Goal: Contribute content: Contribute content

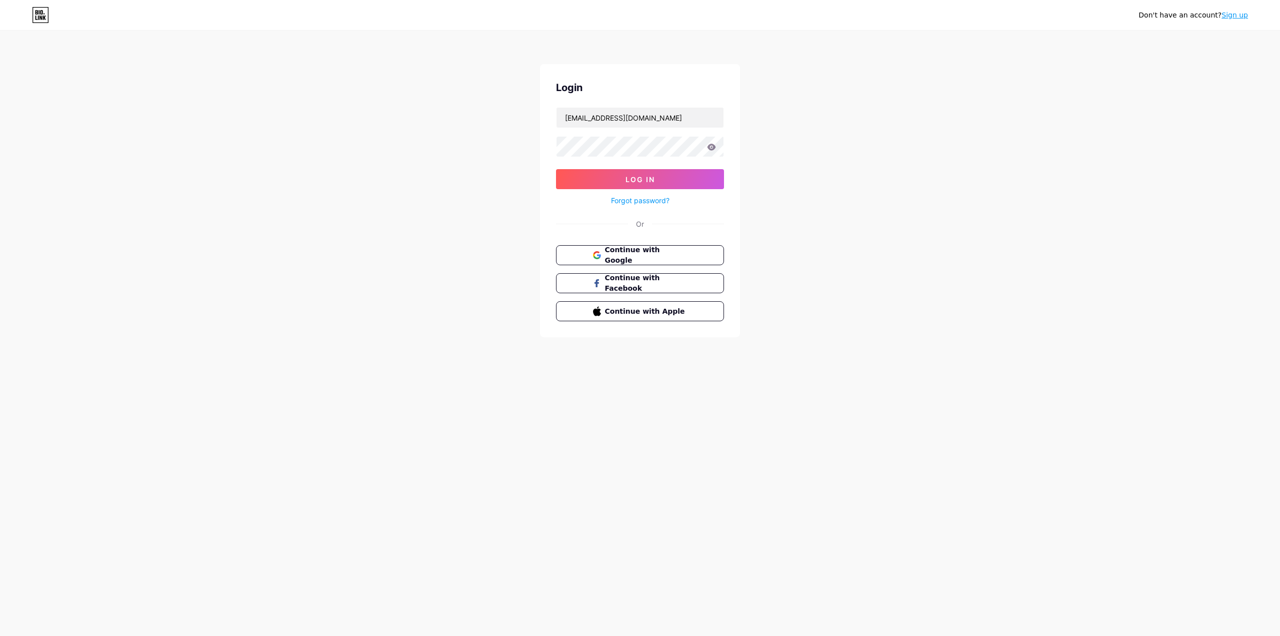
type input "[EMAIL_ADDRESS][DOMAIN_NAME]"
drag, startPoint x: 991, startPoint y: 293, endPoint x: 817, endPoint y: 263, distance: 176.0
click at [989, 291] on div "Don't have an account? Sign up Login [EMAIL_ADDRESS][DOMAIN_NAME] Log In Forgot…" at bounding box center [640, 184] width 1280 height 369
click at [612, 177] on button "Log In" at bounding box center [640, 179] width 168 height 20
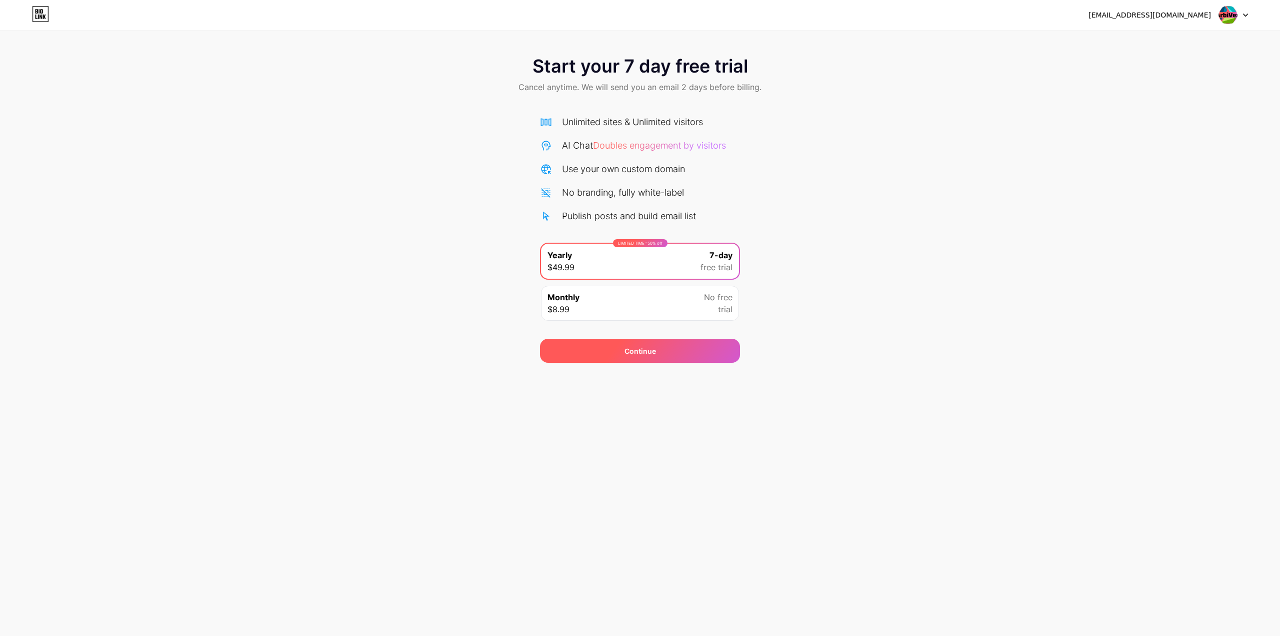
click at [651, 351] on div "Continue" at bounding box center [641, 351] width 32 height 11
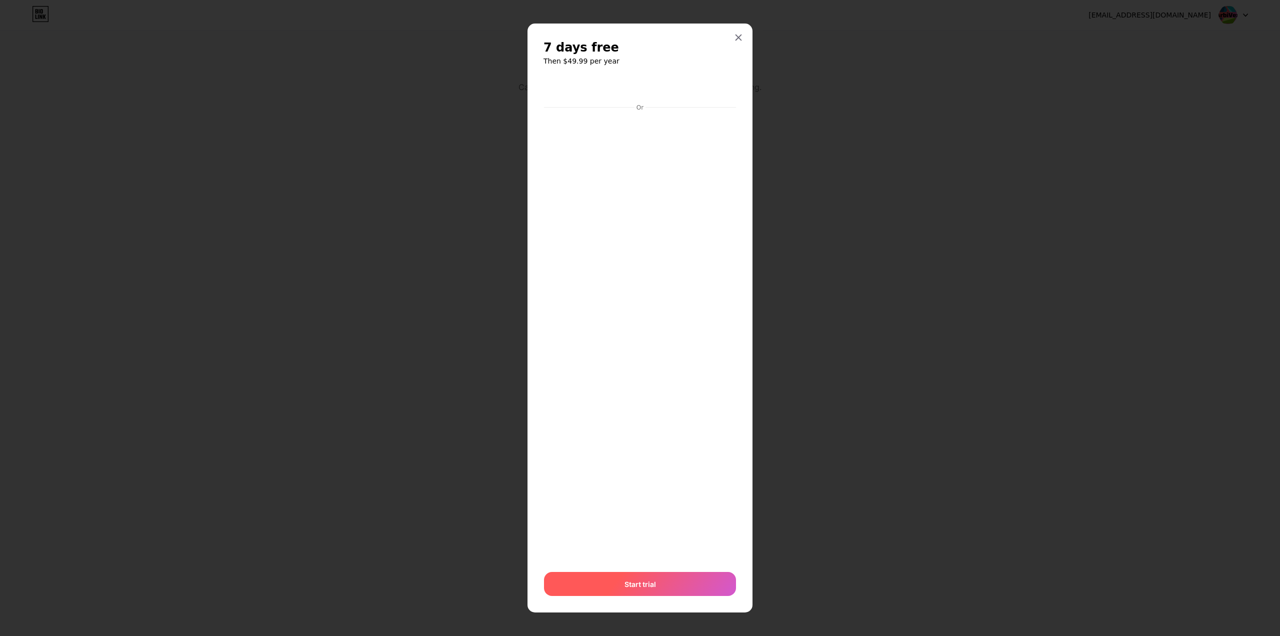
click at [628, 587] on span "Start trial" at bounding box center [641, 584] width 32 height 11
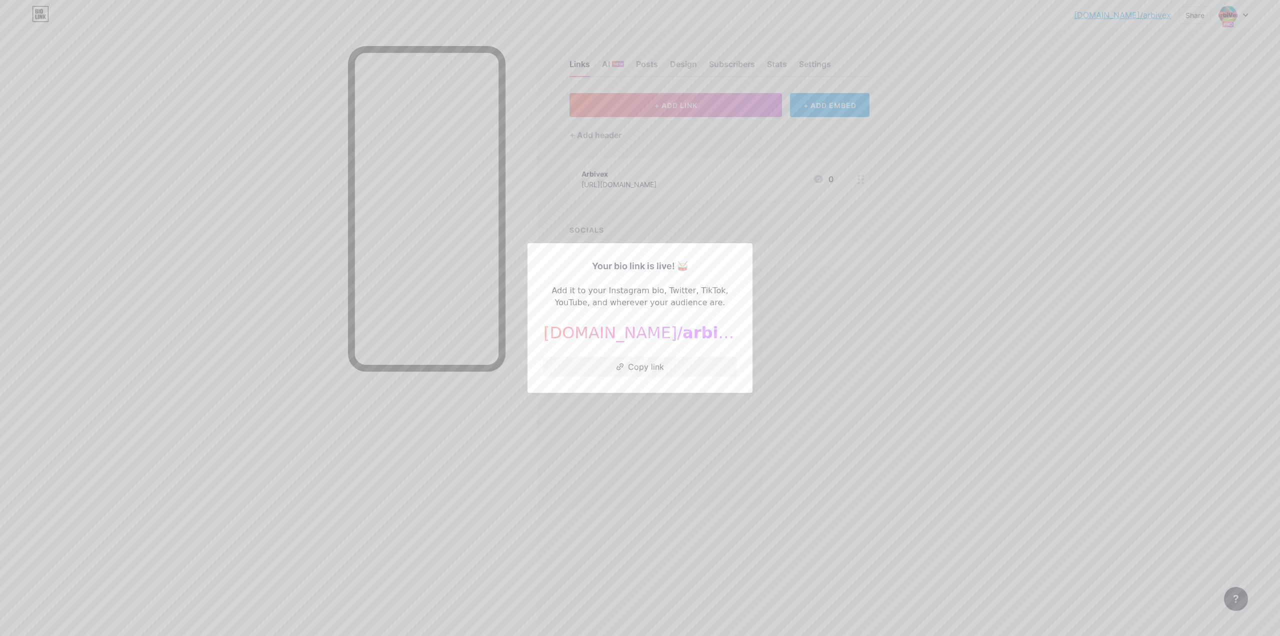
click at [843, 297] on div at bounding box center [640, 318] width 1280 height 636
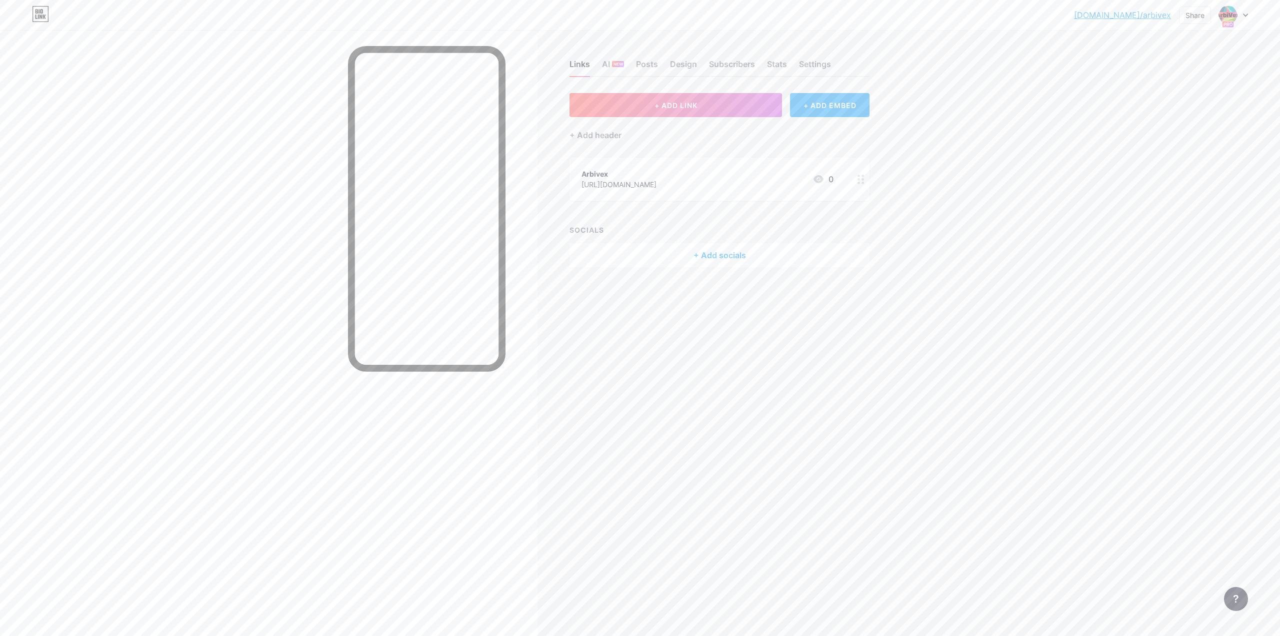
click at [641, 181] on div "[URL][DOMAIN_NAME]" at bounding box center [619, 184] width 75 height 11
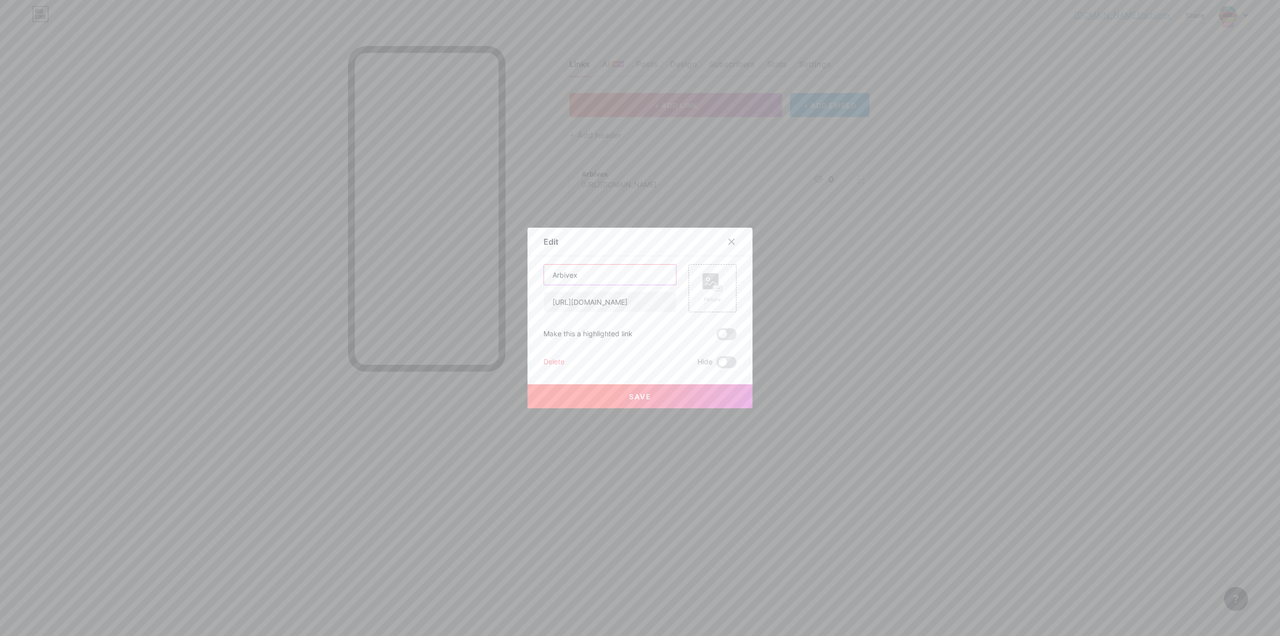
drag, startPoint x: 601, startPoint y: 281, endPoint x: 540, endPoint y: 274, distance: 61.4
click at [540, 274] on div "Edit Content YouTube Play YouTube video without leaving your page. ADD Vimeo Pl…" at bounding box center [640, 318] width 225 height 181
paste input "calvenridge trust"
click at [557, 276] on input "calvenridge trust" at bounding box center [610, 275] width 132 height 20
type input "Calvenridge trust"
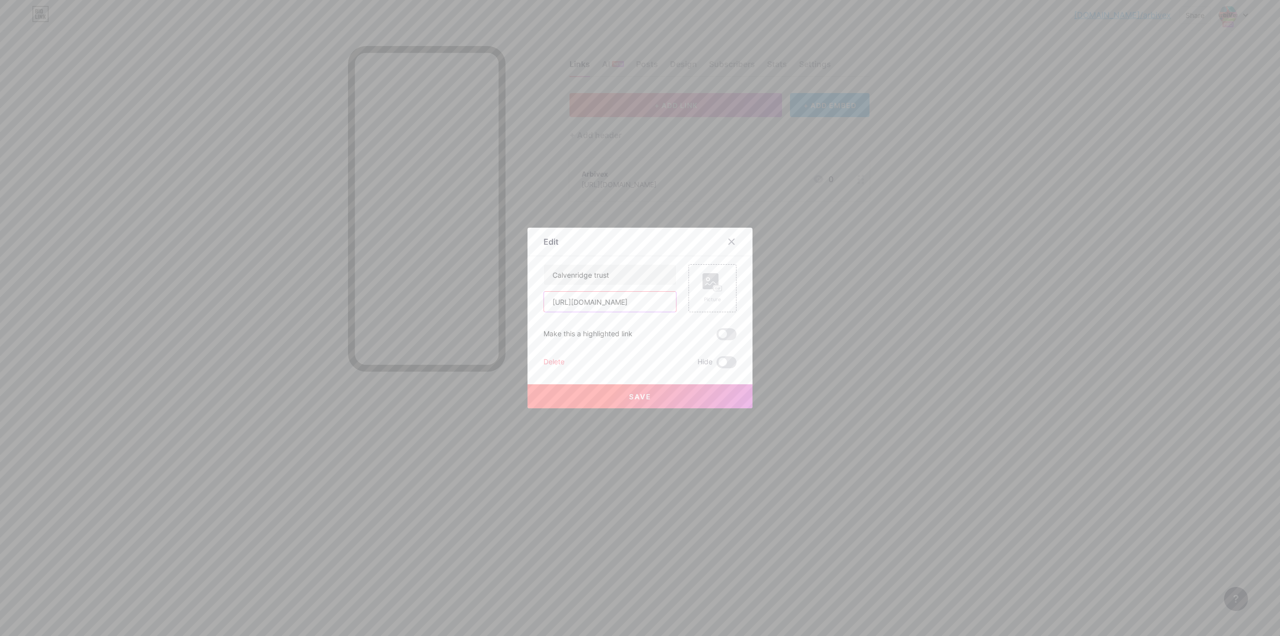
drag, startPoint x: 635, startPoint y: 299, endPoint x: 507, endPoint y: 299, distance: 127.5
click at [507, 299] on div "Edit Content YouTube Play YouTube video without leaving your page. ADD Vimeo Pl…" at bounding box center [640, 318] width 1280 height 636
paste input "calvenridge-trust"
type input "[URL][DOMAIN_NAME]"
click at [723, 284] on div "Picture" at bounding box center [713, 288] width 48 height 48
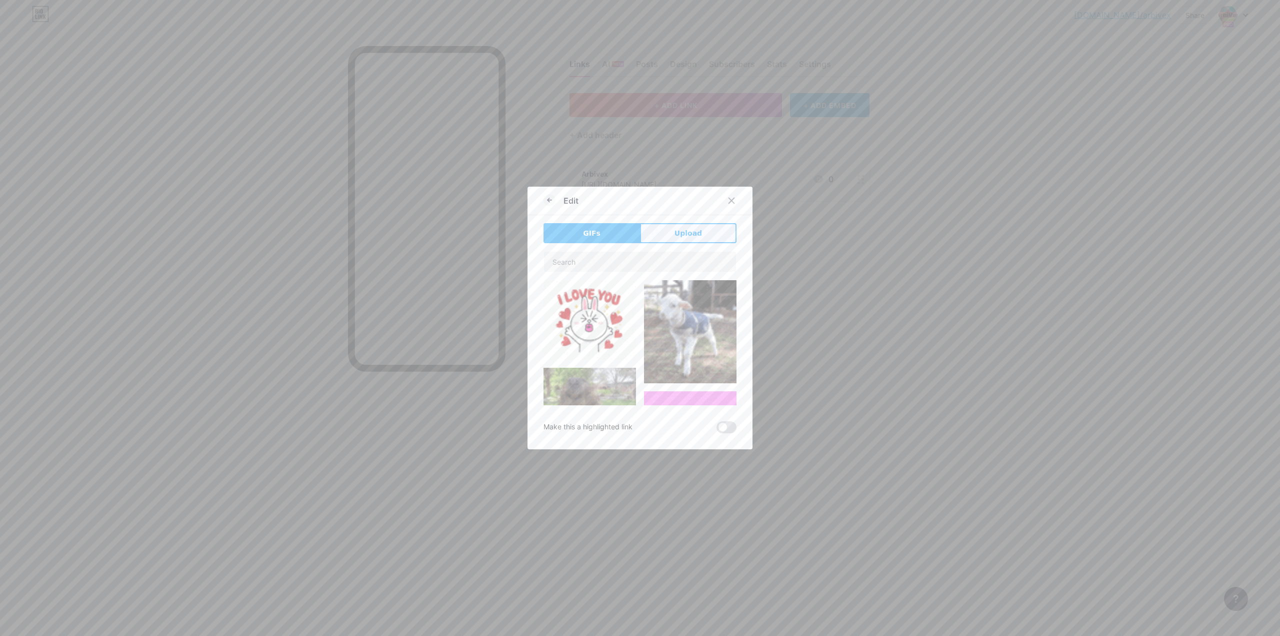
click at [680, 234] on span "Upload" at bounding box center [689, 233] width 28 height 11
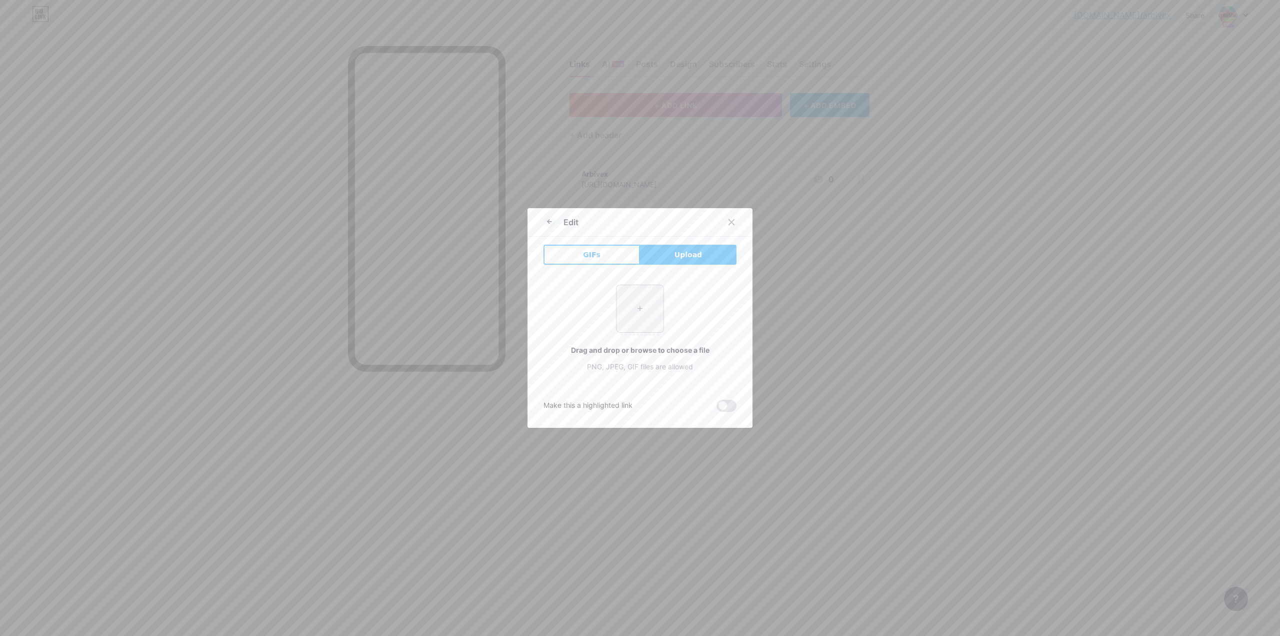
click at [630, 300] on input "file" at bounding box center [640, 308] width 47 height 47
type input "C:\fakepath\crt-logo.png"
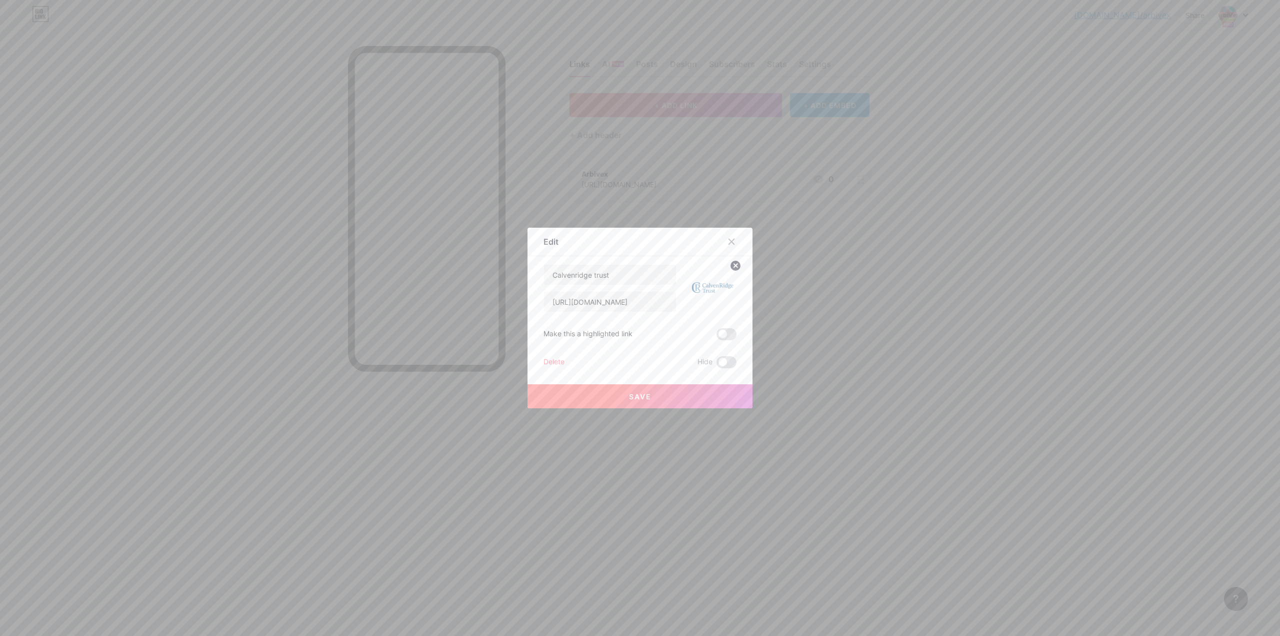
click at [643, 394] on span "Save" at bounding box center [640, 396] width 23 height 9
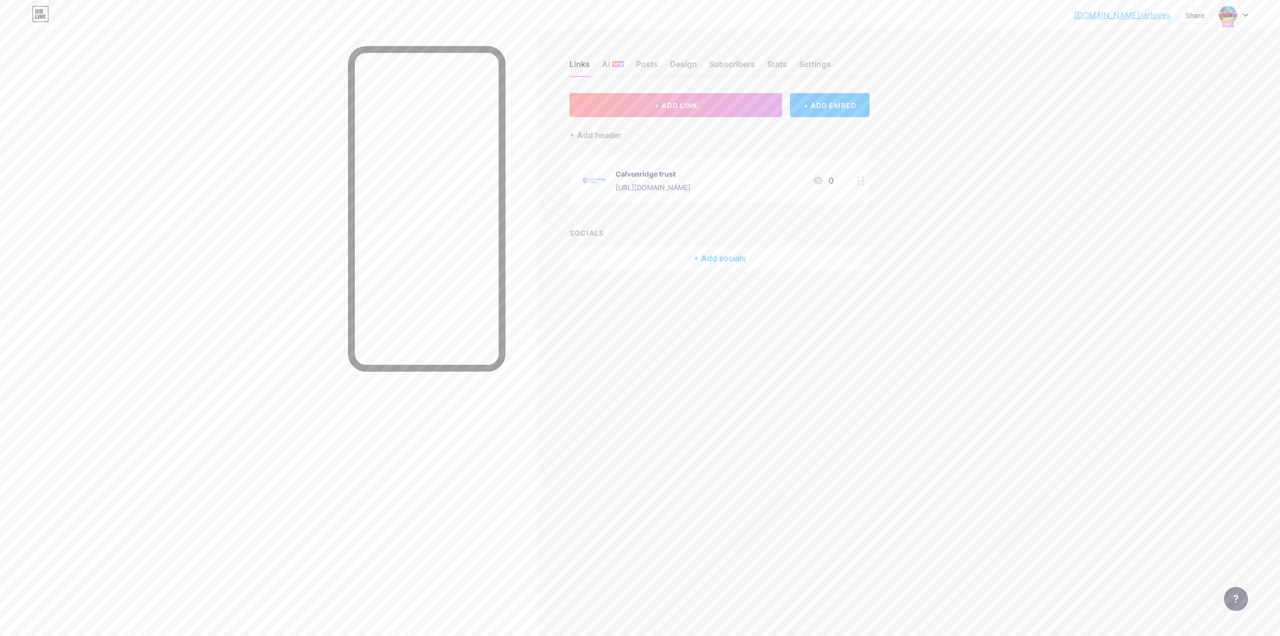
click at [1245, 15] on icon at bounding box center [1246, 15] width 4 height 3
click at [1159, 112] on link "Account settings" at bounding box center [1186, 113] width 124 height 27
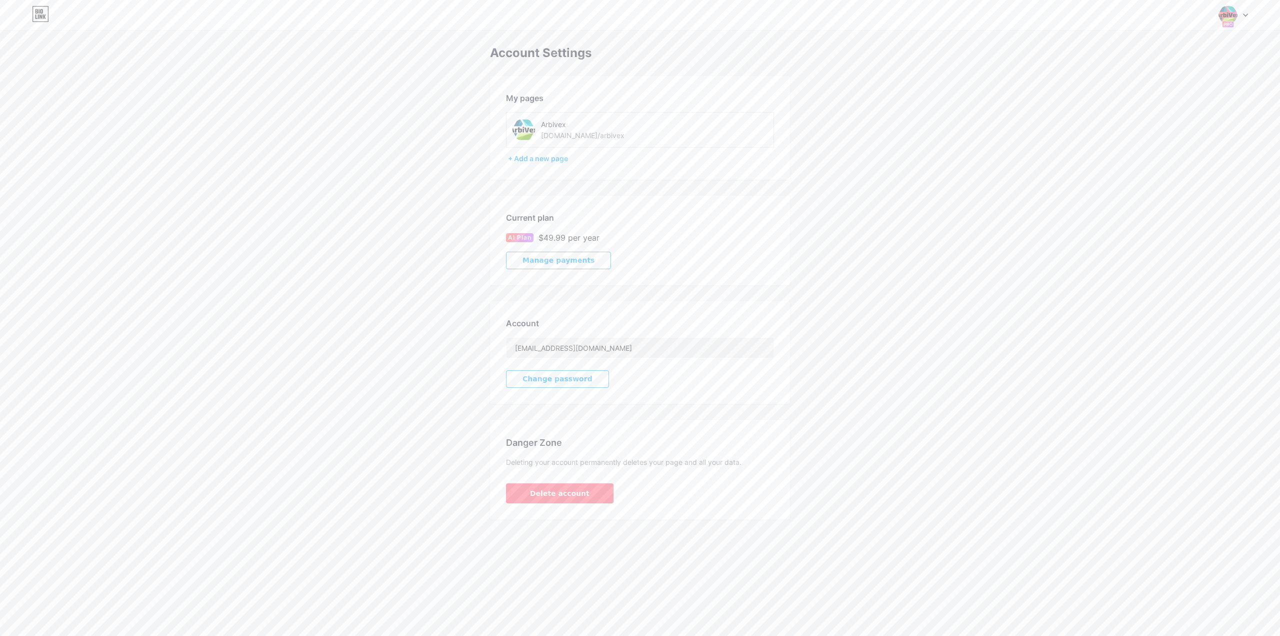
click at [527, 129] on img at bounding box center [524, 130] width 23 height 23
drag, startPoint x: 571, startPoint y: 134, endPoint x: 559, endPoint y: 133, distance: 12.0
click at [559, 133] on div "[DOMAIN_NAME]/arbivex" at bounding box center [583, 135] width 84 height 11
click at [561, 127] on div "Arbivex" at bounding box center [595, 124] width 109 height 11
click at [553, 131] on div "[DOMAIN_NAME]/arbivex" at bounding box center [583, 135] width 84 height 11
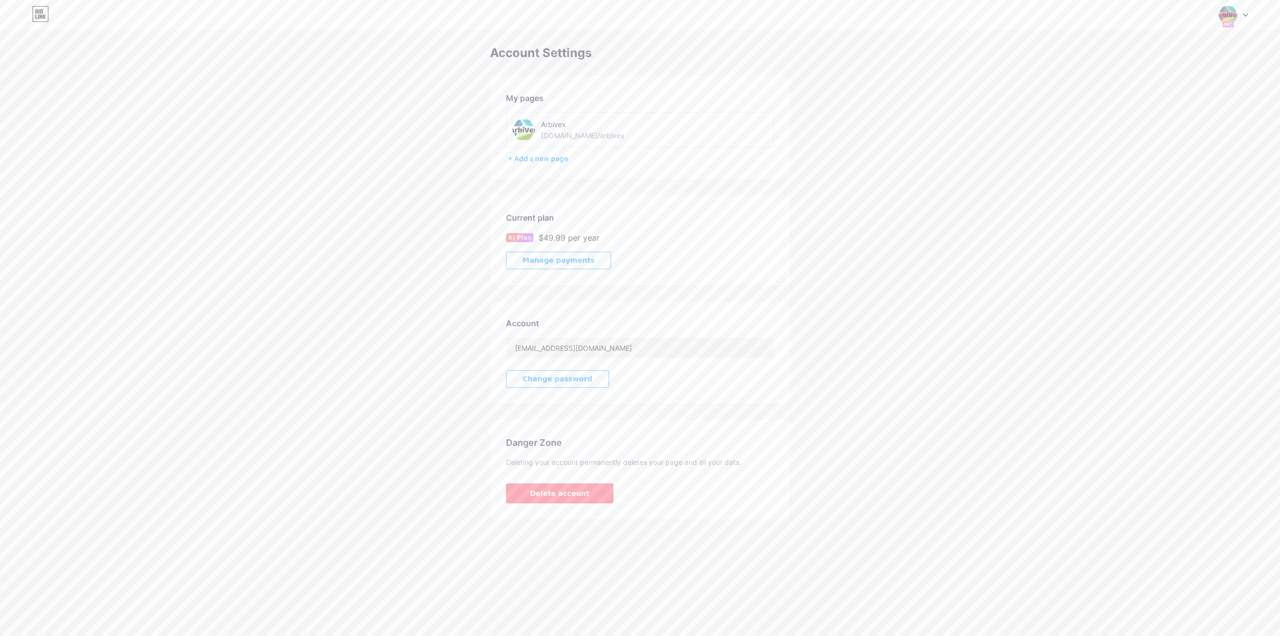
click at [557, 263] on span "Manage payments" at bounding box center [559, 260] width 72 height 9
click at [531, 129] on img at bounding box center [524, 130] width 23 height 23
click at [1244, 16] on icon at bounding box center [1245, 16] width 5 height 4
click at [1036, 130] on div "Account Settings My pages Arbivex bio.link/arbivex + Add a new page Current pla…" at bounding box center [640, 282] width 1280 height 473
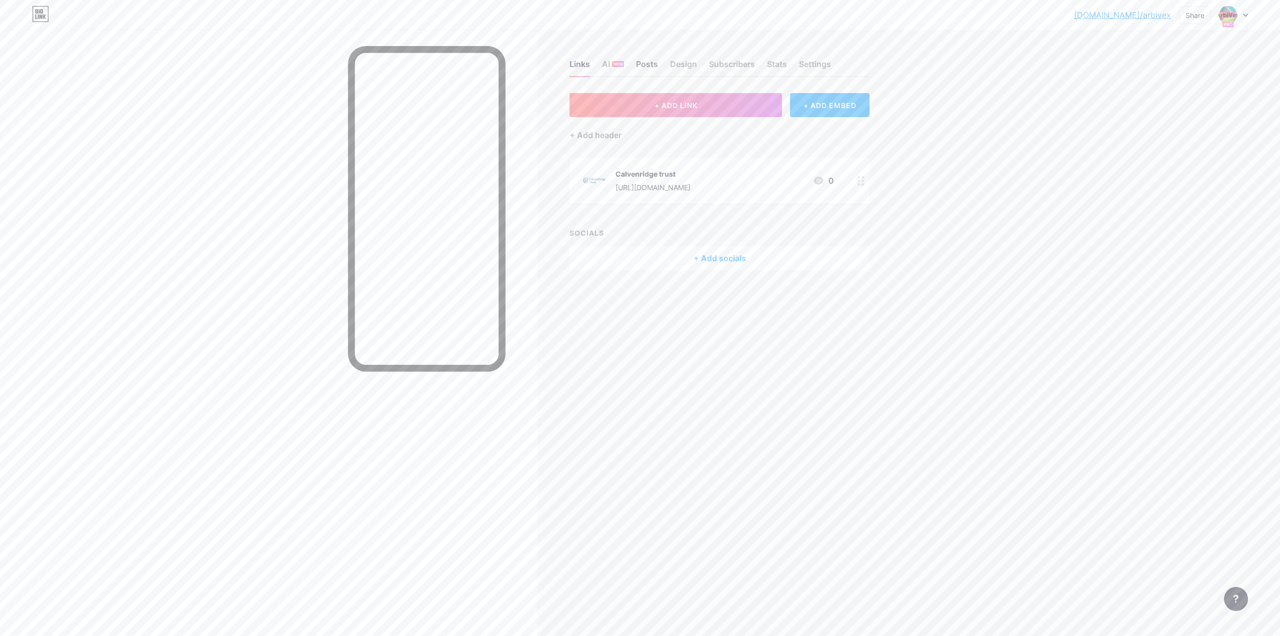
click at [638, 63] on div "Posts" at bounding box center [647, 67] width 22 height 18
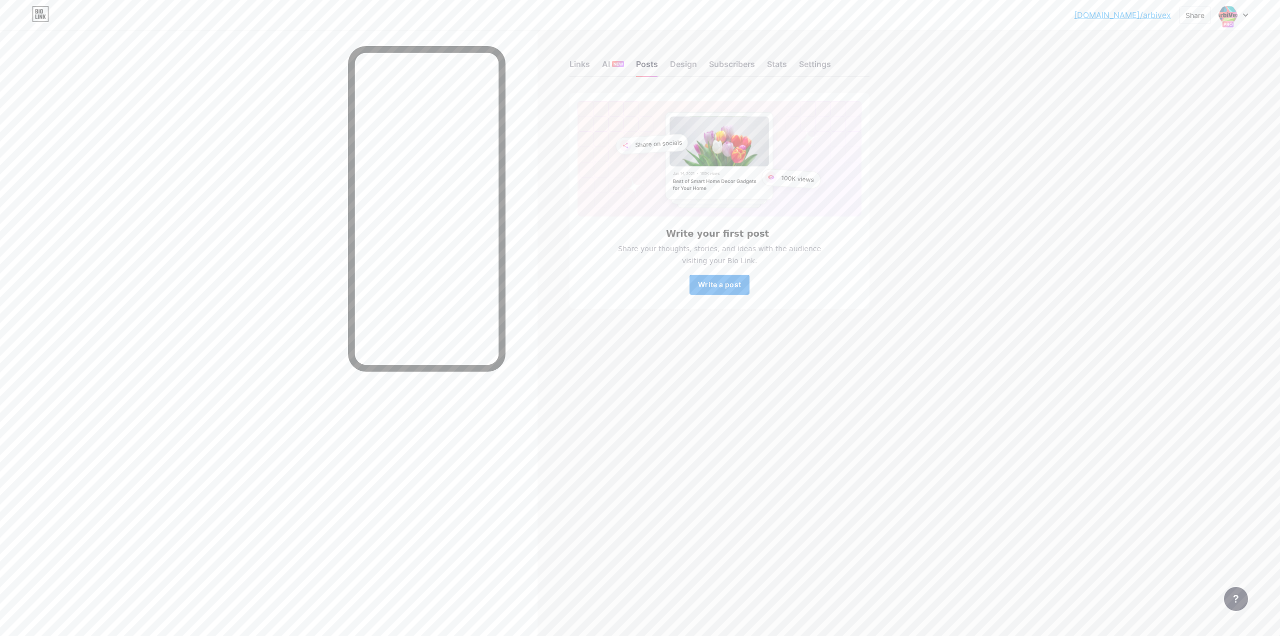
click at [710, 281] on span "Write a post" at bounding box center [719, 284] width 43 height 9
click at [579, 65] on div "Links" at bounding box center [580, 67] width 21 height 18
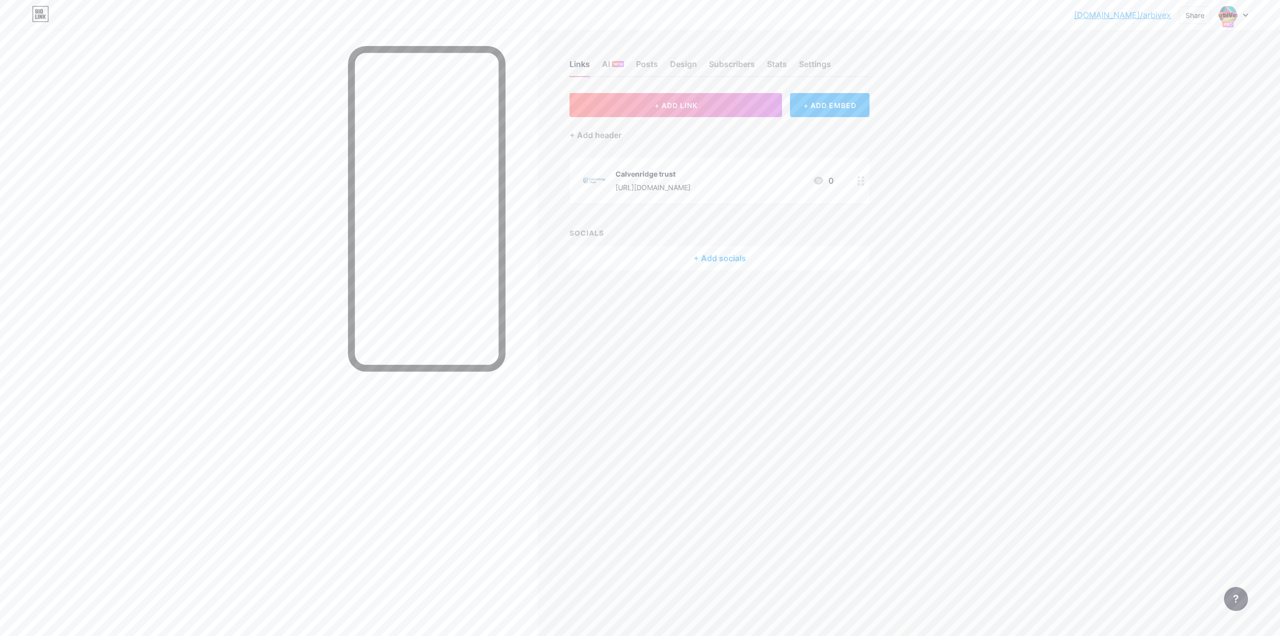
click at [865, 183] on icon at bounding box center [861, 181] width 7 height 10
click at [729, 238] on icon at bounding box center [732, 242] width 8 height 8
click at [860, 182] on icon at bounding box center [861, 181] width 7 height 10
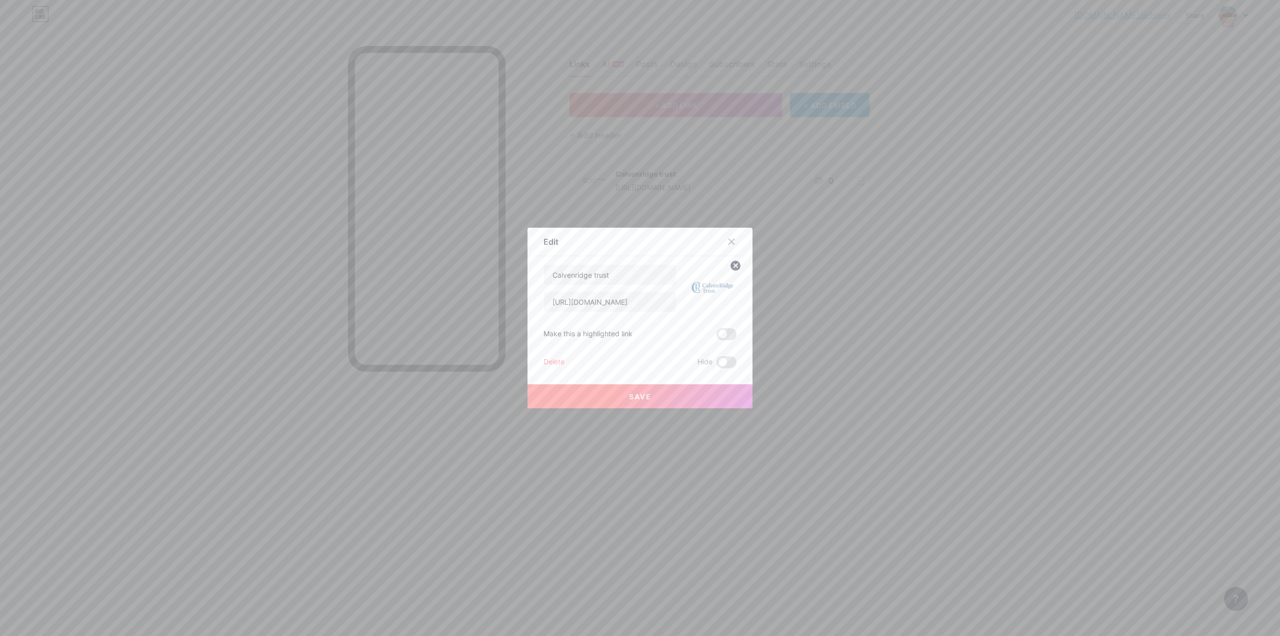
click at [558, 359] on div "Delete" at bounding box center [554, 362] width 21 height 12
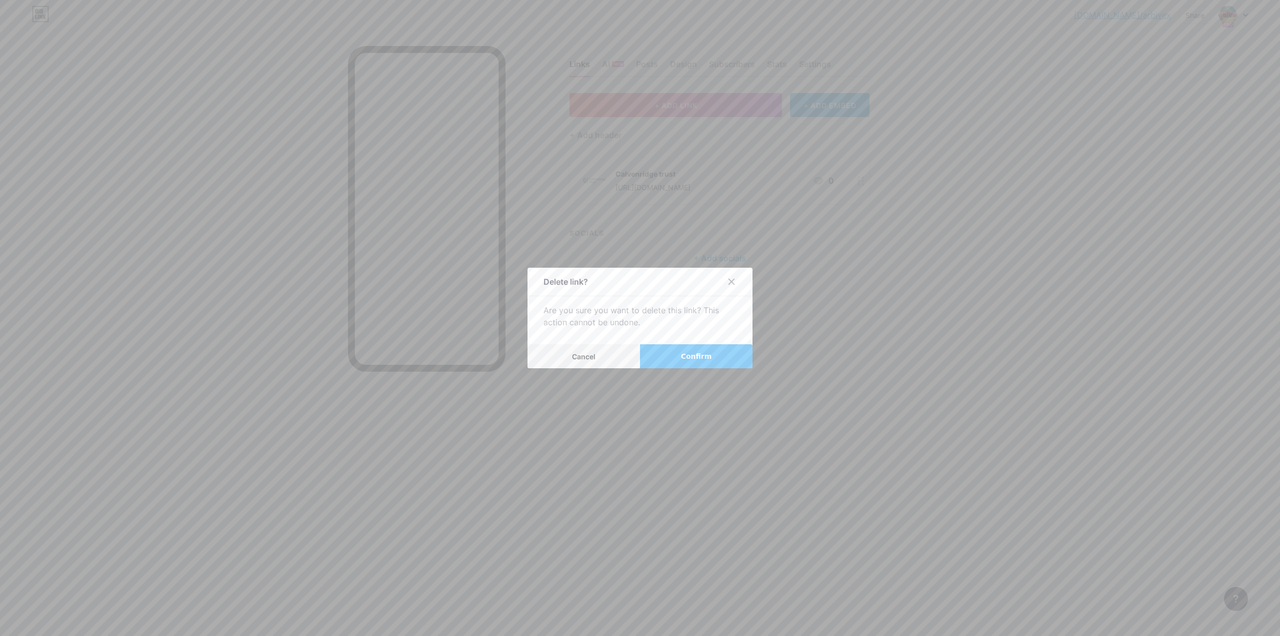
click at [678, 357] on button "Confirm" at bounding box center [696, 356] width 113 height 24
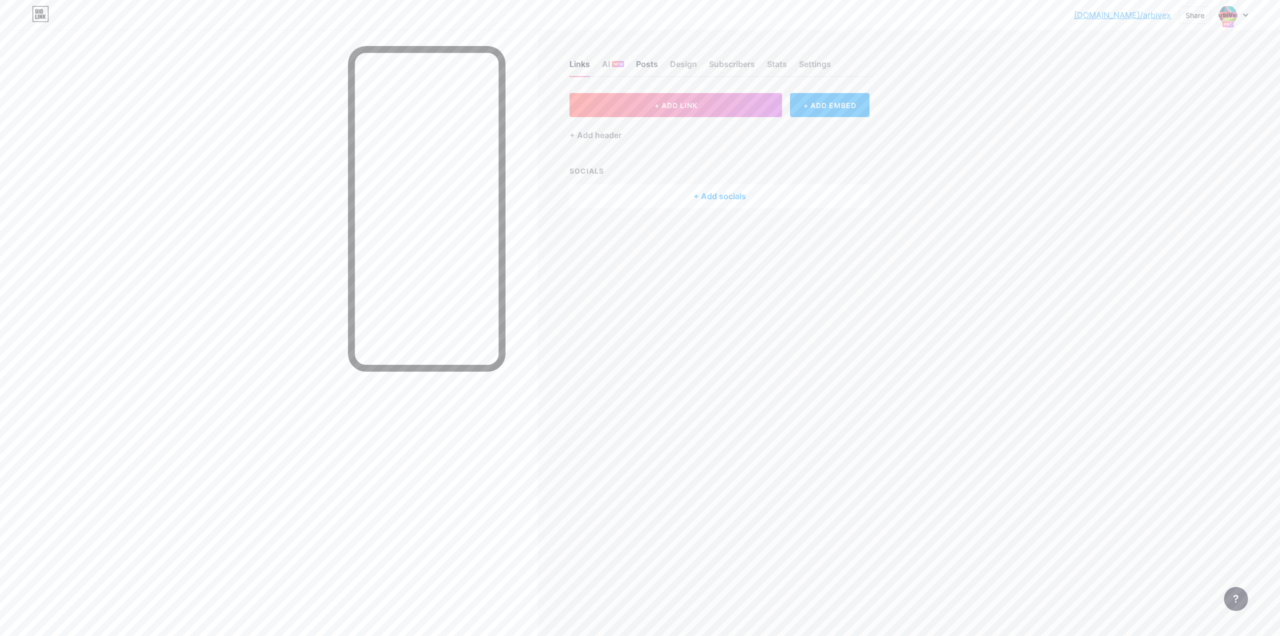
click at [642, 62] on div "Posts" at bounding box center [647, 67] width 22 height 18
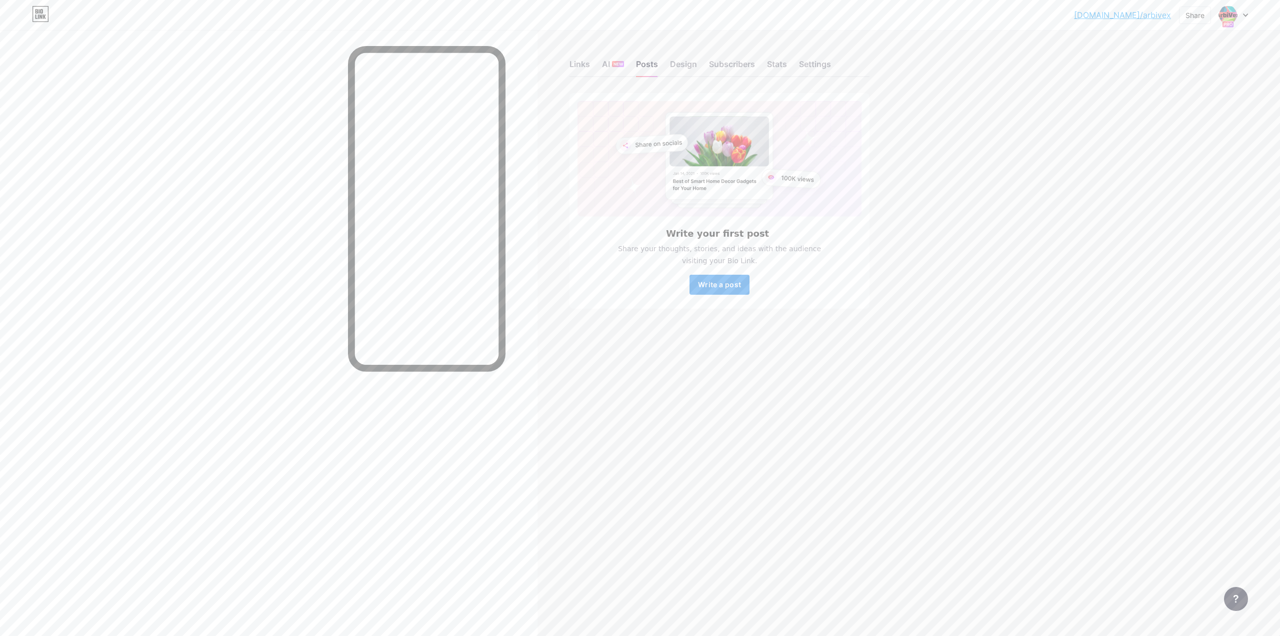
click at [736, 286] on span "Write a post" at bounding box center [719, 284] width 43 height 9
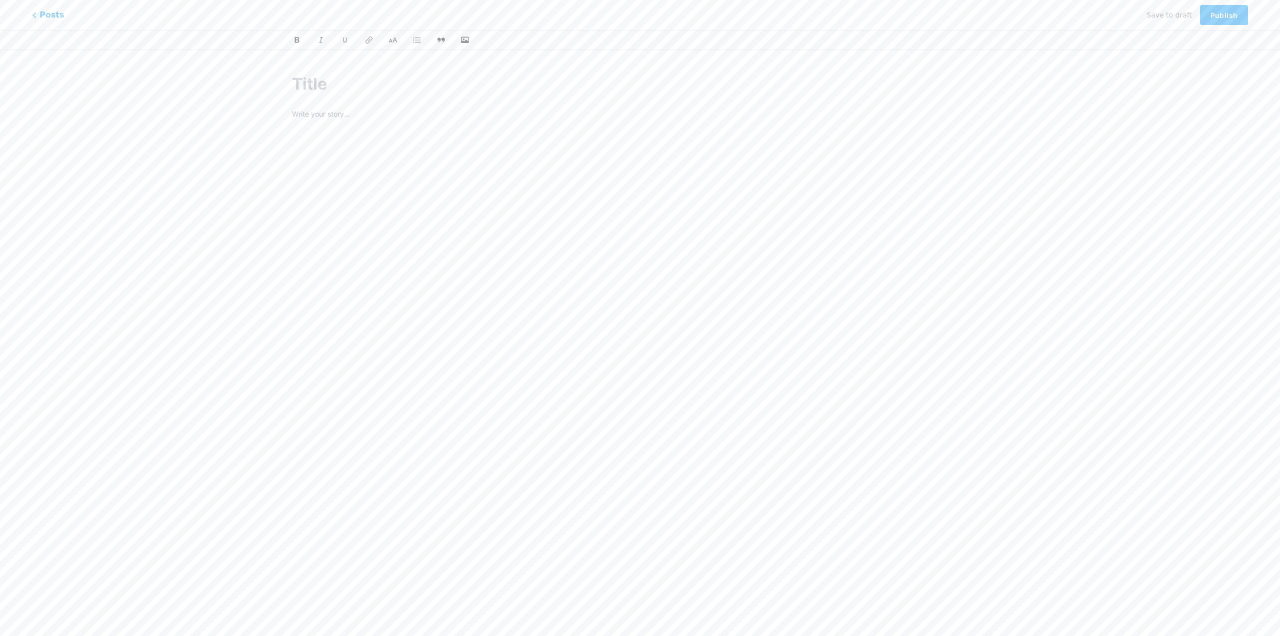
click at [321, 82] on input "text" at bounding box center [640, 84] width 696 height 24
paste input "Arbivex Review – Is This AI Trading Platform Worth Your Time?"
type input "Arbivex Review – Is This AI Trading Platform Worth Your Time?"
click at [344, 113] on div "Arbivex Review – Is This AI Trading Platform Worth Your Time? z bio.link/arbive…" at bounding box center [640, 229] width 724 height 339
type input "arbivex-review-is-this-ai-trading-platform-worth-your-time"
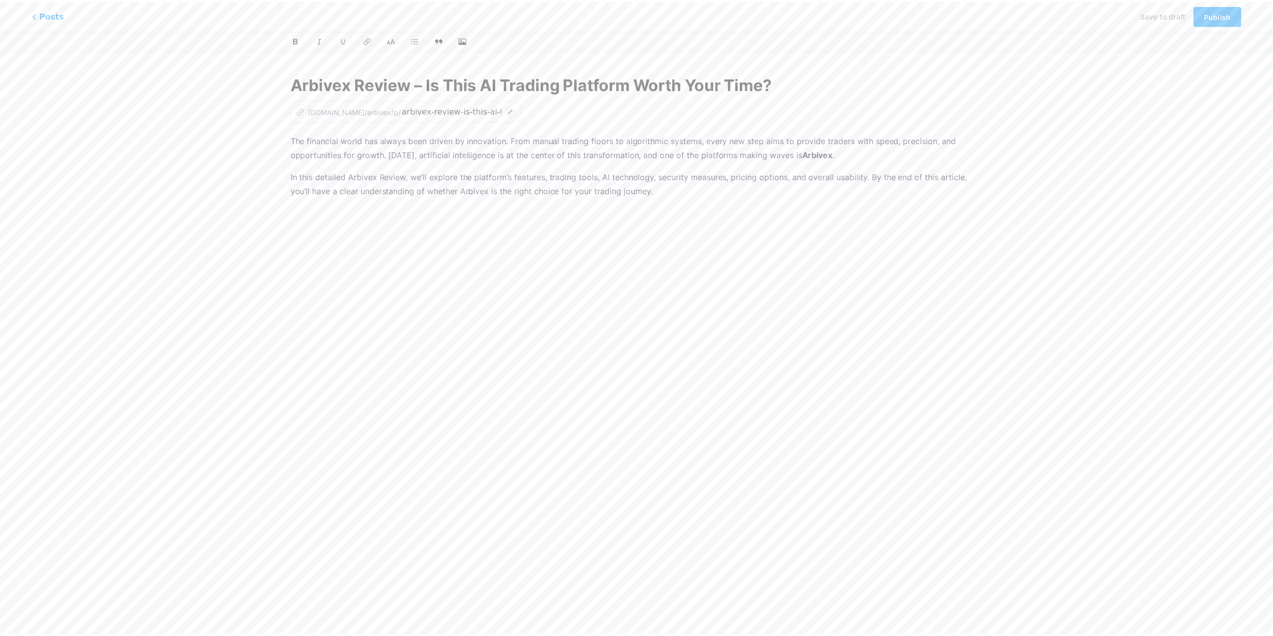
scroll to position [1535, 0]
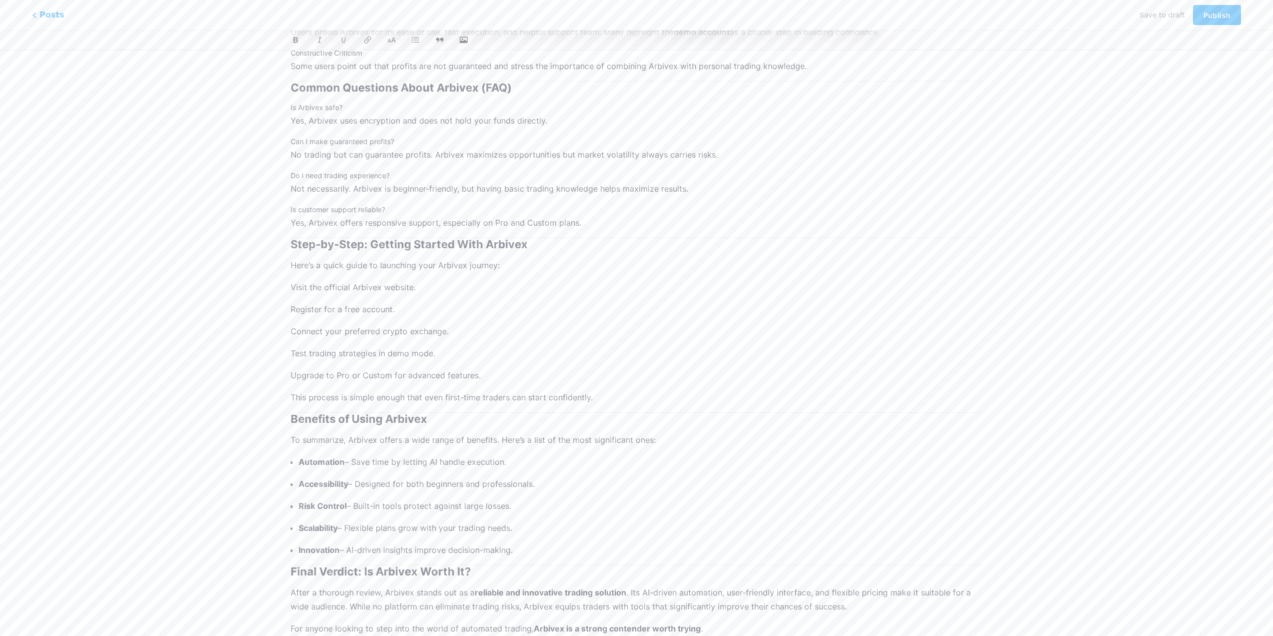
click at [292, 244] on h2 "Step-by-Step: Getting Started With Arbivex" at bounding box center [637, 244] width 692 height 12
click at [291, 417] on h2 "Benefits of Using Arbivex" at bounding box center [637, 418] width 692 height 12
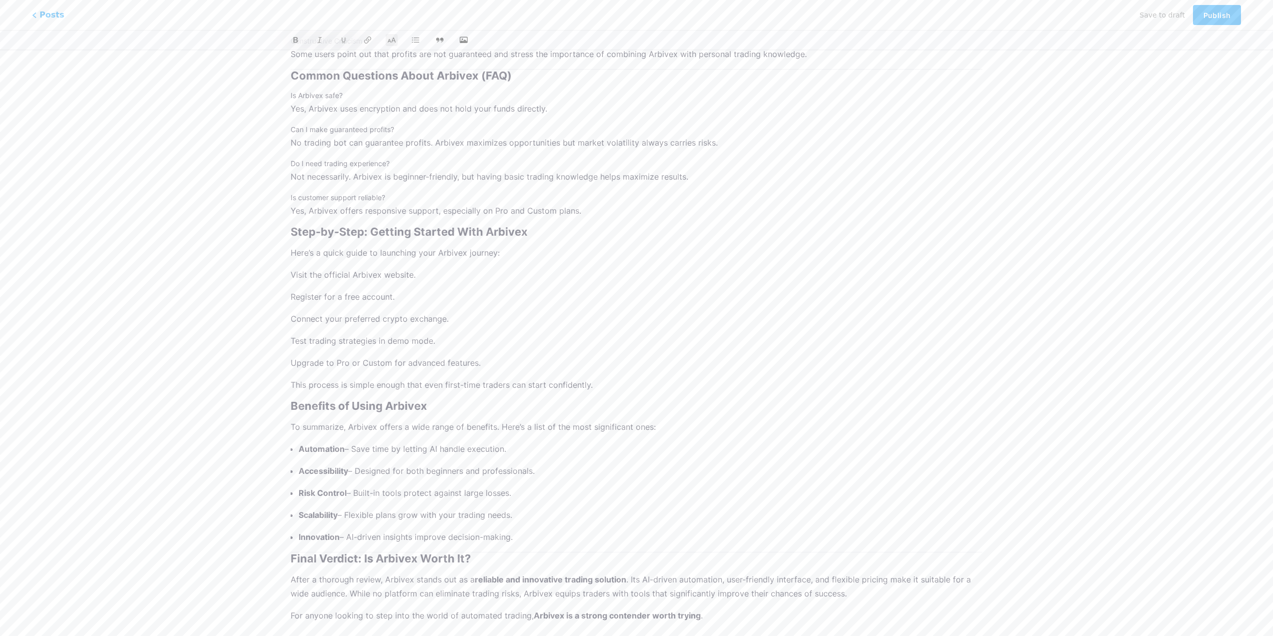
scroll to position [1573, 0]
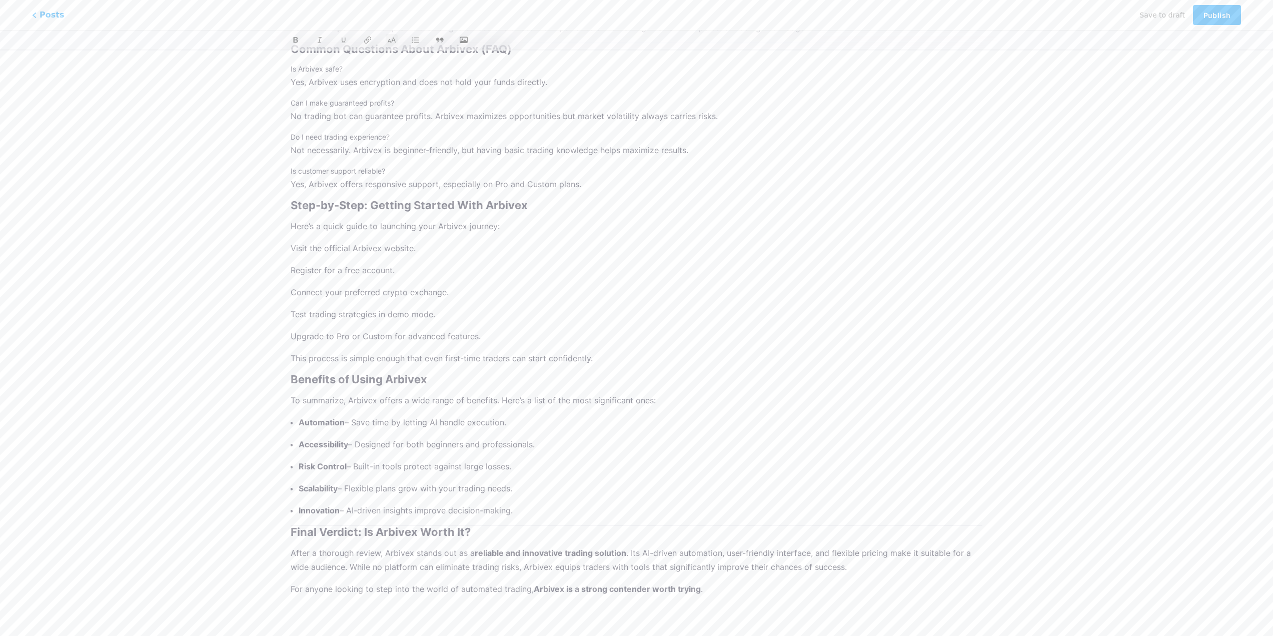
click at [292, 530] on h2 "Final Verdict: Is Arbivex Worth It?" at bounding box center [637, 532] width 692 height 12
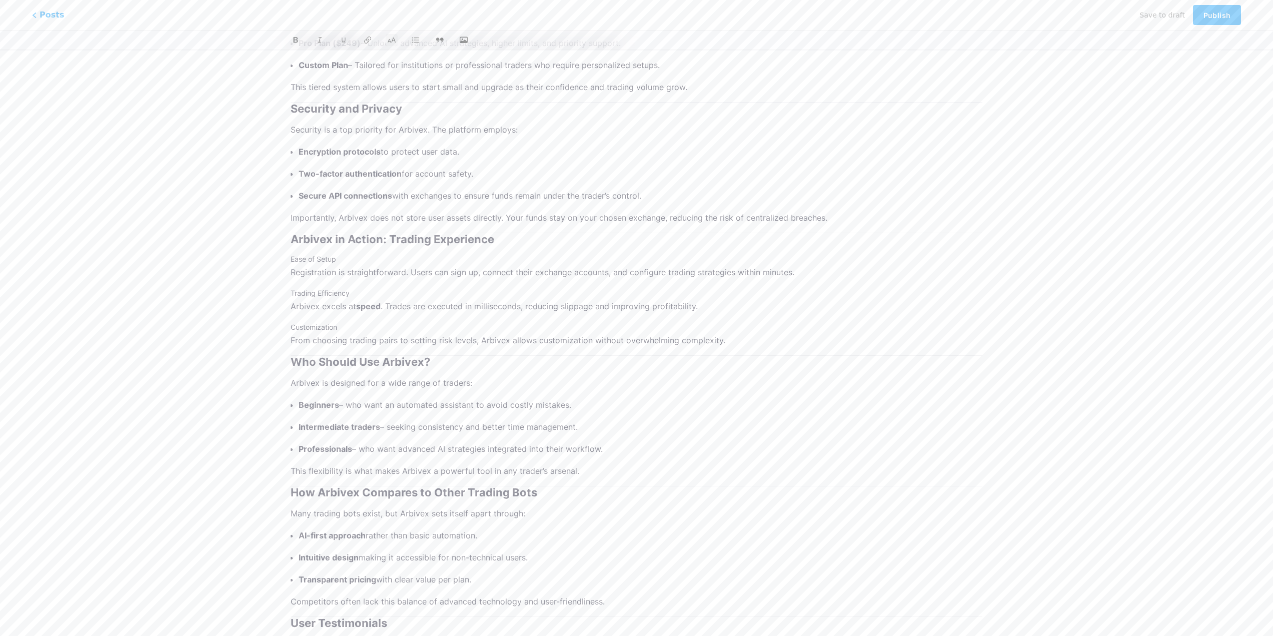
scroll to position [1073, 0]
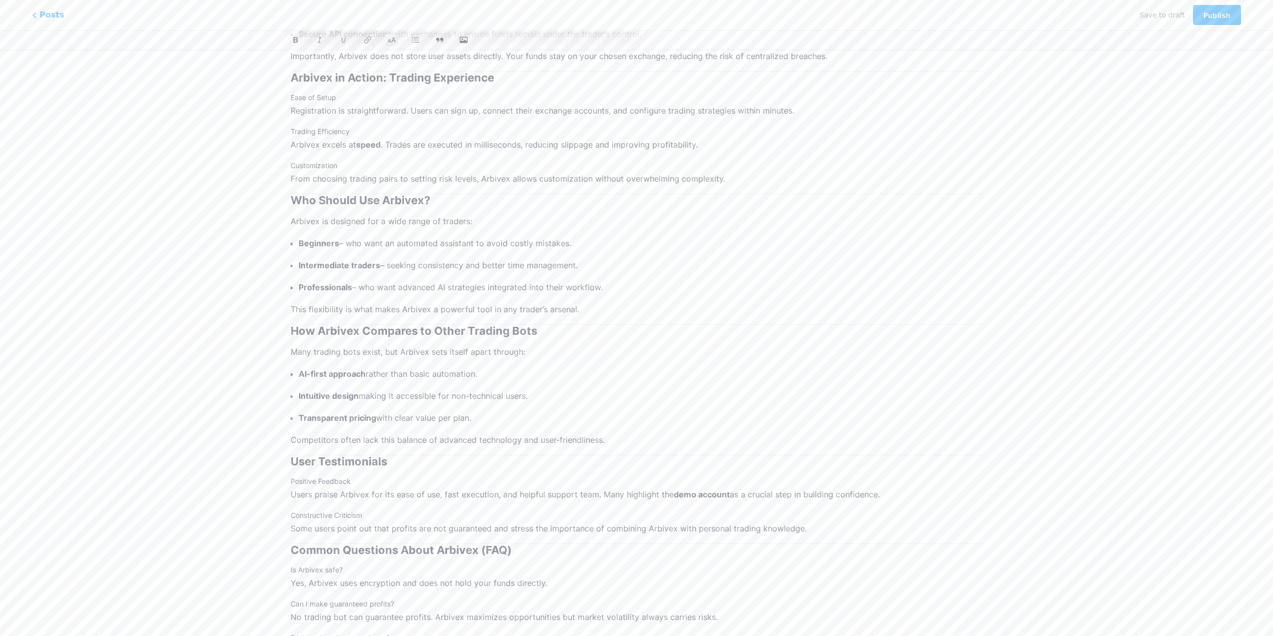
click at [293, 460] on h2 "User Testimonials" at bounding box center [637, 461] width 692 height 12
click at [292, 332] on h2 "How Arbivex Compares to Other Trading Bots" at bounding box center [637, 331] width 692 height 12
click at [292, 198] on h2 "Who Should Use Arbivex?" at bounding box center [637, 200] width 692 height 12
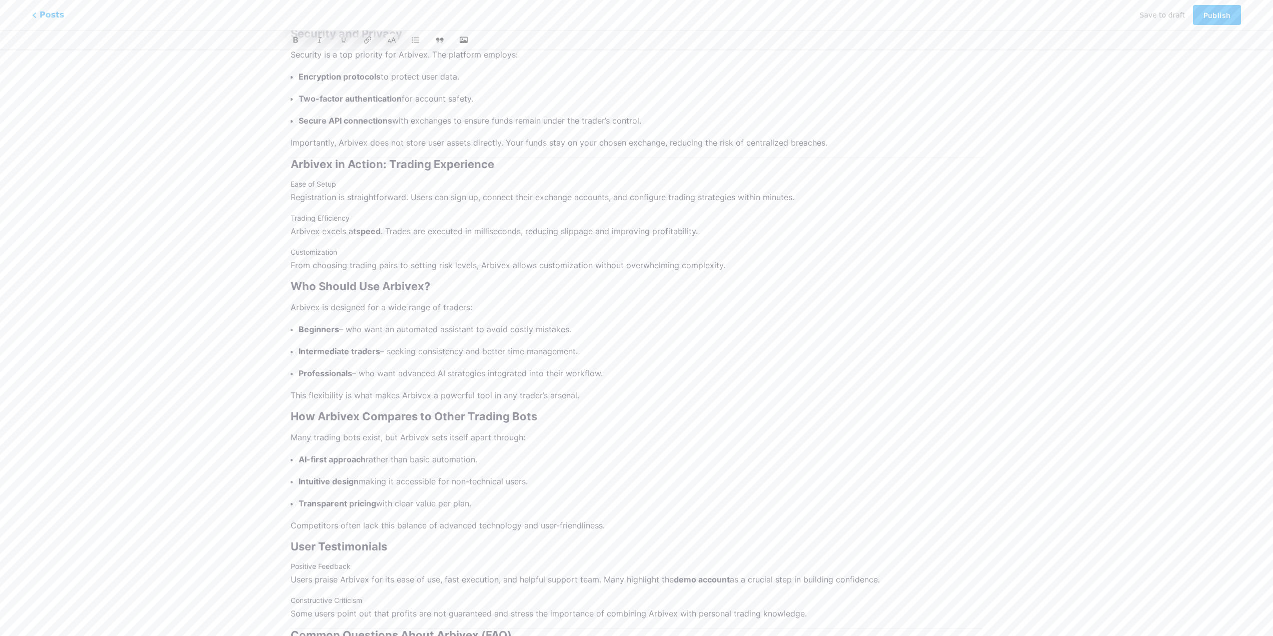
scroll to position [973, 0]
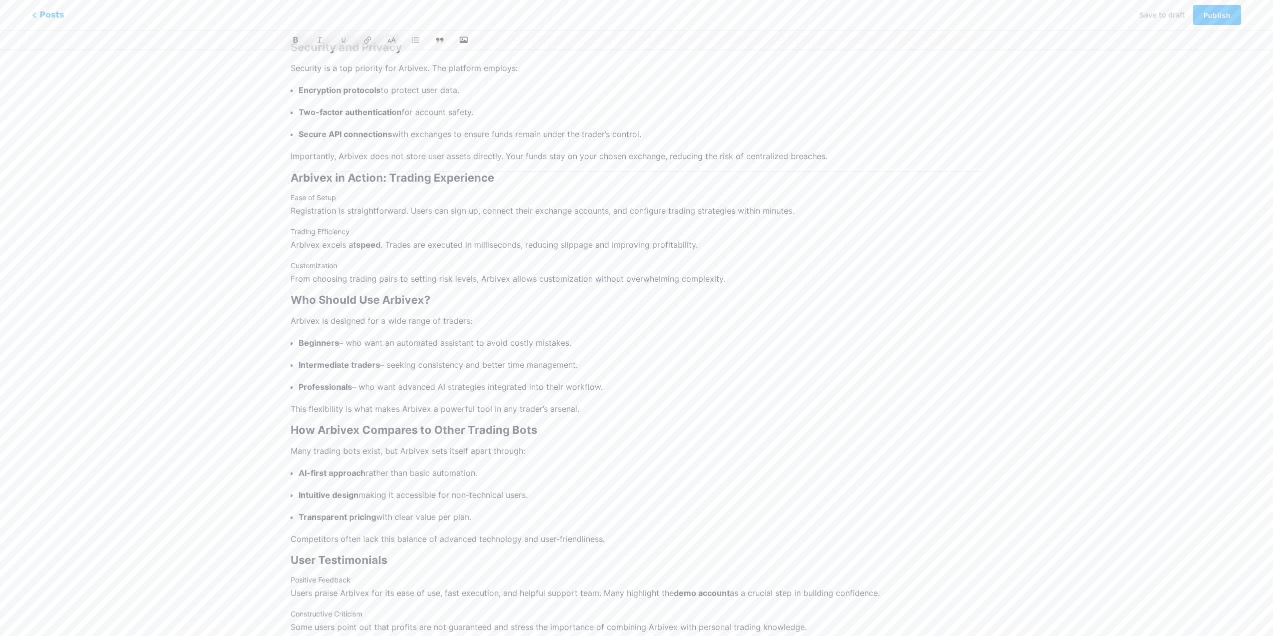
click at [291, 175] on h2 "Arbivex in Action: Trading Experience" at bounding box center [637, 178] width 692 height 12
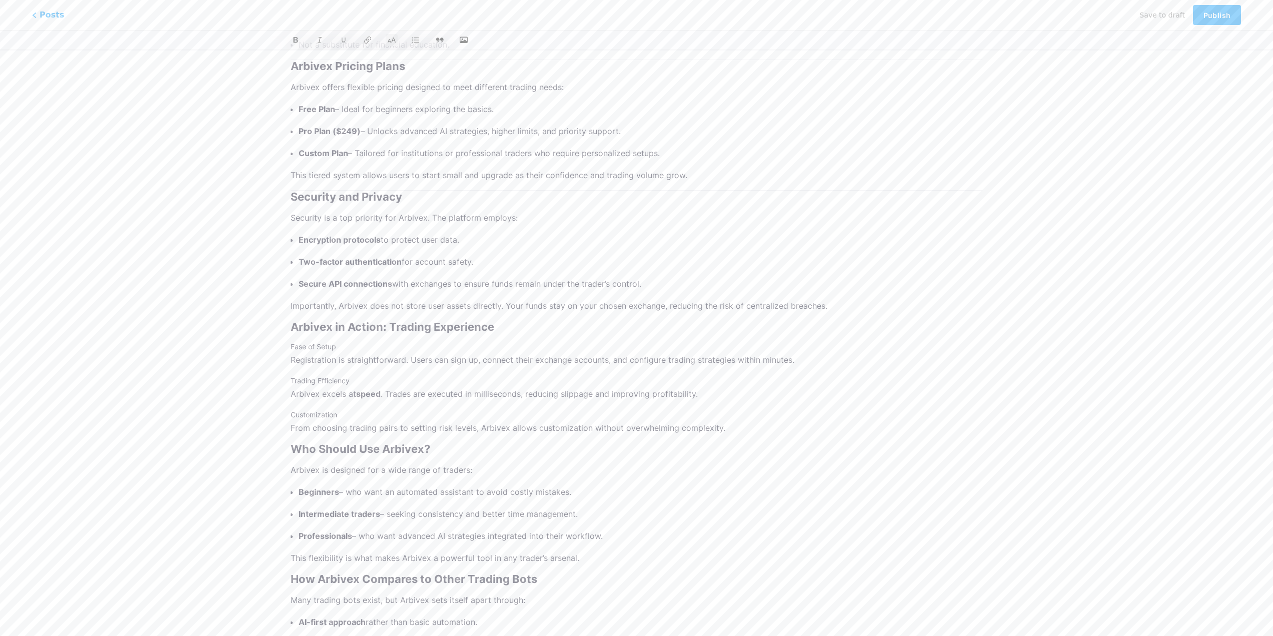
scroll to position [823, 0]
click at [293, 195] on h2 "Security and Privacy" at bounding box center [637, 197] width 692 height 12
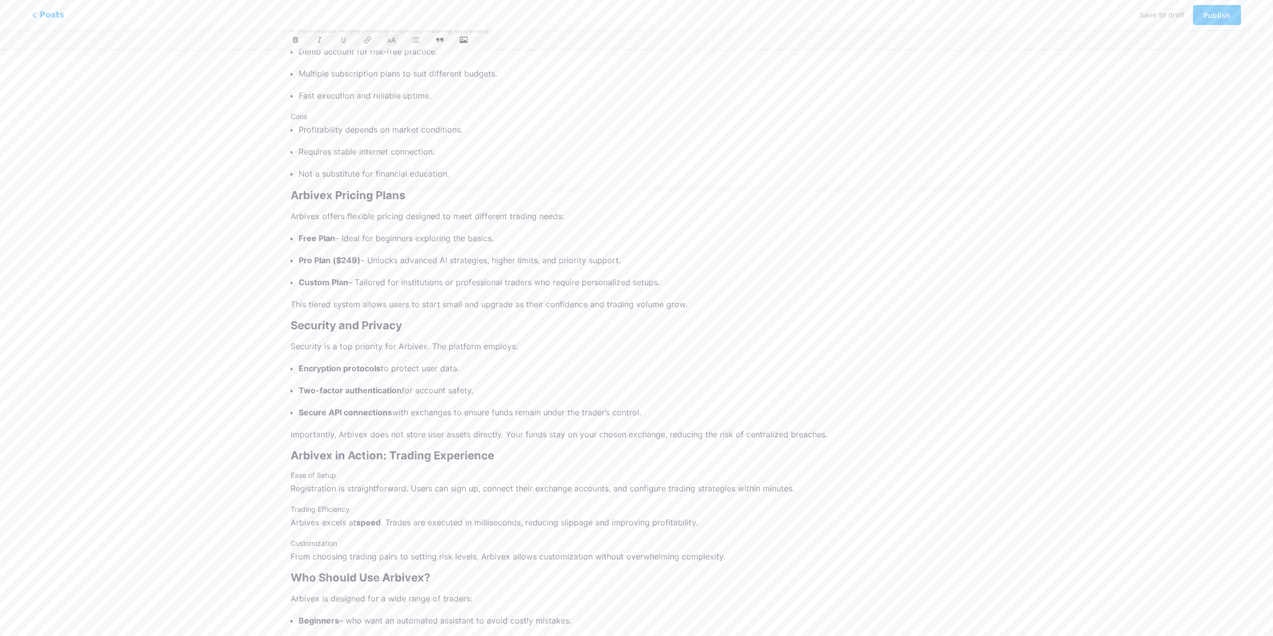
scroll to position [673, 0]
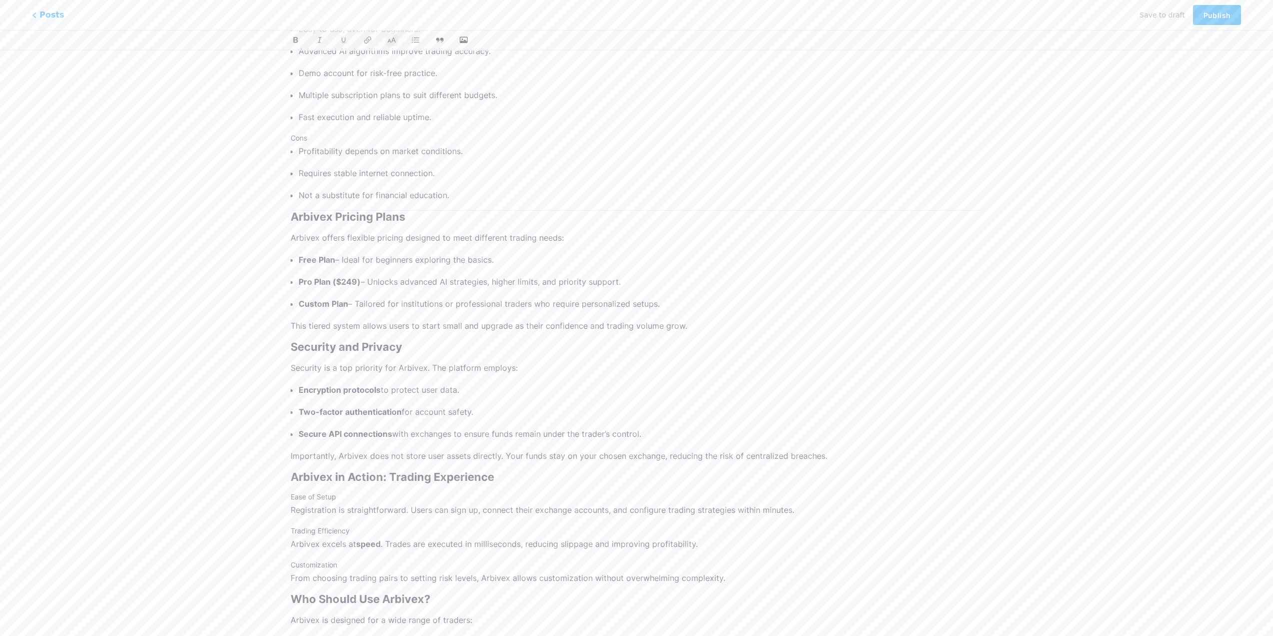
click at [292, 216] on h2 "Arbivex Pricing Plans" at bounding box center [637, 217] width 692 height 12
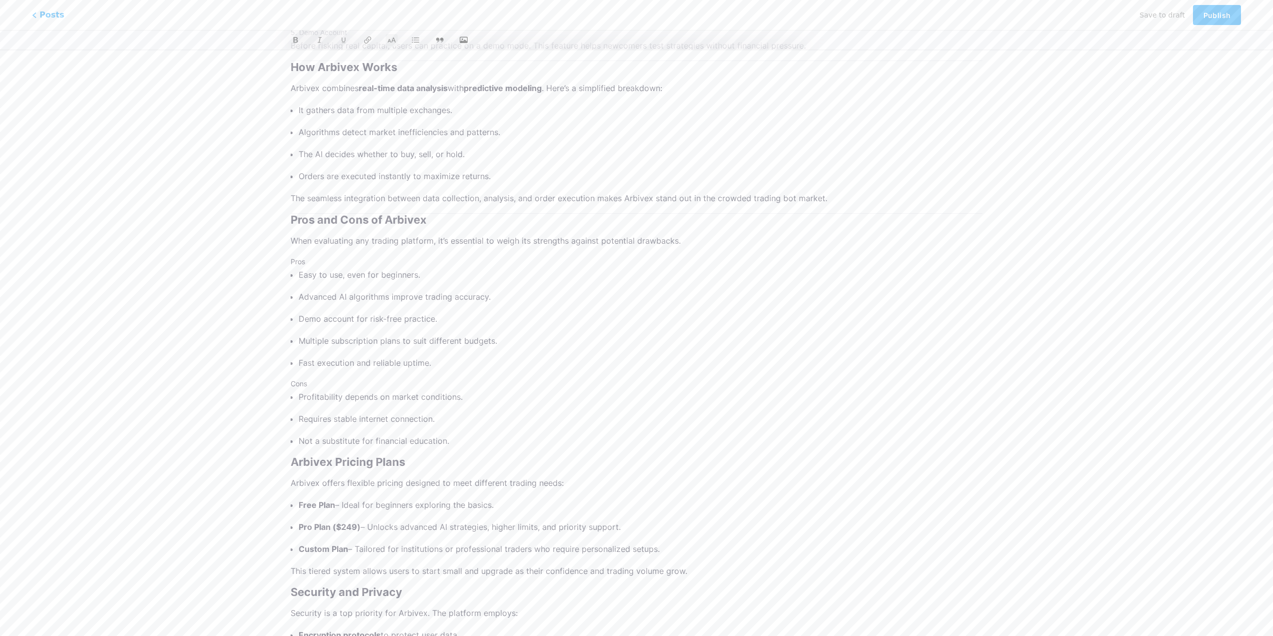
scroll to position [423, 0]
click at [292, 223] on h2 "Pros and Cons of Arbivex" at bounding box center [637, 224] width 692 height 12
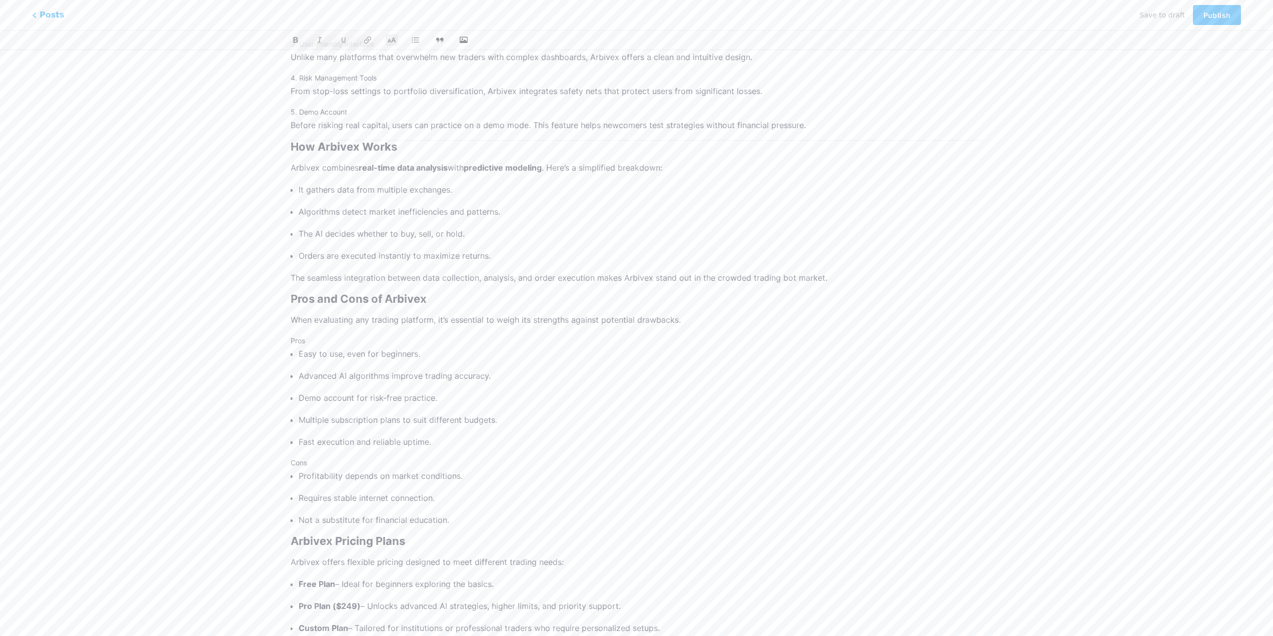
scroll to position [323, 0]
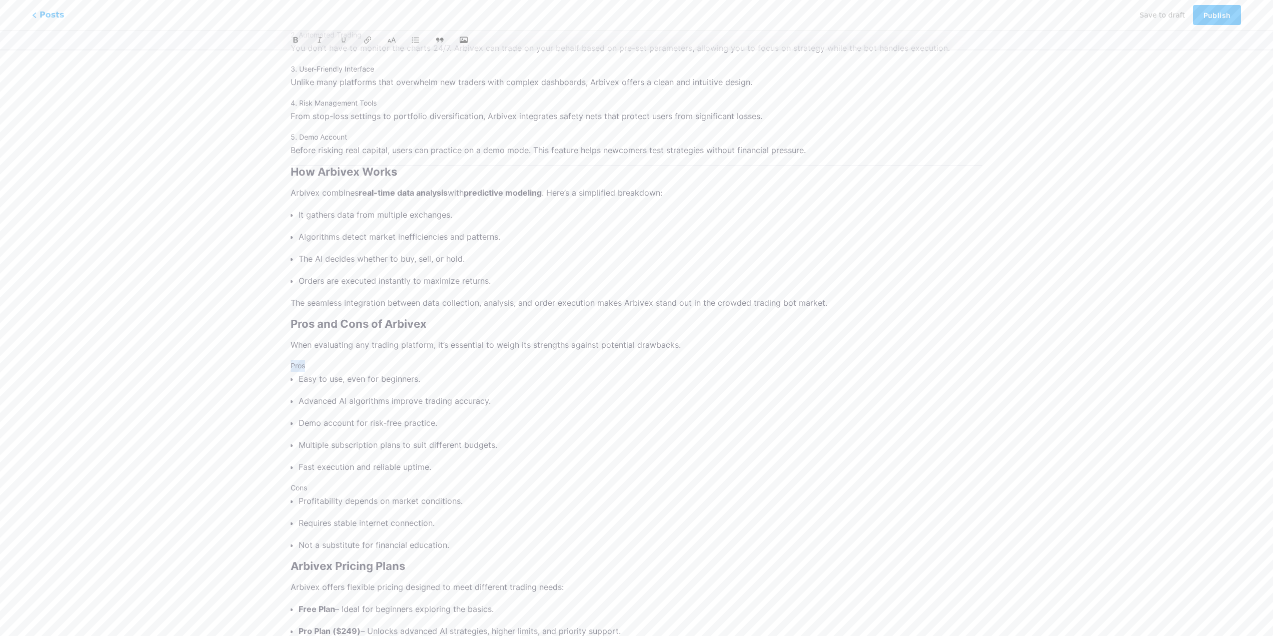
drag, startPoint x: 307, startPoint y: 362, endPoint x: 287, endPoint y: 362, distance: 20.5
drag, startPoint x: 297, startPoint y: 41, endPoint x: 303, endPoint y: 58, distance: 18.0
click at [297, 40] on icon at bounding box center [296, 40] width 5 height 6
drag, startPoint x: 309, startPoint y: 486, endPoint x: 285, endPoint y: 483, distance: 24.2
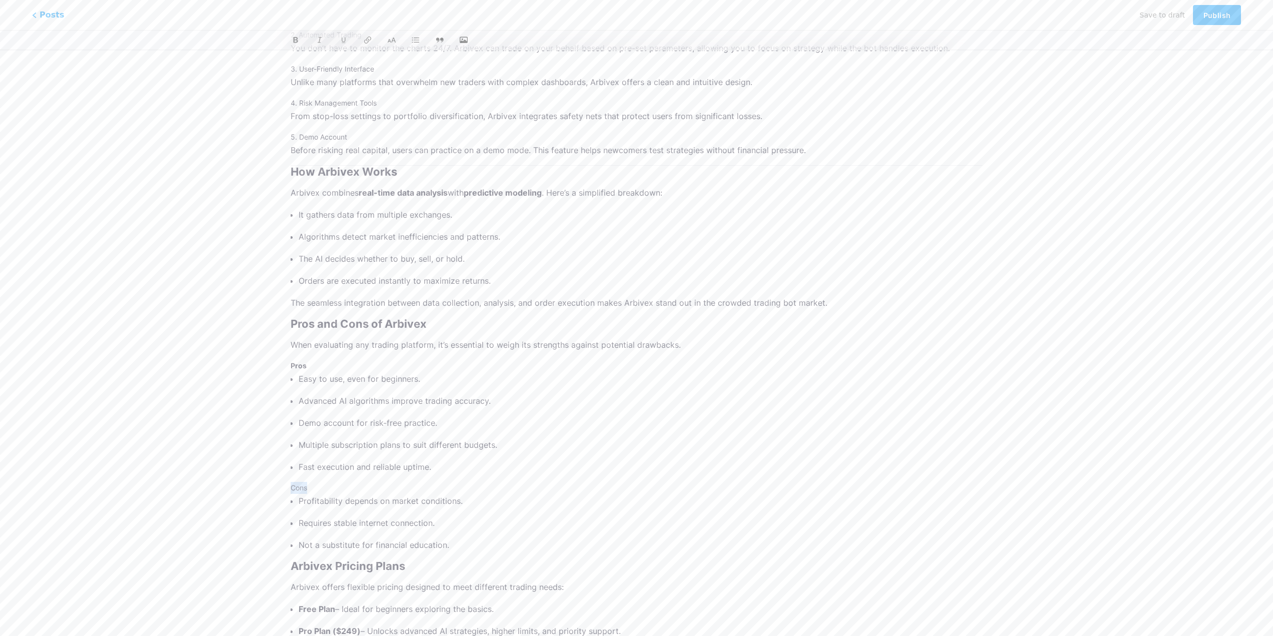
click at [296, 41] on icon at bounding box center [296, 41] width 8 height 8
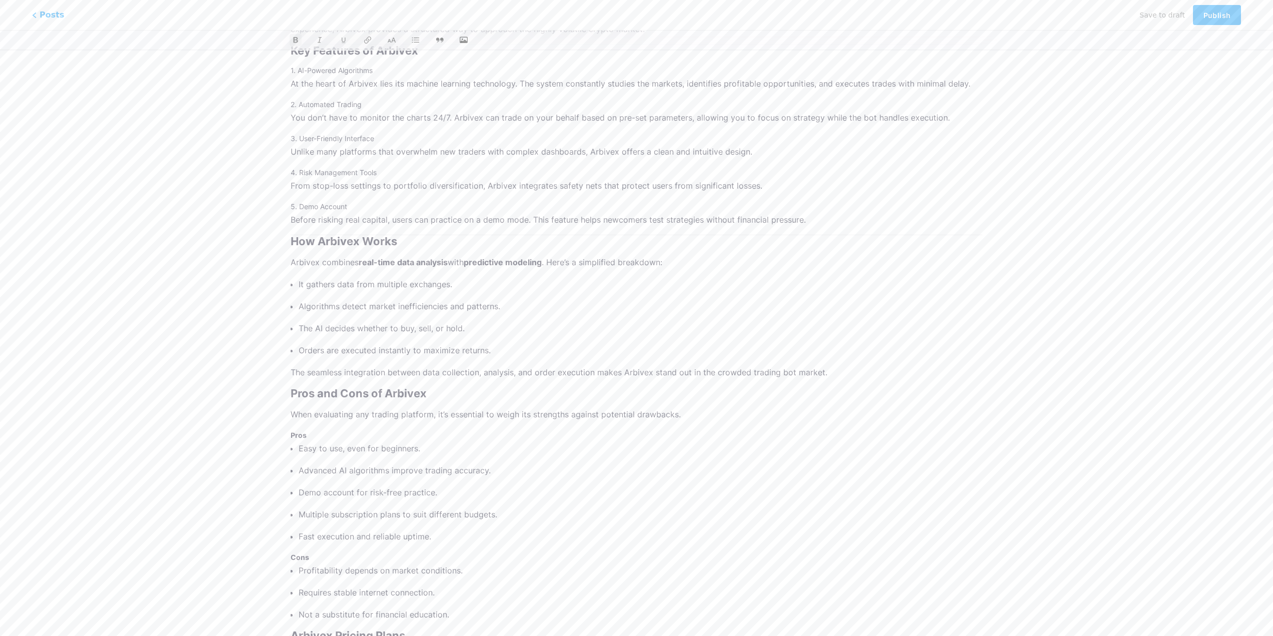
scroll to position [223, 0]
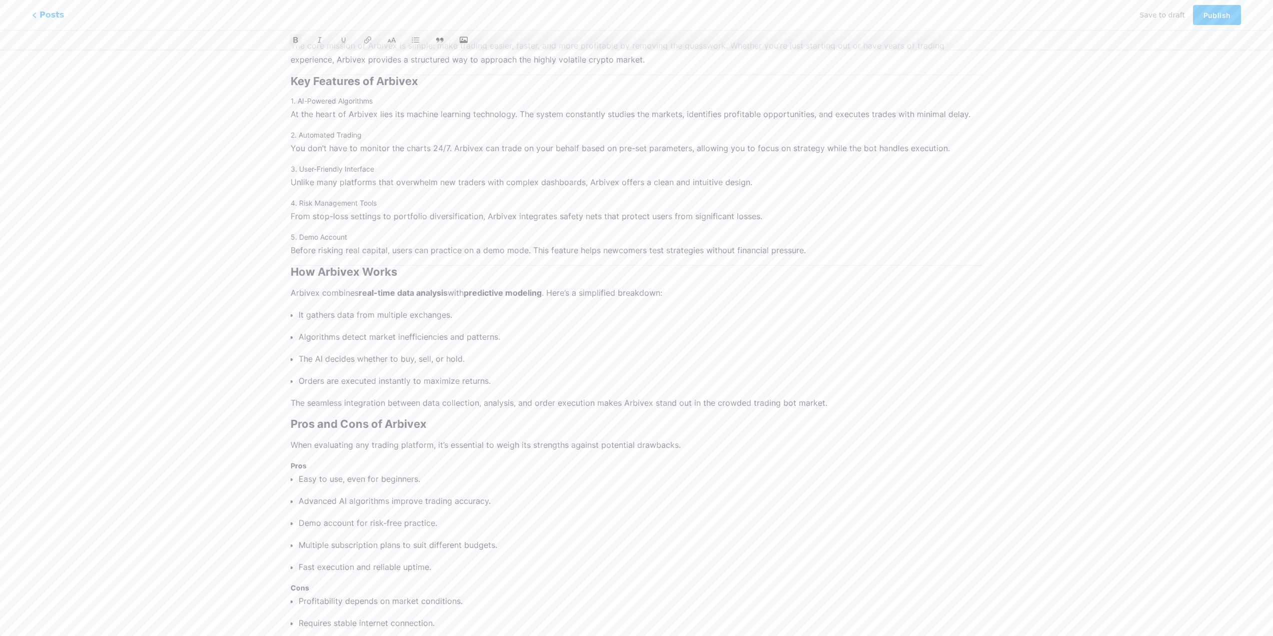
click at [291, 269] on h2 "How Arbivex Works" at bounding box center [637, 272] width 692 height 12
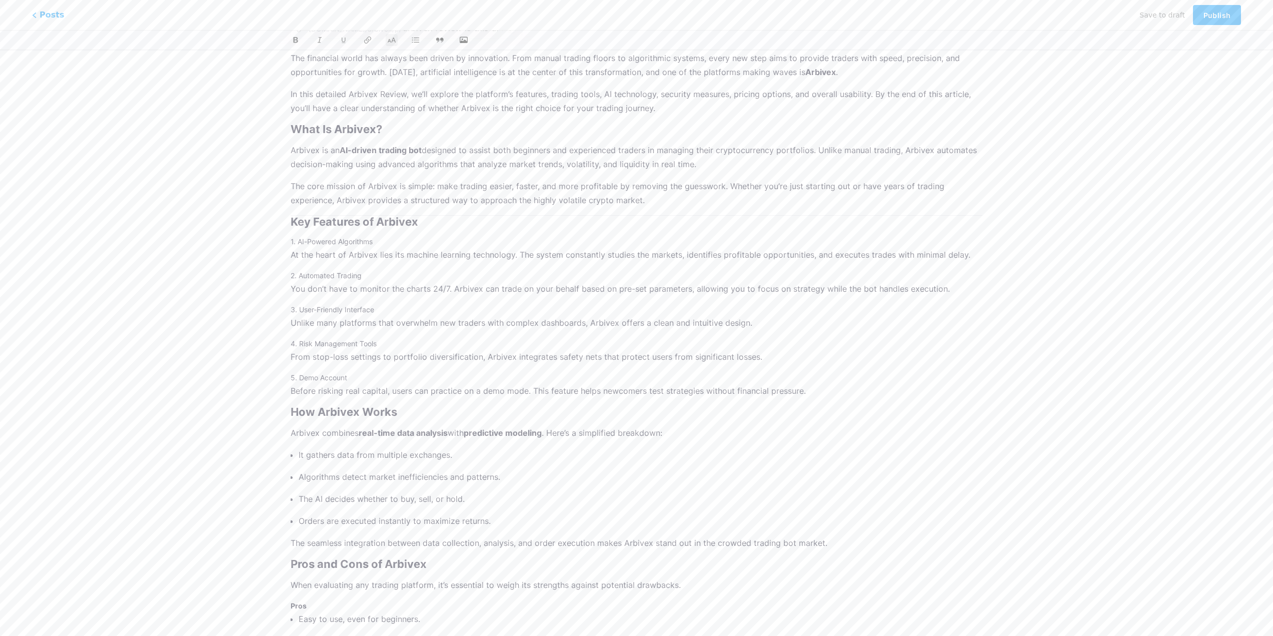
scroll to position [73, 0]
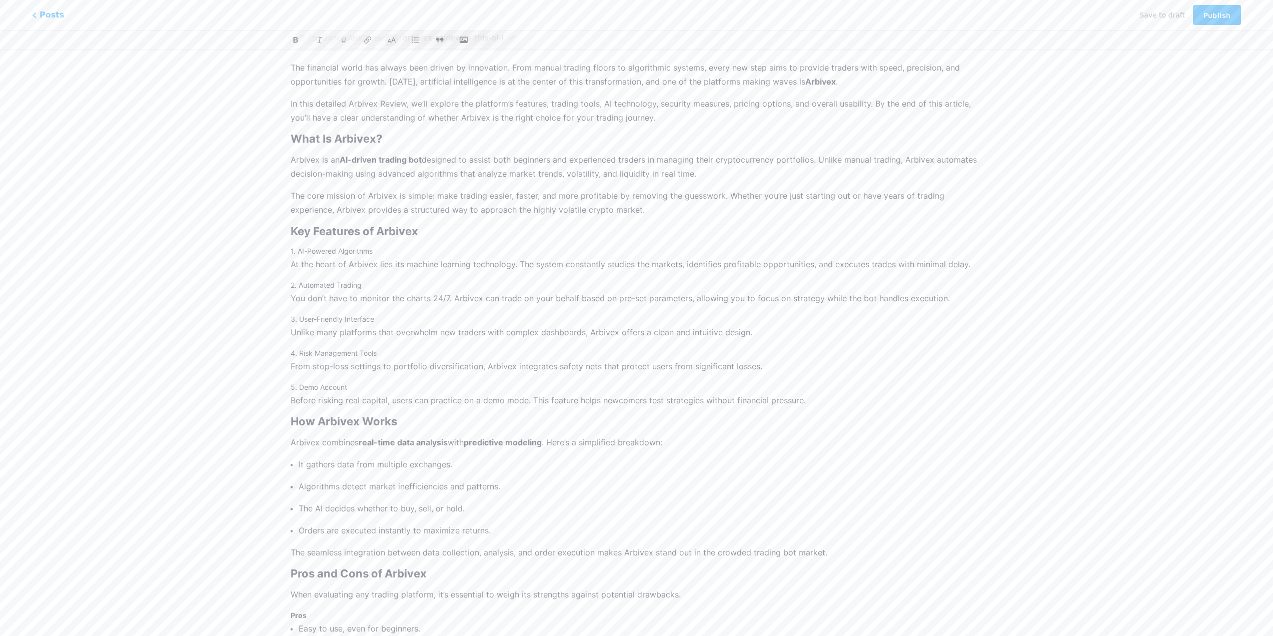
click at [291, 233] on h2 "Key Features of Arbivex" at bounding box center [637, 231] width 692 height 12
click at [291, 139] on h2 "What Is Arbivex?" at bounding box center [637, 139] width 692 height 12
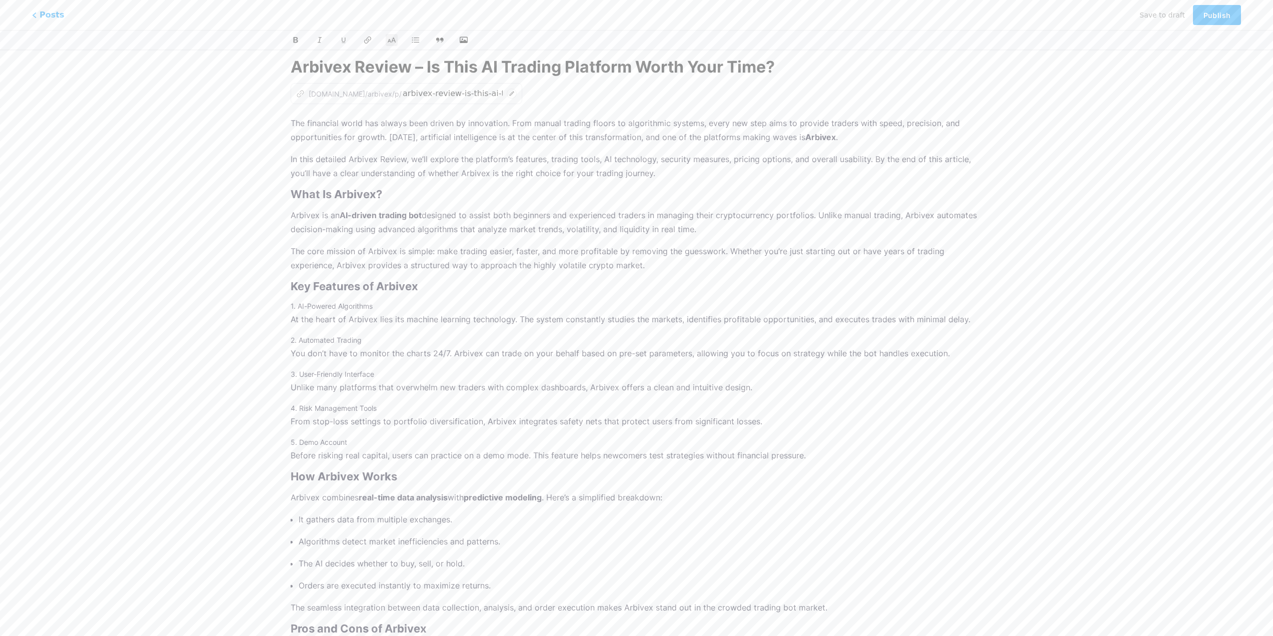
scroll to position [0, 0]
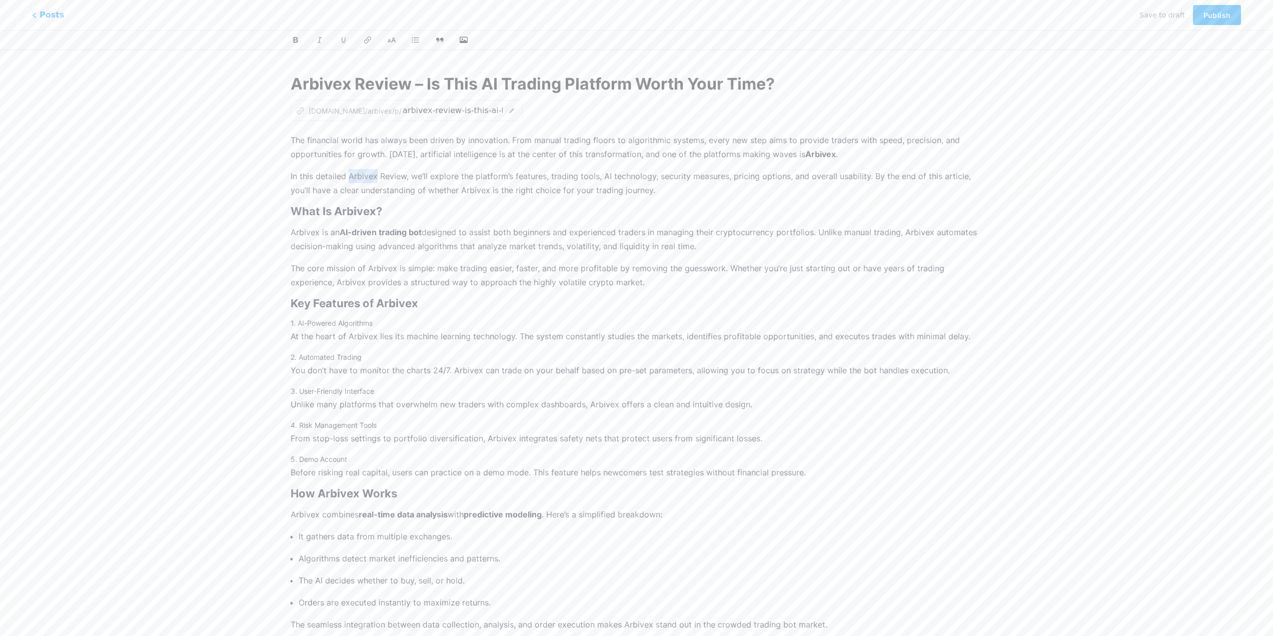
drag, startPoint x: 349, startPoint y: 175, endPoint x: 377, endPoint y: 174, distance: 28.0
click at [377, 174] on p "In this detailed Arbivex Review, we’ll explore the platform’s features, trading…" at bounding box center [637, 183] width 692 height 28
click at [366, 41] on icon at bounding box center [368, 40] width 9 height 9
click at [555, 171] on p "In this detailed Arbivex Review, we’ll explore the platform’s features, trading…" at bounding box center [637, 183] width 692 height 28
click at [1219, 13] on span "Publish" at bounding box center [1216, 15] width 27 height 9
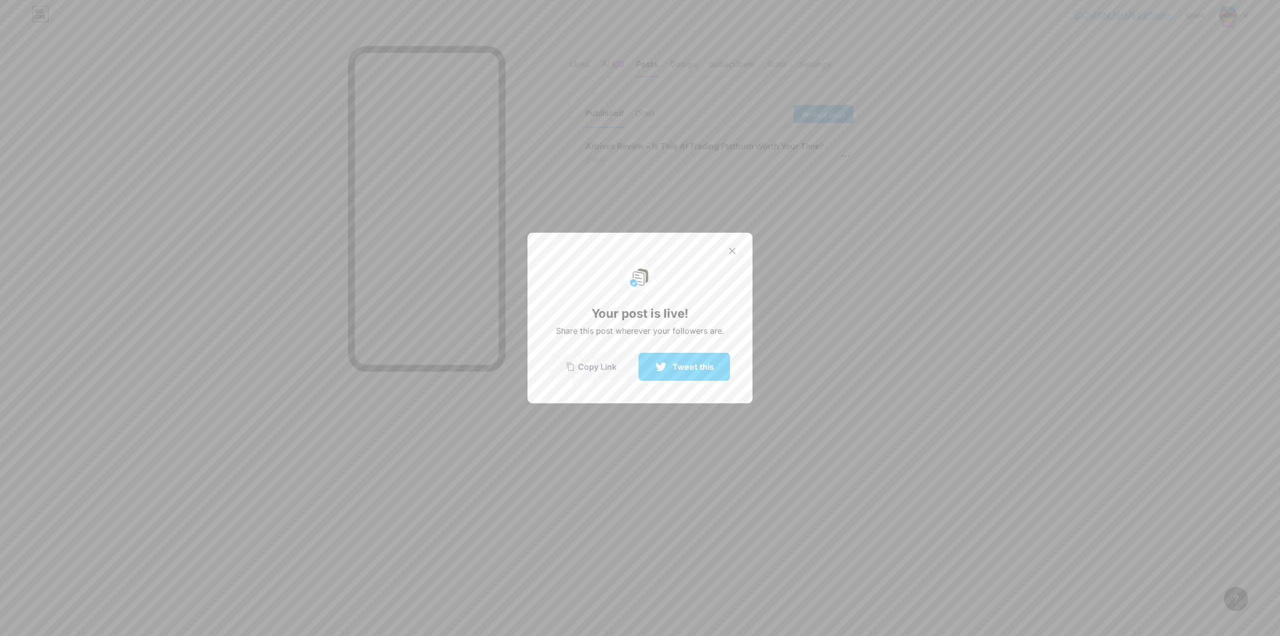
click at [606, 368] on span "Copy Link" at bounding box center [597, 367] width 39 height 9
click at [735, 255] on div at bounding box center [732, 251] width 17 height 17
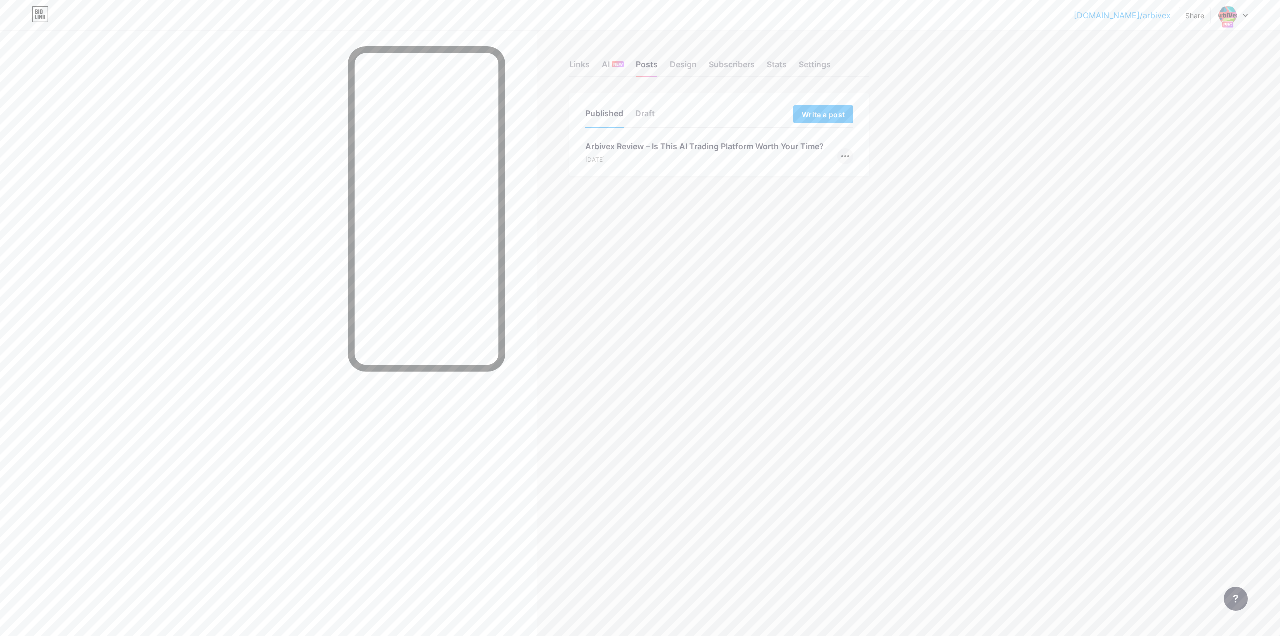
click at [849, 152] on div at bounding box center [846, 156] width 16 height 16
click at [826, 217] on li "Edit" at bounding box center [815, 220] width 77 height 21
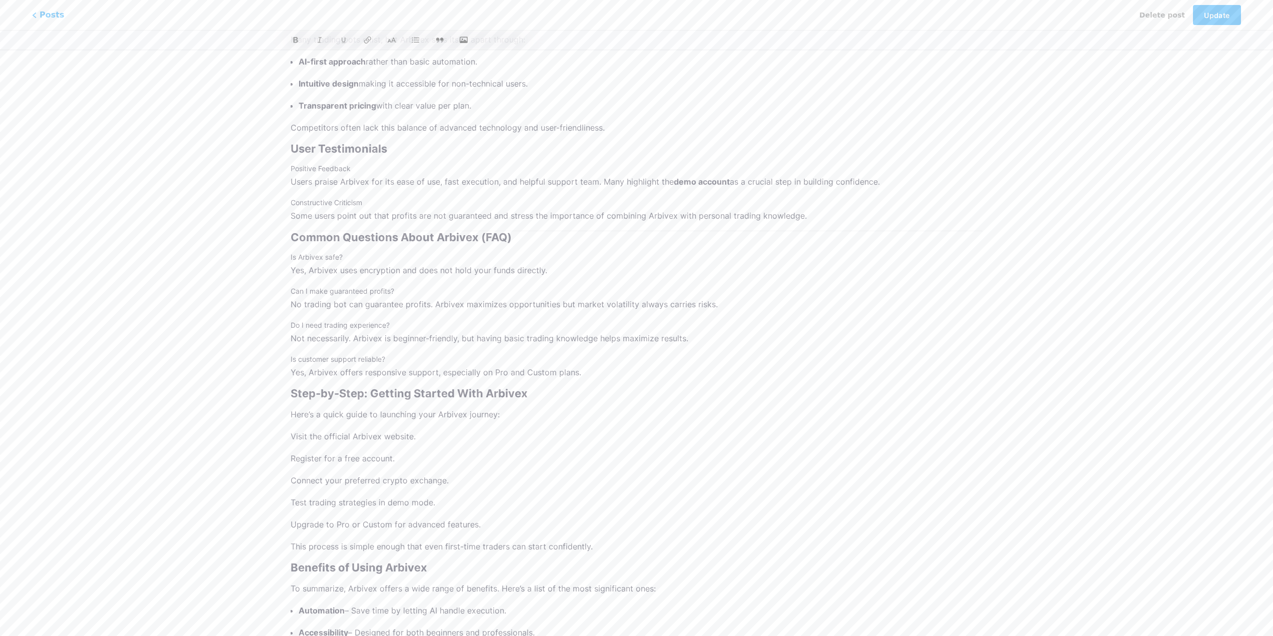
scroll to position [1450, 0]
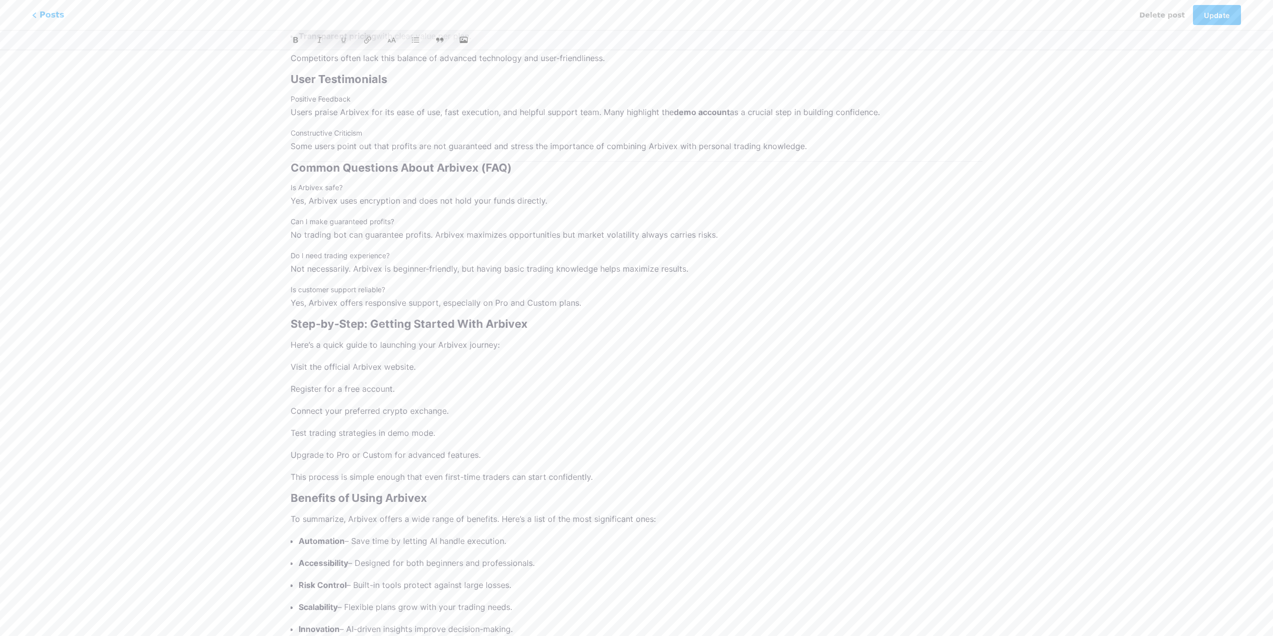
click at [293, 166] on h2 "Common Questions About Arbivex (FAQ)" at bounding box center [637, 168] width 692 height 12
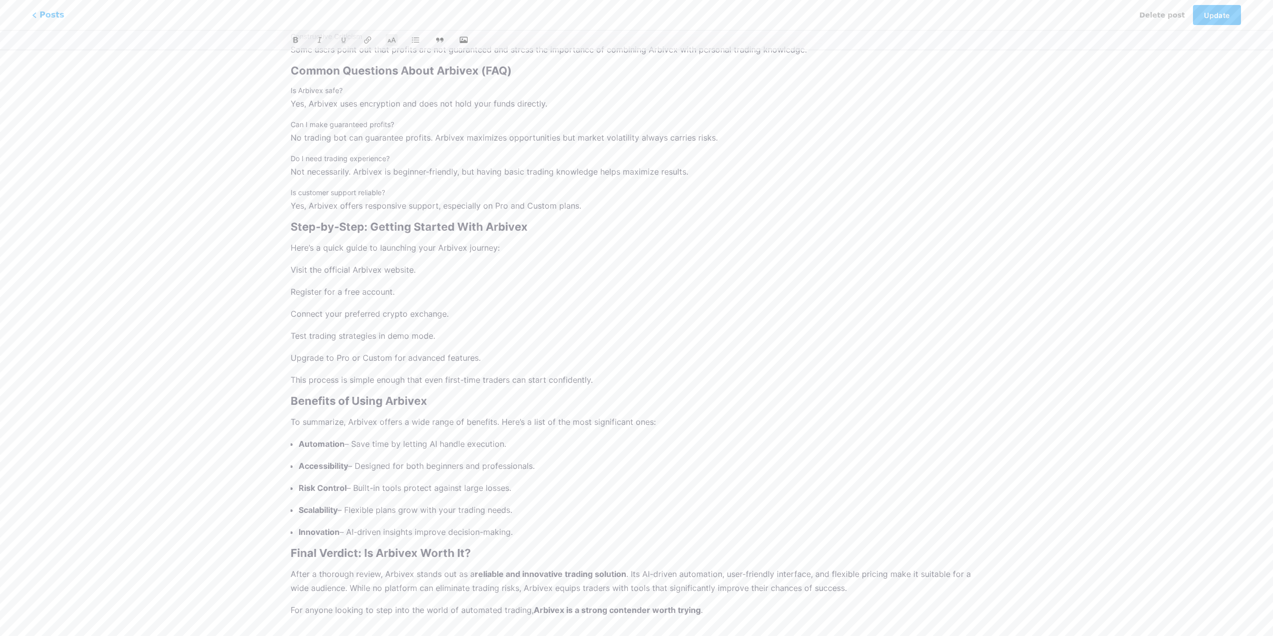
scroll to position [1568, 0]
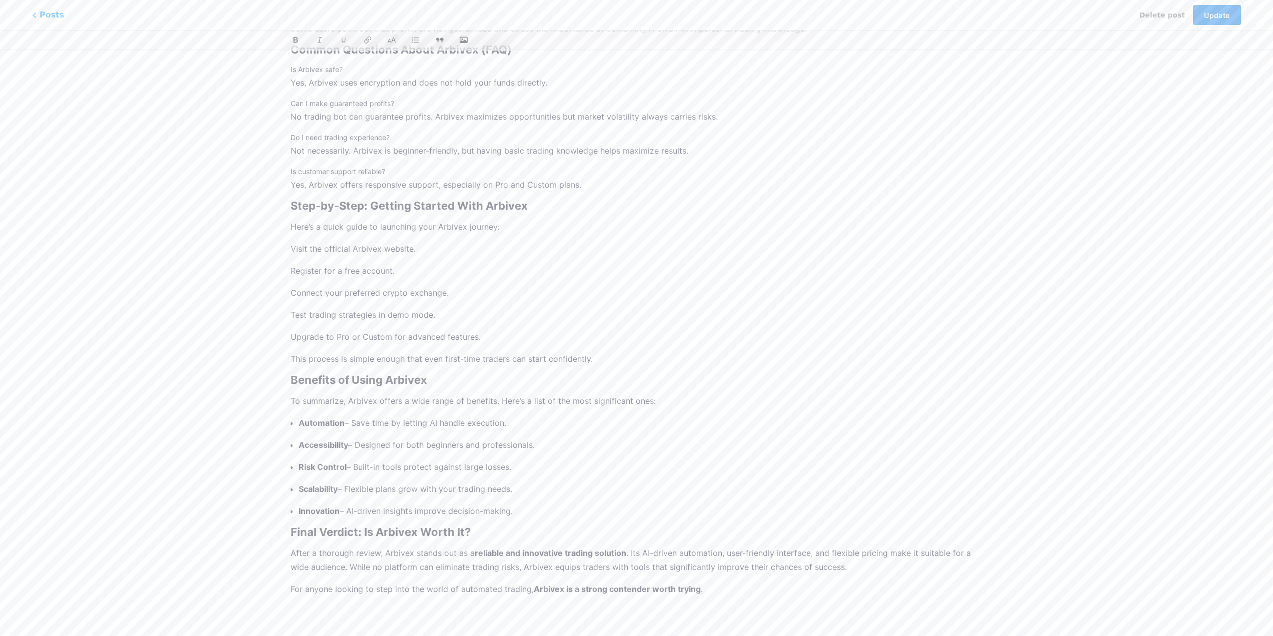
click at [1214, 17] on span "Update" at bounding box center [1217, 15] width 26 height 9
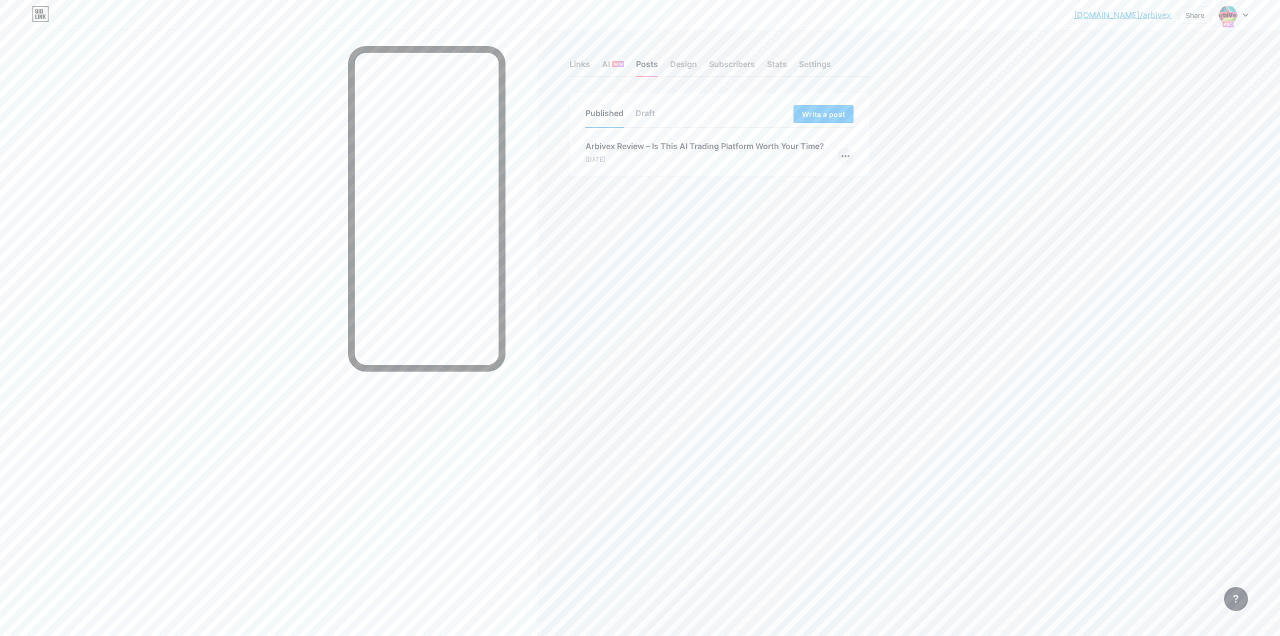
click at [848, 158] on div at bounding box center [846, 156] width 16 height 16
click at [824, 216] on li "Edit" at bounding box center [815, 220] width 77 height 21
click at [844, 157] on div at bounding box center [846, 156] width 16 height 16
click at [828, 216] on li "Edit" at bounding box center [815, 220] width 77 height 21
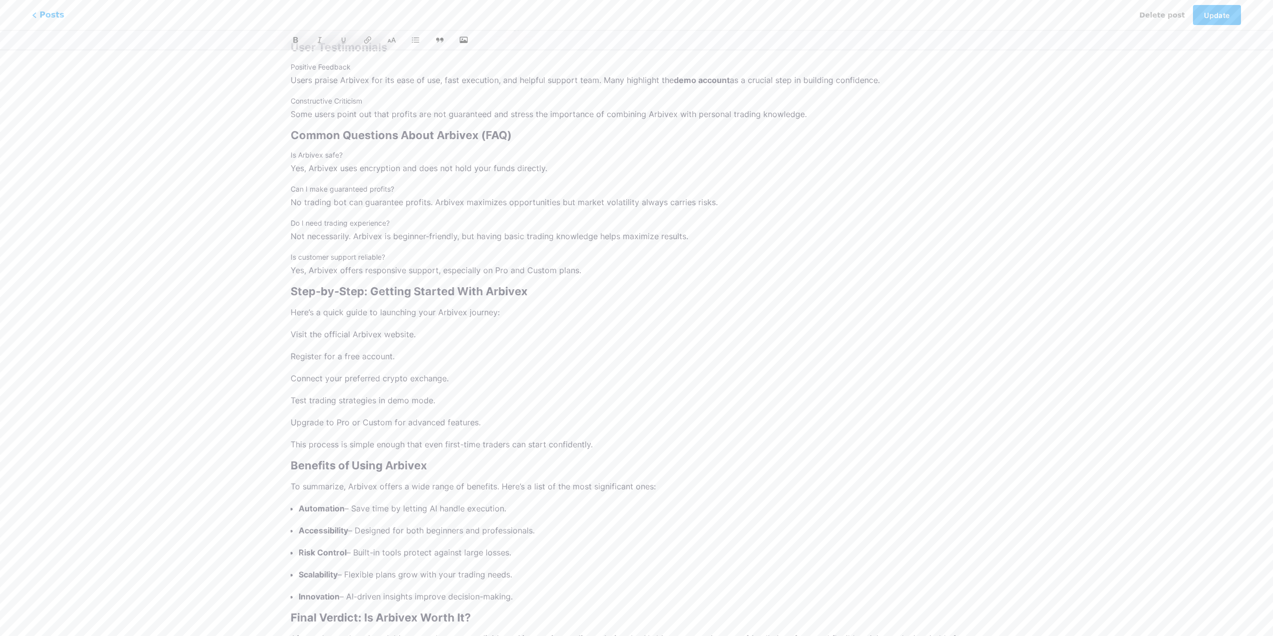
scroll to position [1568, 0]
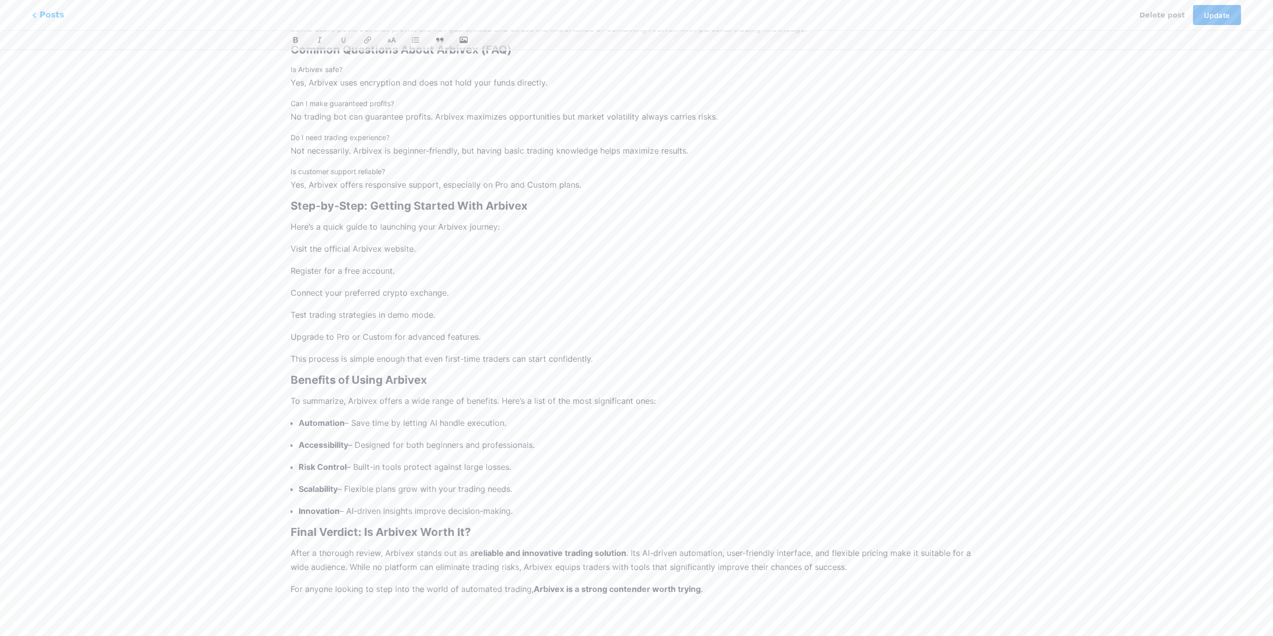
click at [1224, 16] on span "Update" at bounding box center [1217, 15] width 26 height 9
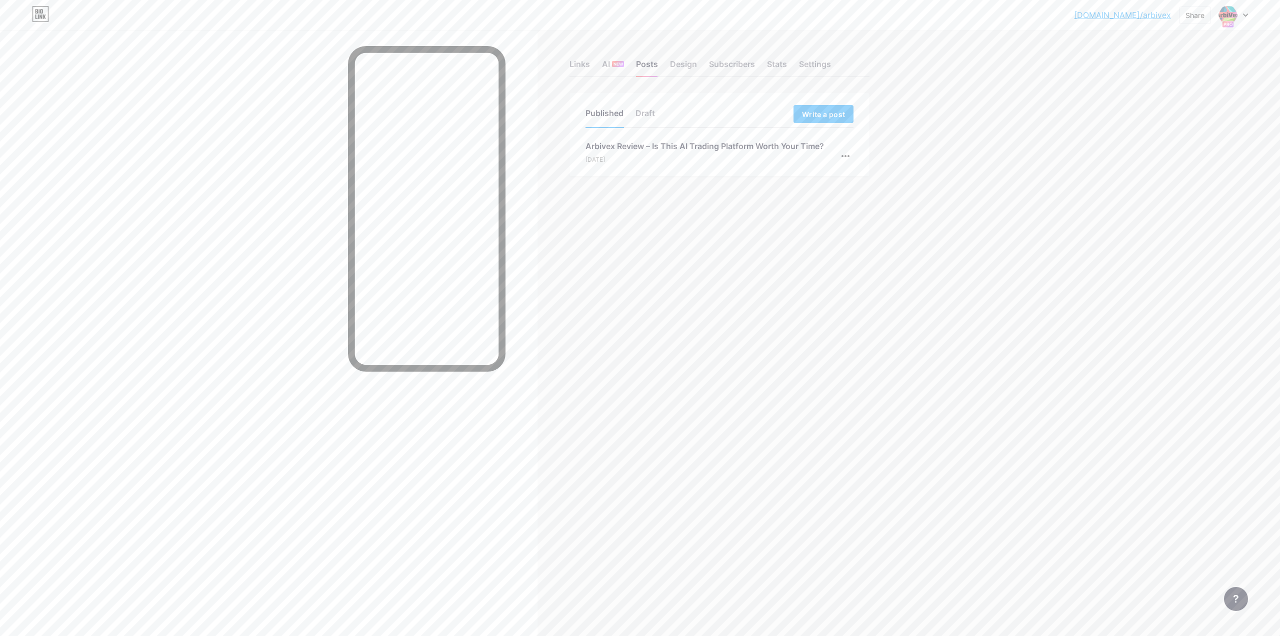
click at [38, 16] on icon at bounding box center [40, 14] width 17 height 16
click at [648, 65] on div "Posts" at bounding box center [647, 67] width 22 height 18
click at [581, 67] on div "Links" at bounding box center [580, 67] width 21 height 18
click at [1241, 18] on div at bounding box center [1233, 15] width 29 height 18
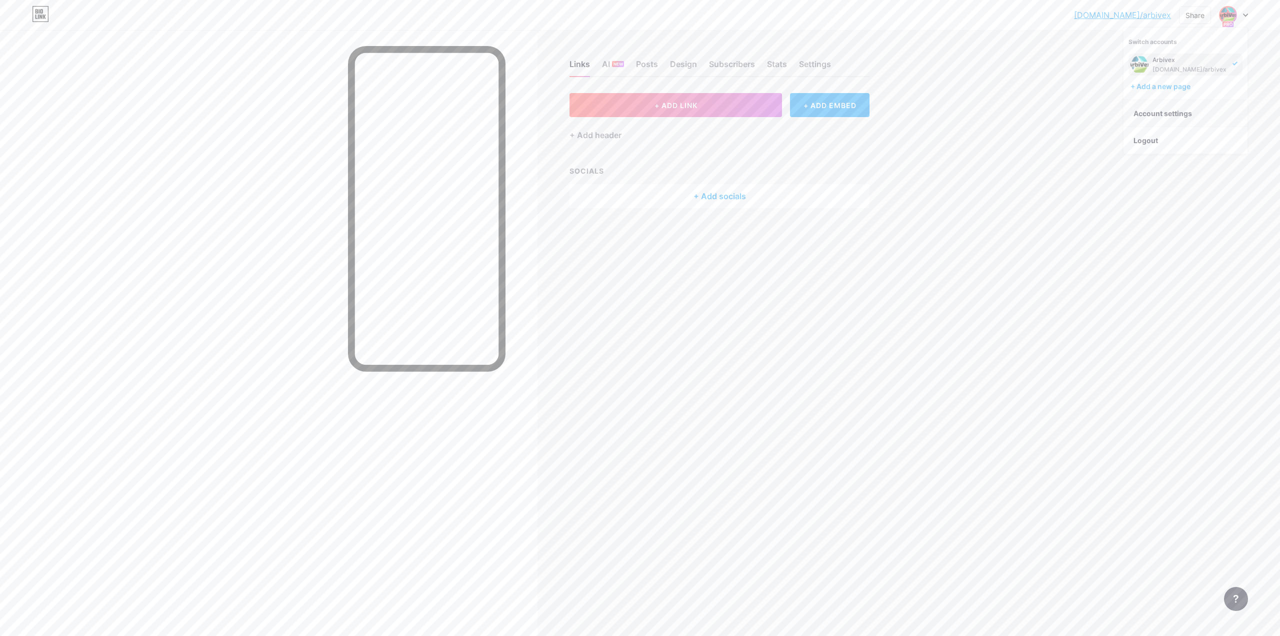
click at [1163, 109] on link "Account settings" at bounding box center [1186, 113] width 124 height 27
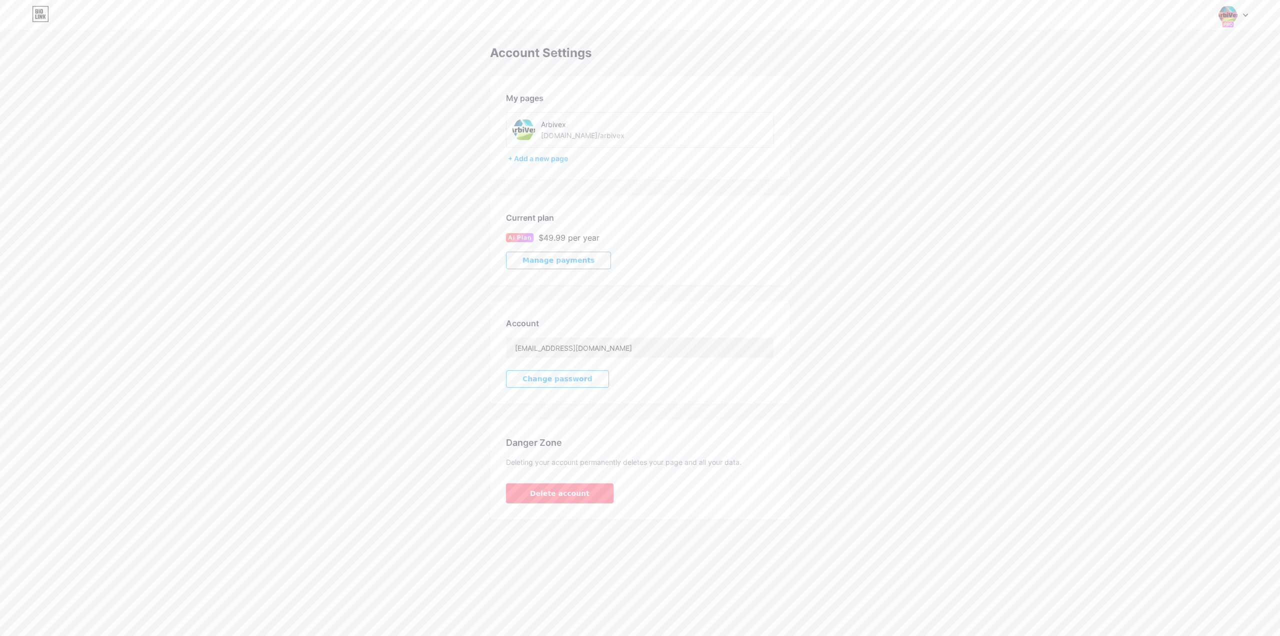
click at [555, 259] on span "Manage payments" at bounding box center [559, 260] width 72 height 9
click at [47, 17] on icon at bounding box center [40, 14] width 17 height 16
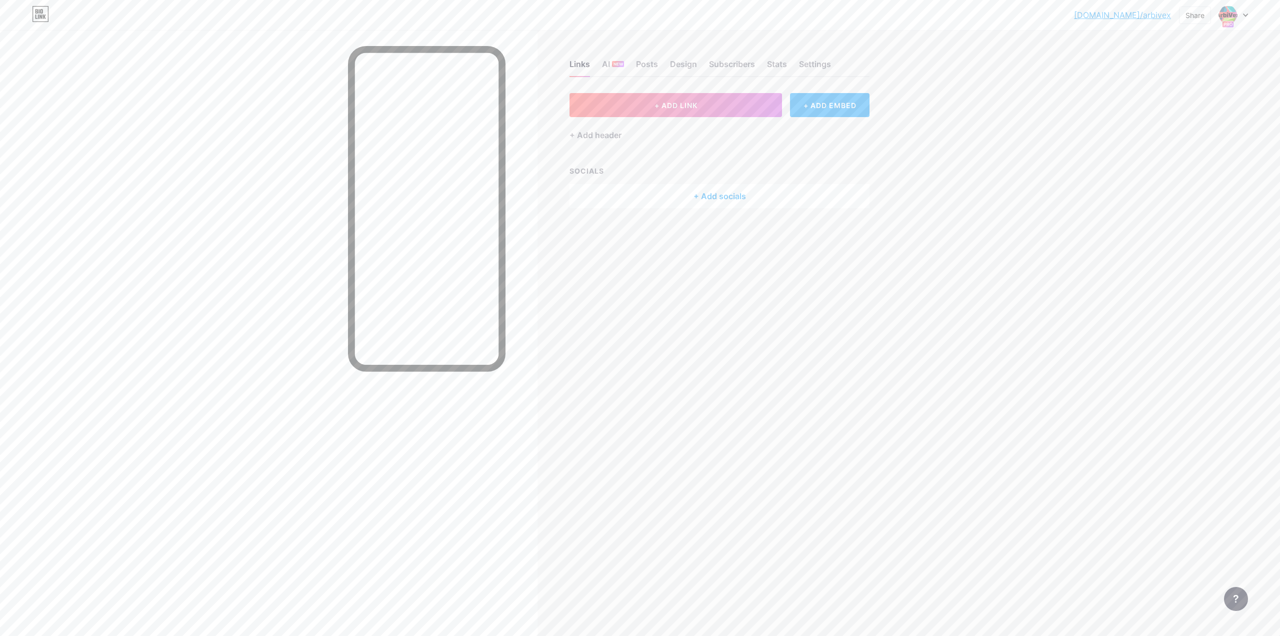
click at [1241, 17] on div at bounding box center [1233, 15] width 29 height 18
click at [1174, 90] on div "+ Add a new page" at bounding box center [1187, 87] width 112 height 10
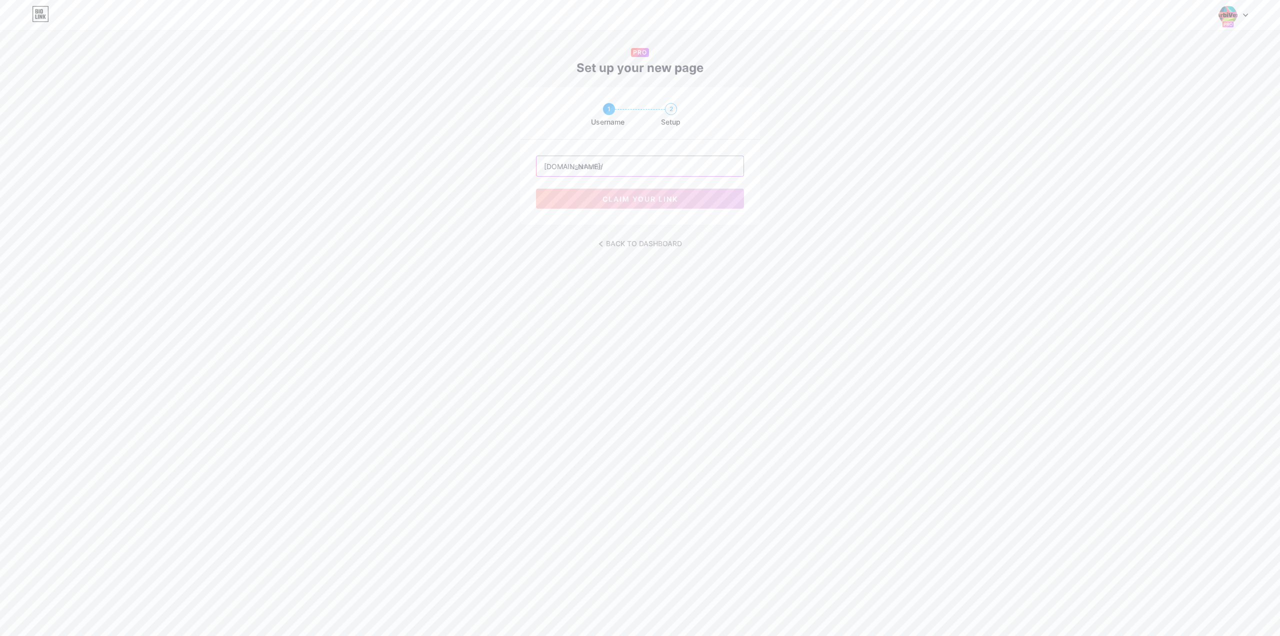
click at [580, 165] on input "text" at bounding box center [640, 166] width 207 height 20
drag, startPoint x: 997, startPoint y: 315, endPoint x: 995, endPoint y: 310, distance: 5.2
click at [997, 315] on div "Dashboard Logout Link Copied PRO Set up your new page 1 Username 2 Setup bio.li…" at bounding box center [640, 318] width 1280 height 636
click at [598, 162] on input "text" at bounding box center [640, 166] width 207 height 20
paste input "calvenridgetrust"
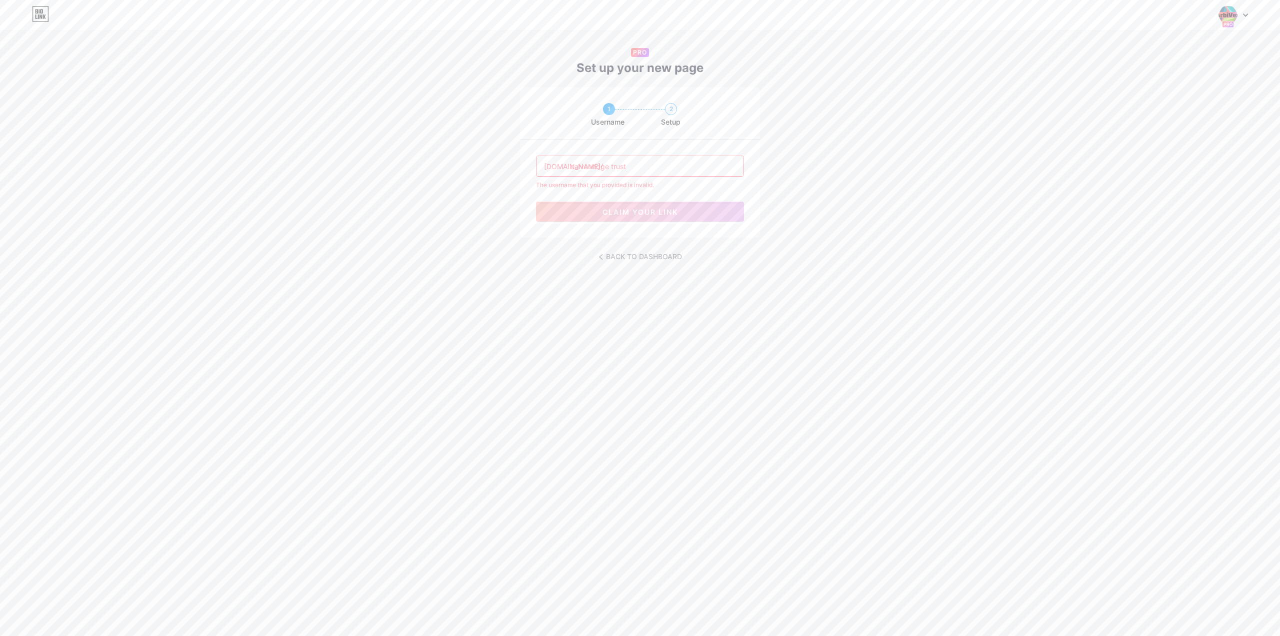
click at [612, 167] on input "calvenridge trust" at bounding box center [640, 166] width 207 height 20
click at [827, 181] on div "1 Username 2 Setup bio.link/ calvenridge-trust The username that you provided i…" at bounding box center [640, 162] width 1280 height 151
drag, startPoint x: 611, startPoint y: 167, endPoint x: 617, endPoint y: 166, distance: 5.6
click at [612, 167] on input "calvenridge-trust" at bounding box center [640, 166] width 207 height 20
type input "calvenridgetrust"
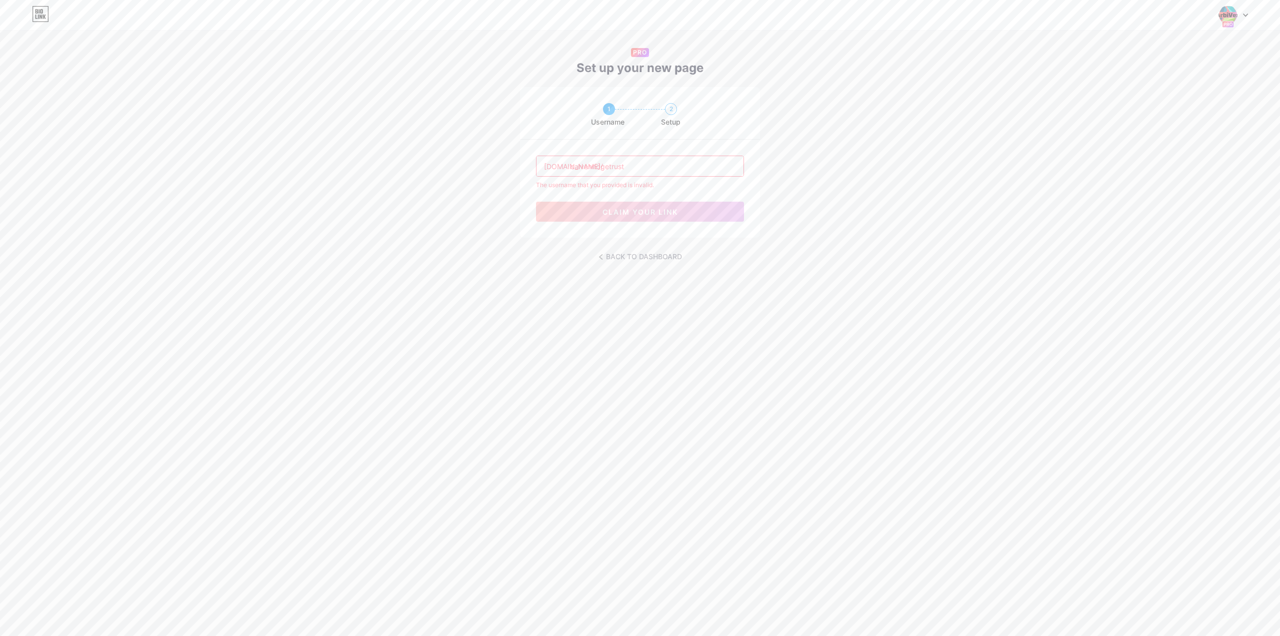
click at [880, 185] on div "1 Username 2 Setup bio.link/ calvenridgetrust The username that you provided is…" at bounding box center [640, 162] width 1280 height 151
click at [656, 195] on span "claim your link" at bounding box center [641, 199] width 76 height 9
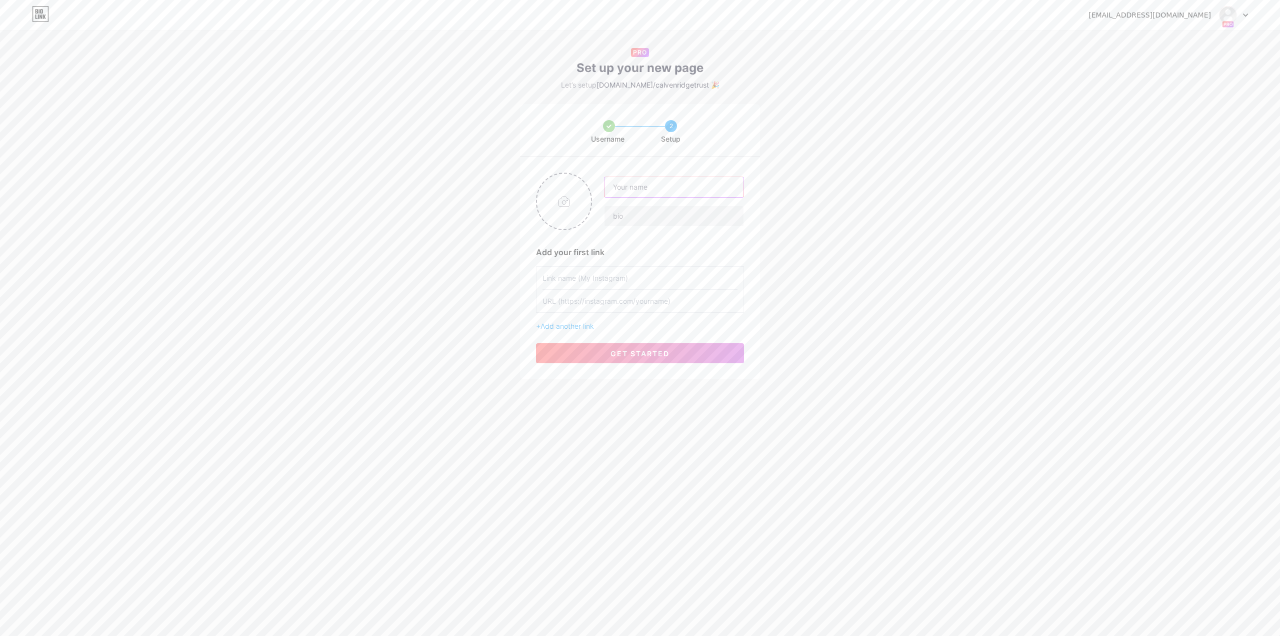
click at [649, 188] on input "text" at bounding box center [674, 187] width 139 height 20
click at [646, 187] on input "text" at bounding box center [674, 187] width 139 height 20
paste input "calvenridge trust"
click at [616, 187] on input "calvenridge trust" at bounding box center [674, 187] width 139 height 20
click at [657, 187] on input "Сalvenridge trust" at bounding box center [674, 187] width 139 height 20
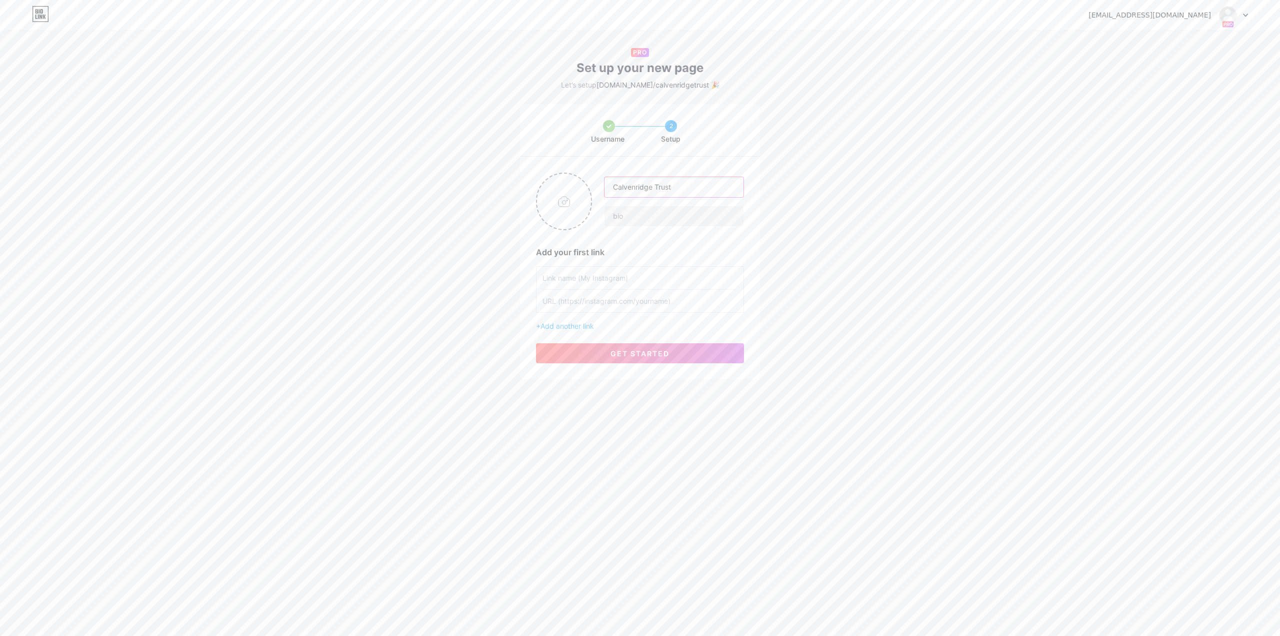
type input "Calvenridge Trust"
click at [612, 275] on input "text" at bounding box center [640, 278] width 195 height 23
click at [621, 303] on input "text" at bounding box center [640, 301] width 195 height 23
click at [581, 326] on span "Add another link" at bounding box center [568, 326] width 54 height 9
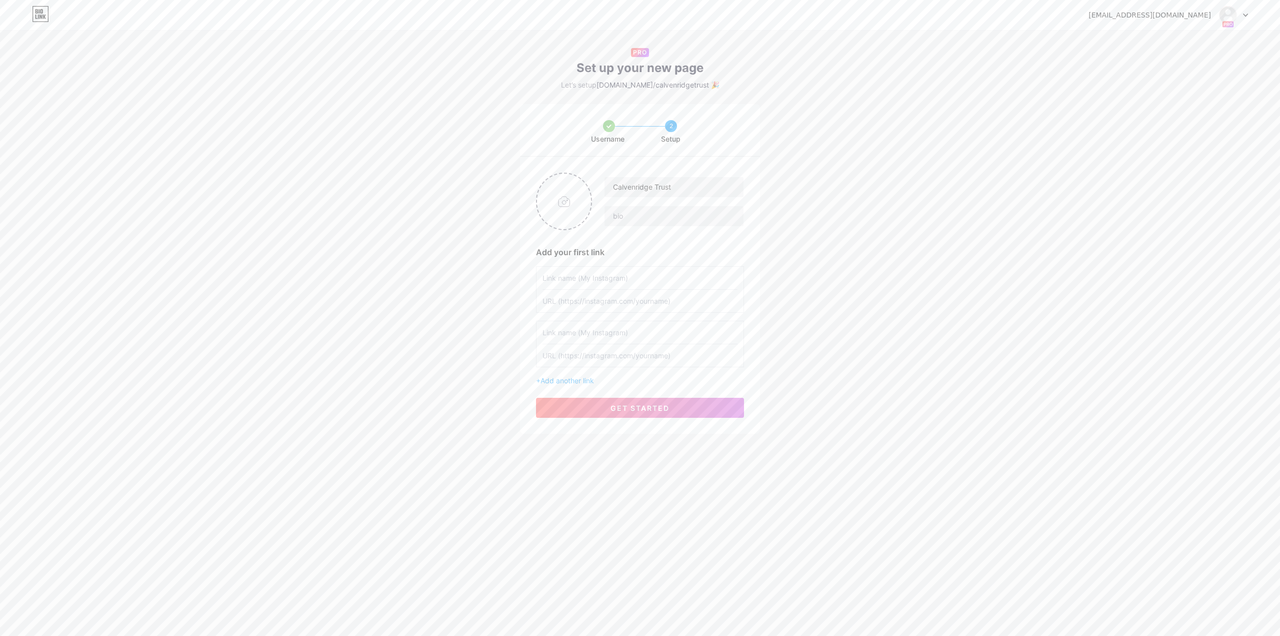
click at [588, 354] on input "text" at bounding box center [640, 355] width 195 height 23
click at [584, 304] on input "text" at bounding box center [640, 301] width 195 height 23
paste input "[URL][DOMAIN_NAME]"
type input "[URL][DOMAIN_NAME]"
click at [568, 199] on input "file" at bounding box center [564, 202] width 54 height 56
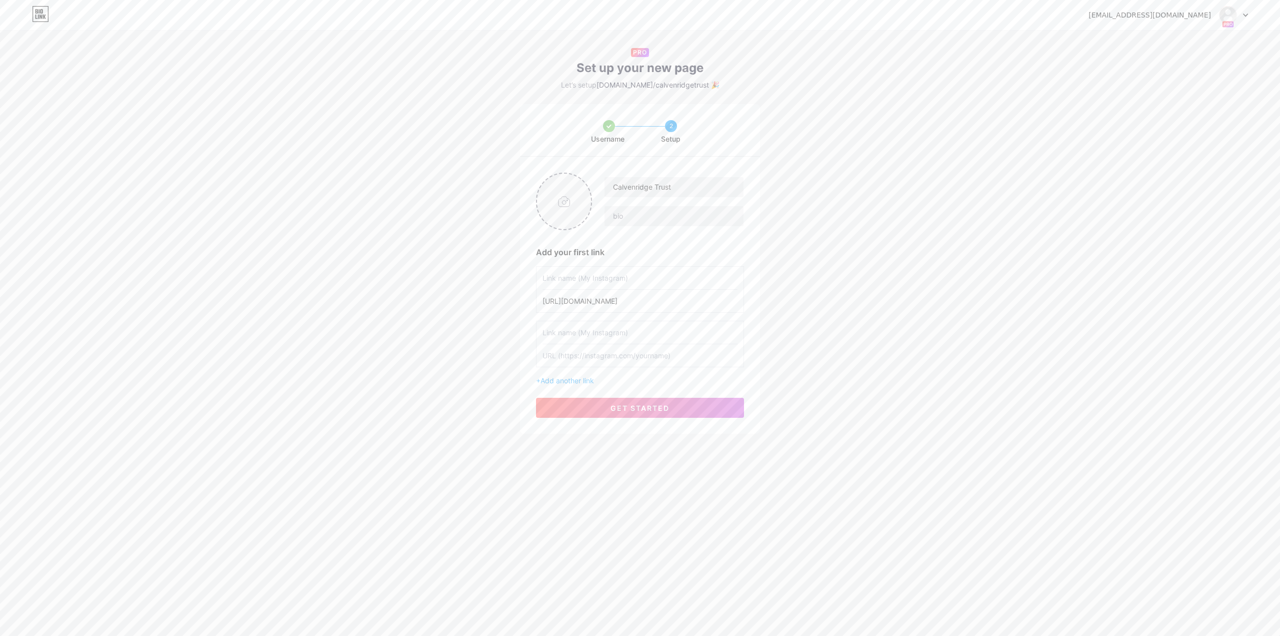
type input "C:\fakepath\crt-logo.png"
click at [665, 405] on span "get started" at bounding box center [640, 408] width 59 height 9
click at [585, 275] on input "text" at bounding box center [640, 278] width 195 height 23
drag, startPoint x: 662, startPoint y: 186, endPoint x: 599, endPoint y: 185, distance: 63.0
click at [599, 185] on div "Calvenridge Trust" at bounding box center [668, 202] width 152 height 50
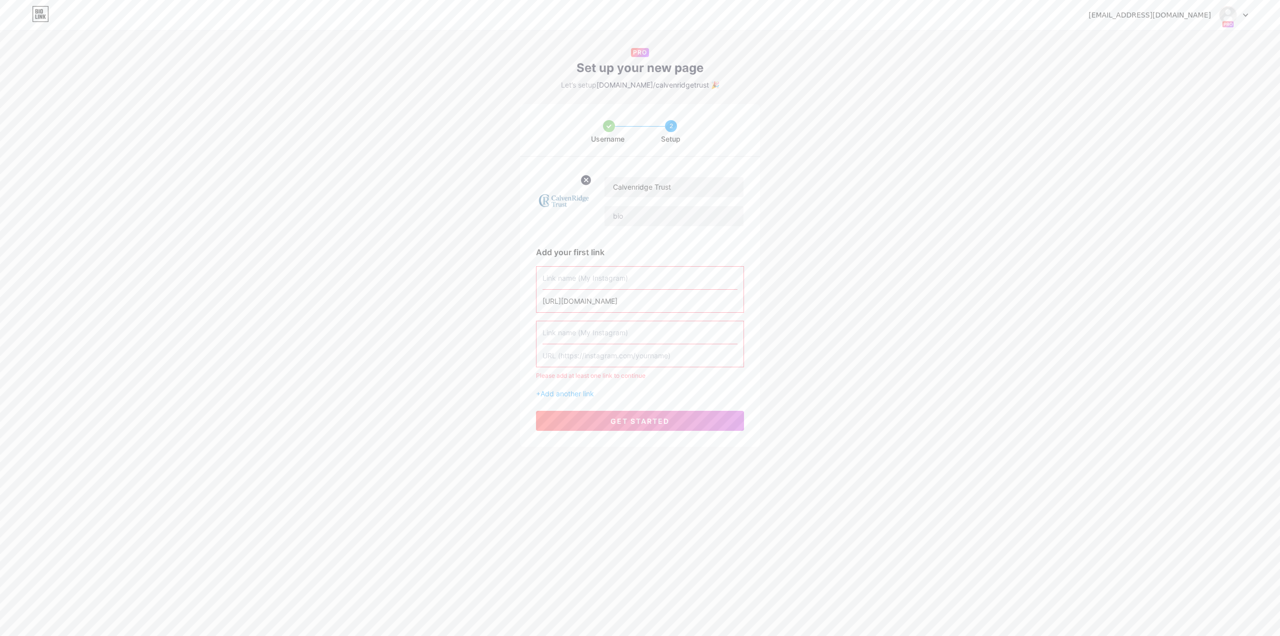
click at [580, 279] on input "text" at bounding box center [640, 278] width 195 height 23
paste input "Calvenridge Trust"
type input "Calvenridge Trust"
click at [634, 407] on span "get started" at bounding box center [640, 408] width 59 height 9
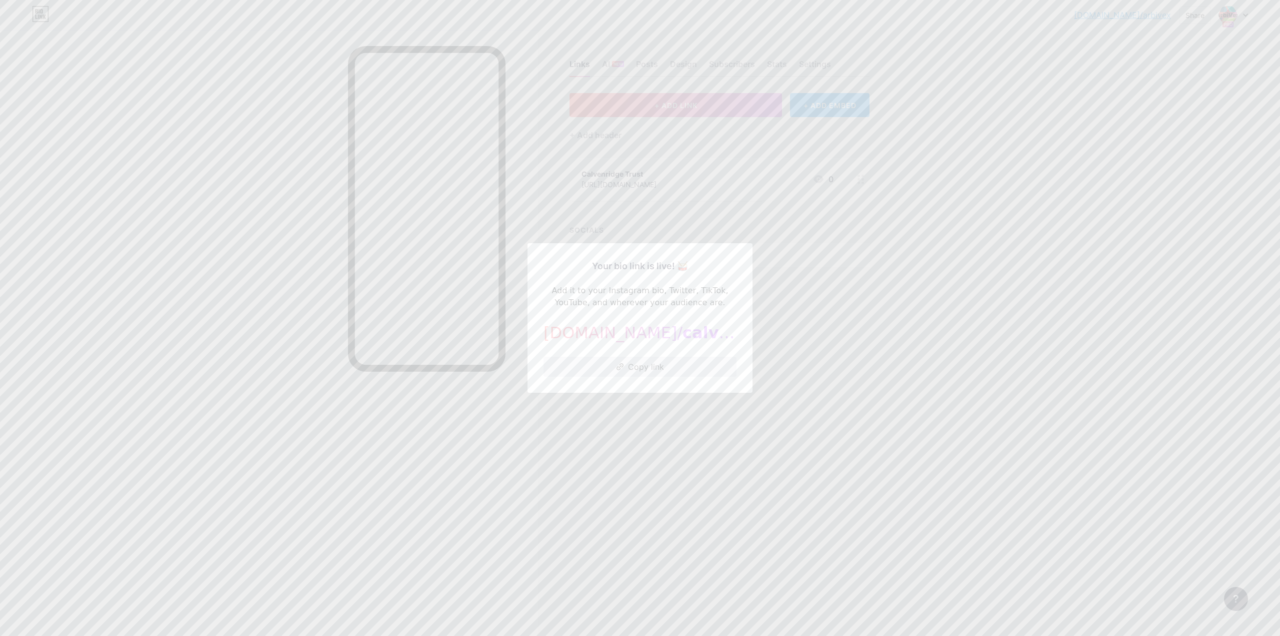
click at [645, 369] on button "Copy link" at bounding box center [640, 367] width 193 height 20
click at [877, 264] on div at bounding box center [640, 318] width 1280 height 636
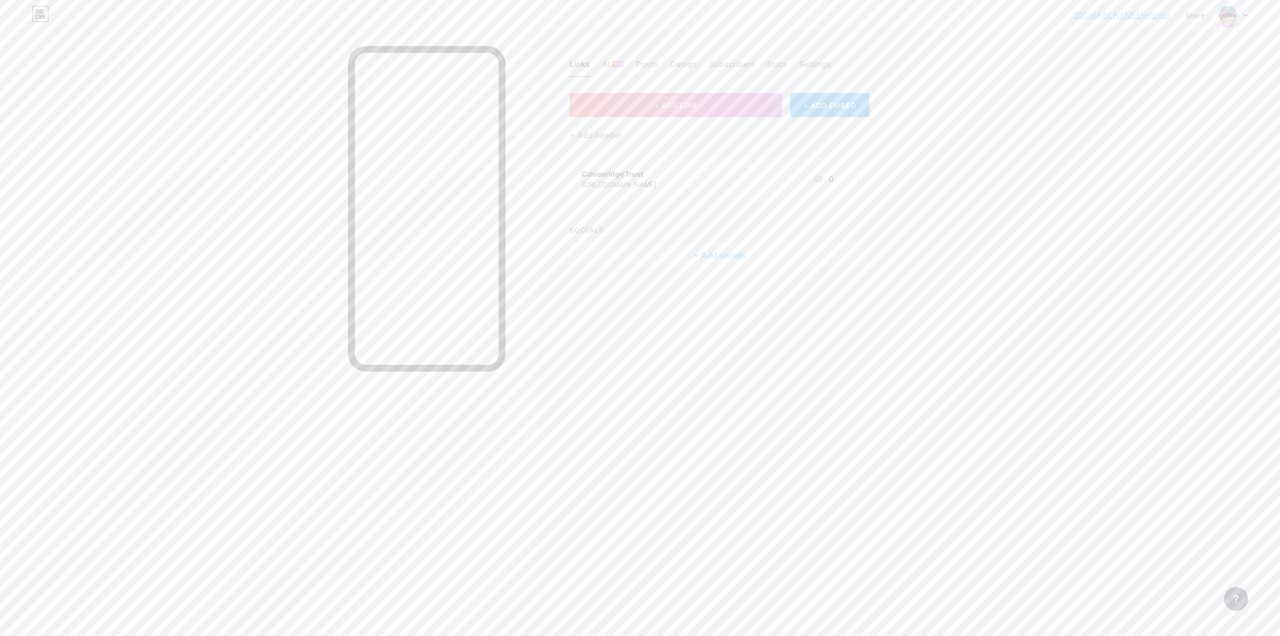
click at [1243, 18] on div at bounding box center [1233, 15] width 29 height 18
click at [1185, 89] on div "Calvenridge Trust" at bounding box center [1197, 88] width 88 height 8
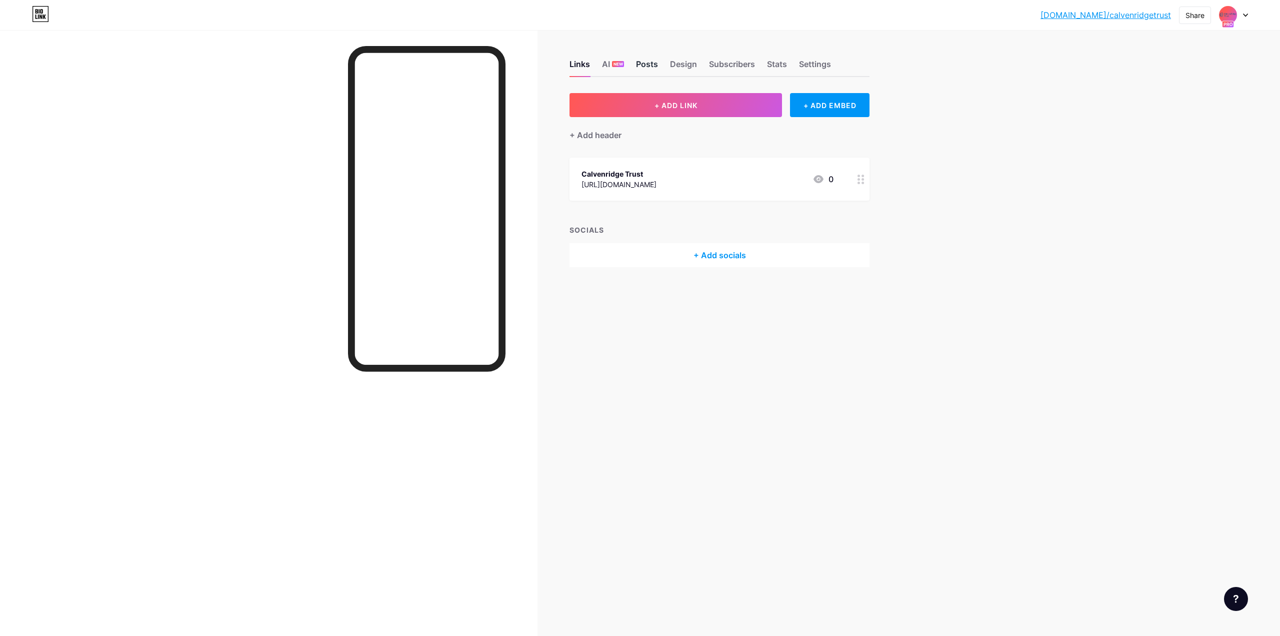
click at [652, 61] on div "Posts" at bounding box center [647, 67] width 22 height 18
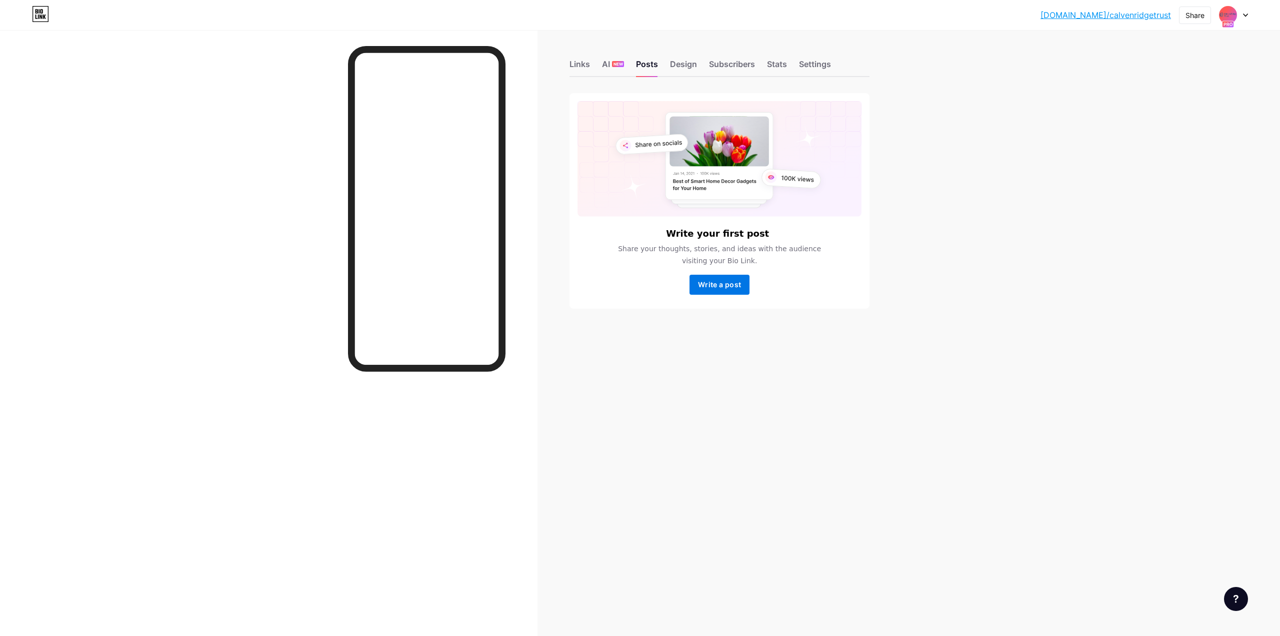
click at [714, 283] on span "Write a post" at bounding box center [719, 284] width 43 height 9
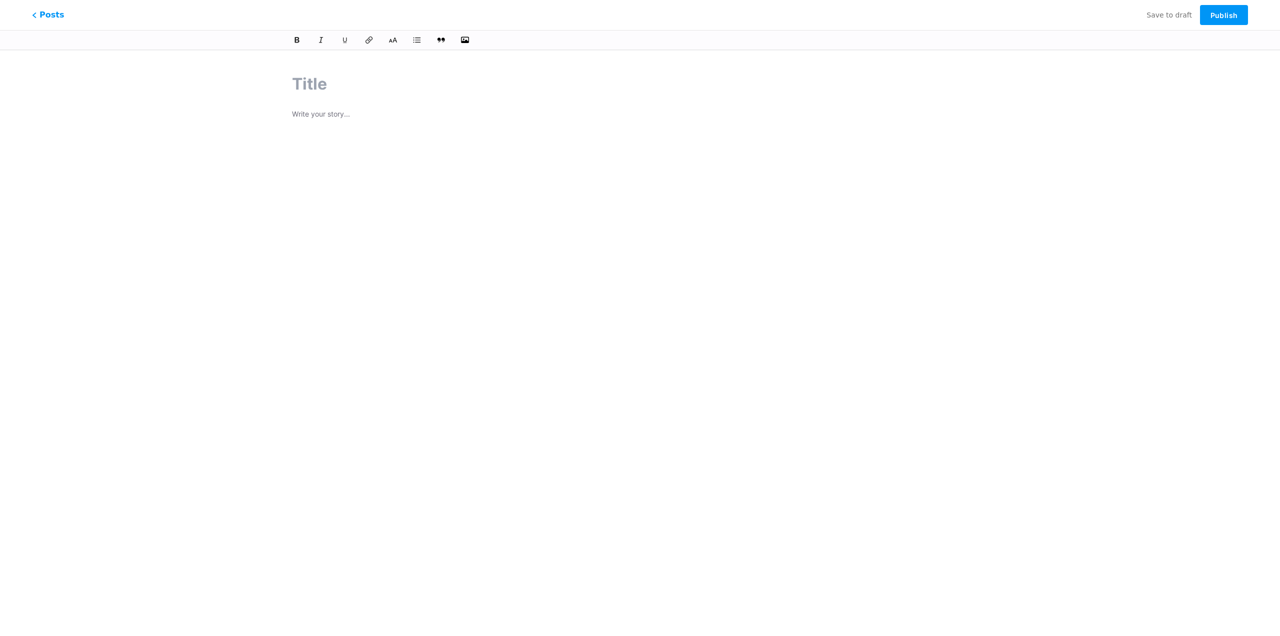
click at [313, 81] on input "text" at bounding box center [640, 84] width 696 height 24
paste input "CalvenRidge Trust Review – Trusted Wealth Management in 2025"
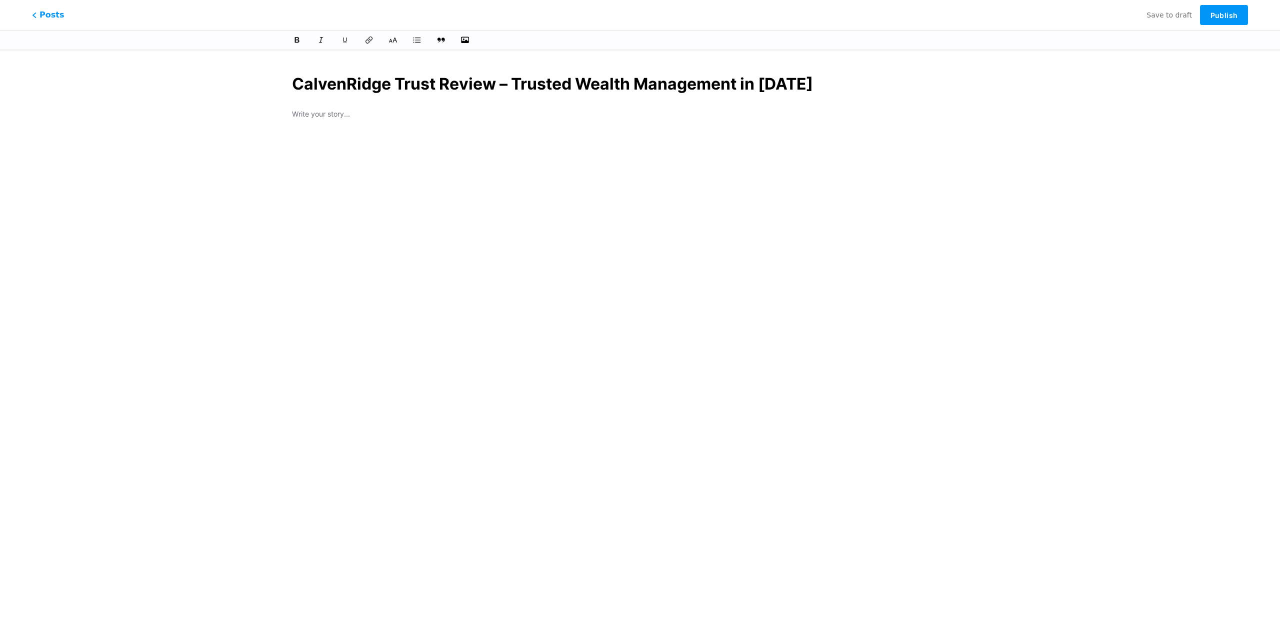
type input "CalvenRidge Trust Review – Trusted Wealth Management in 2025"
click at [349, 113] on div "CalvenRidge Trust Review – Trusted Wealth Management in 2025" at bounding box center [640, 217] width 724 height 314
type input "calvenridge-trust-review-trusted-wealth-management-in-2025"
click at [319, 144] on p at bounding box center [640, 140] width 696 height 14
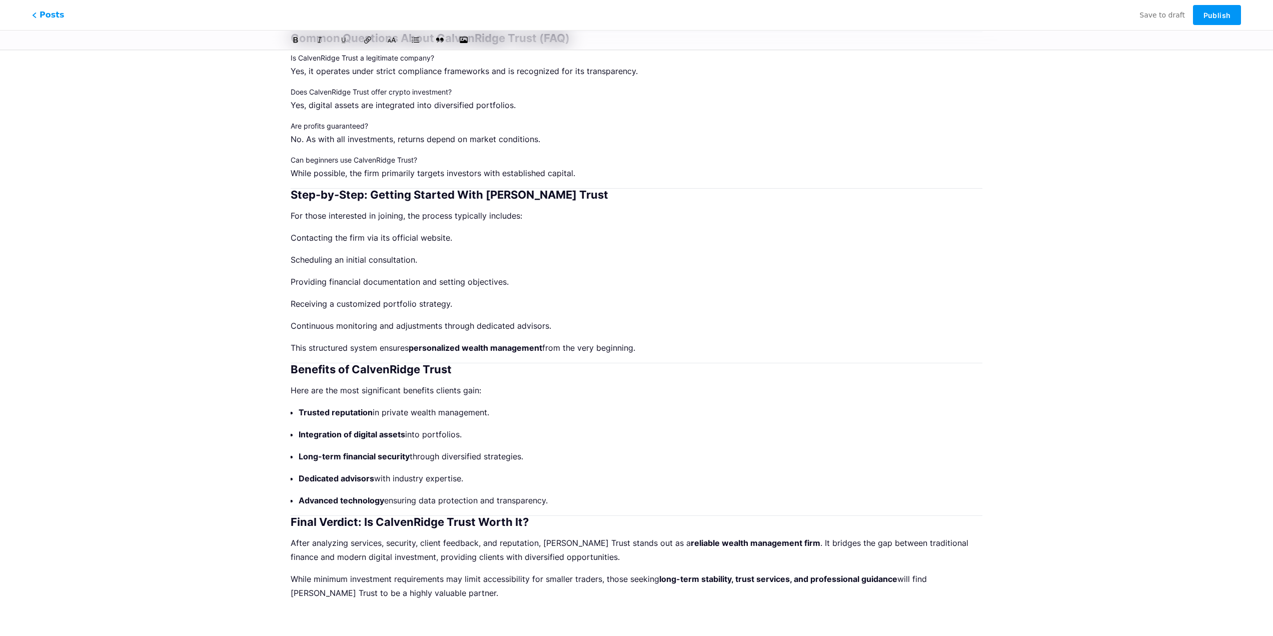
scroll to position [1791, 0]
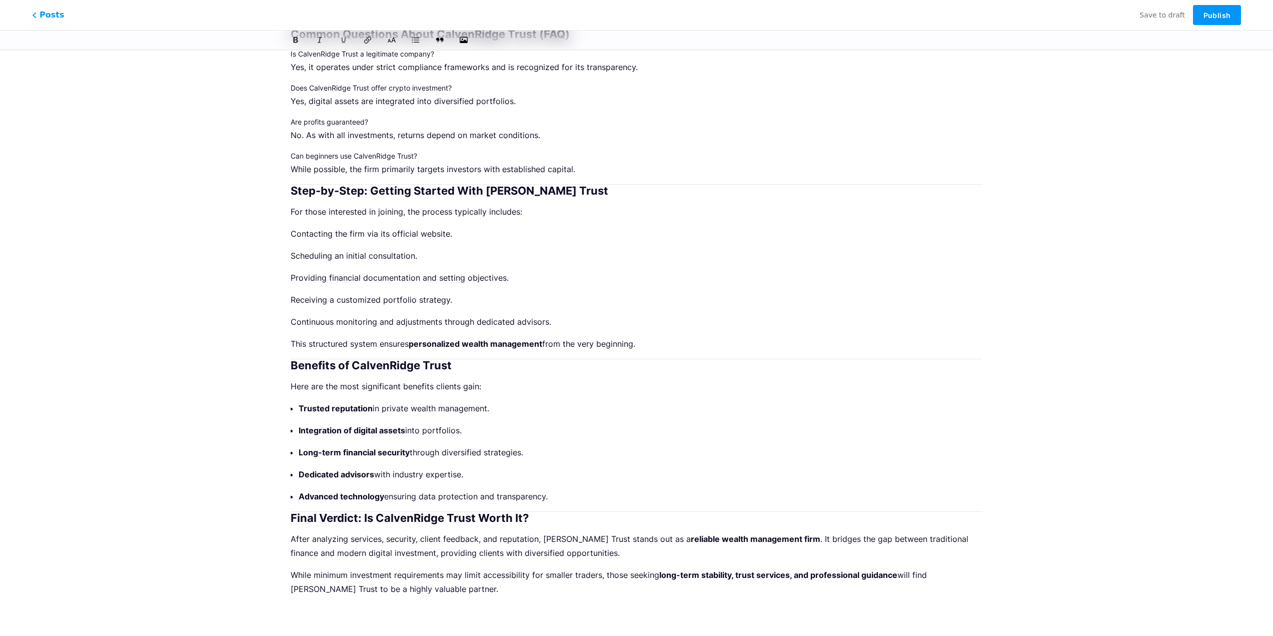
click at [292, 517] on h2 "Final Verdict: Is CalvenRidge Trust Worth It?" at bounding box center [637, 518] width 692 height 12
click at [292, 362] on h2 "Benefits of CalvenRidge Trust" at bounding box center [637, 366] width 692 height 12
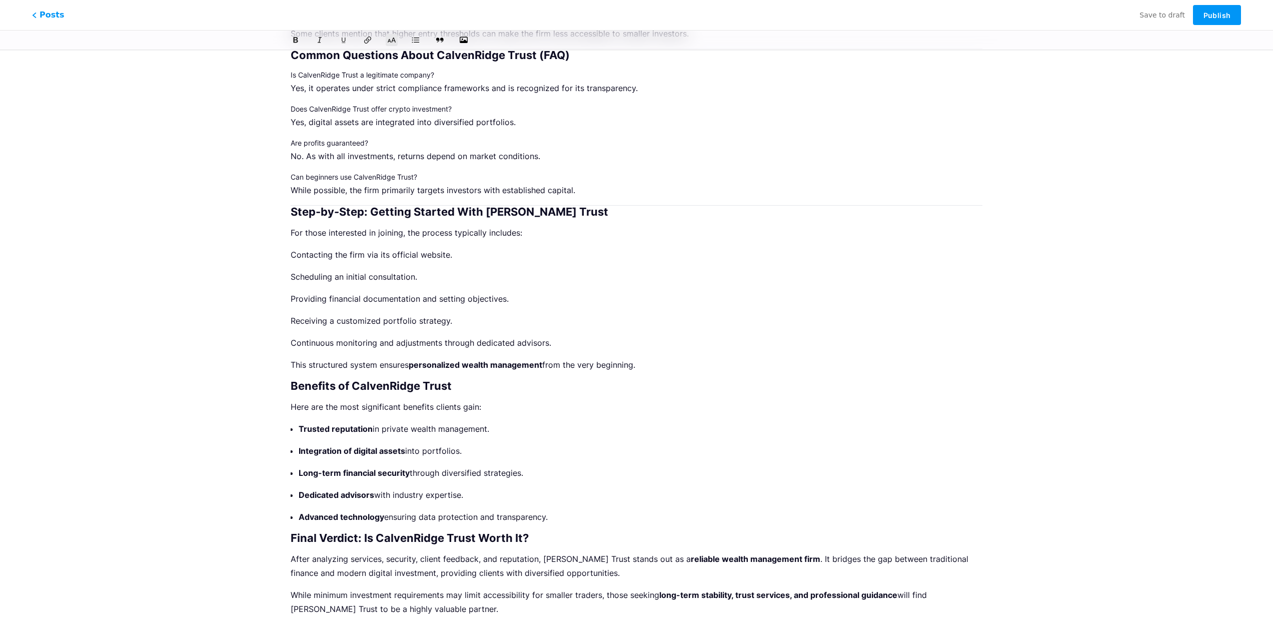
scroll to position [1690, 0]
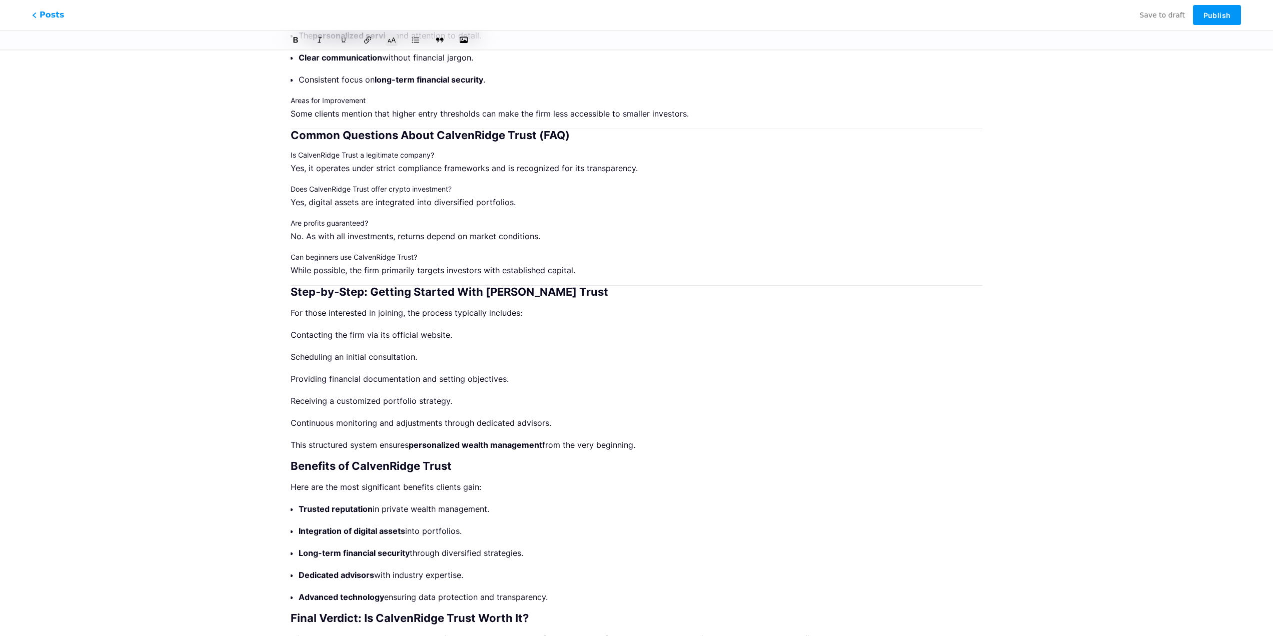
click at [293, 291] on h2 "Step-by-Step: Getting Started With CalvenRidge Trust" at bounding box center [637, 292] width 692 height 12
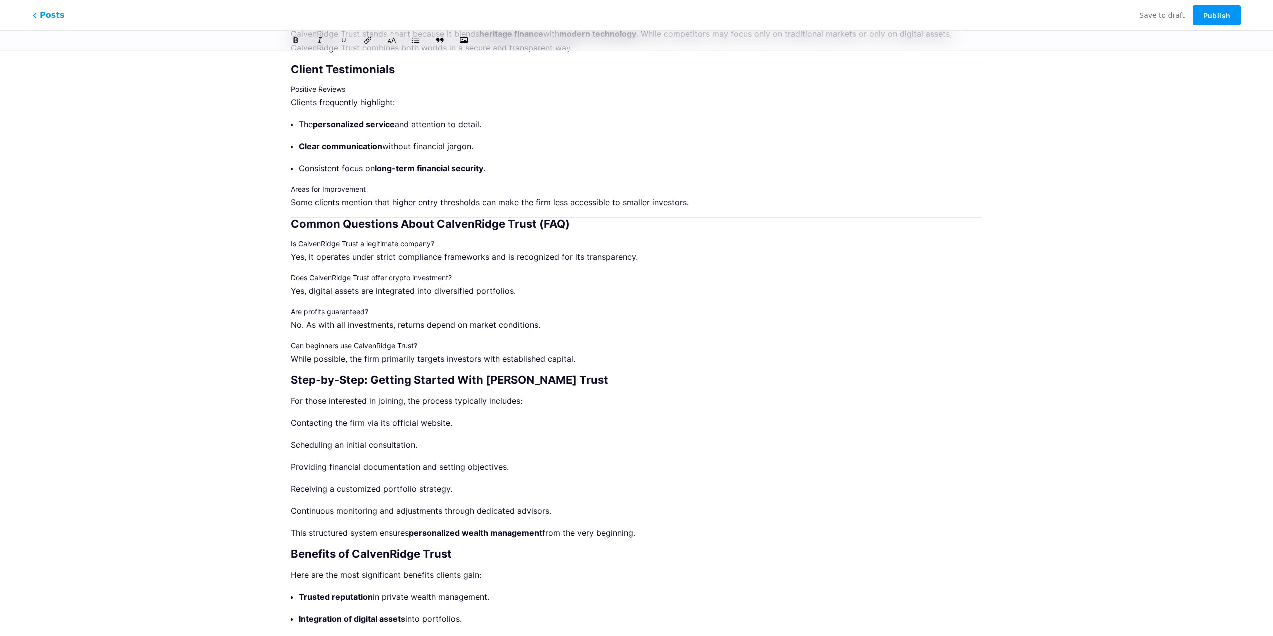
scroll to position [1590, 0]
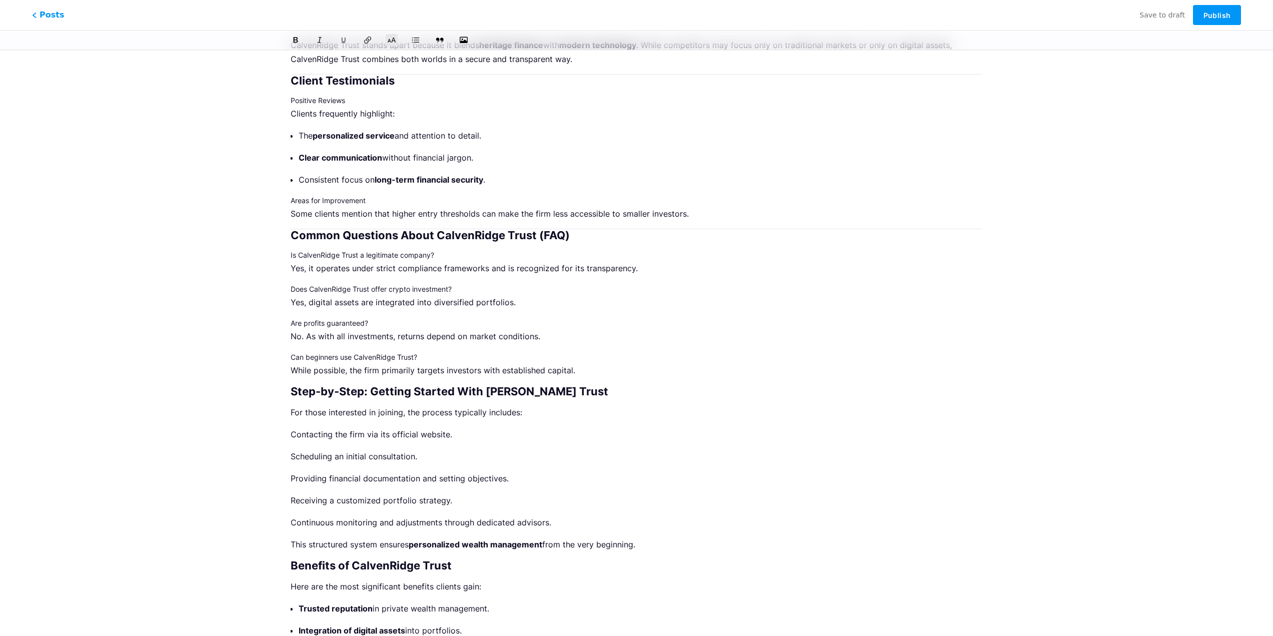
click at [294, 231] on h2 "Common Questions About CalvenRidge Trust (FAQ)" at bounding box center [637, 235] width 692 height 12
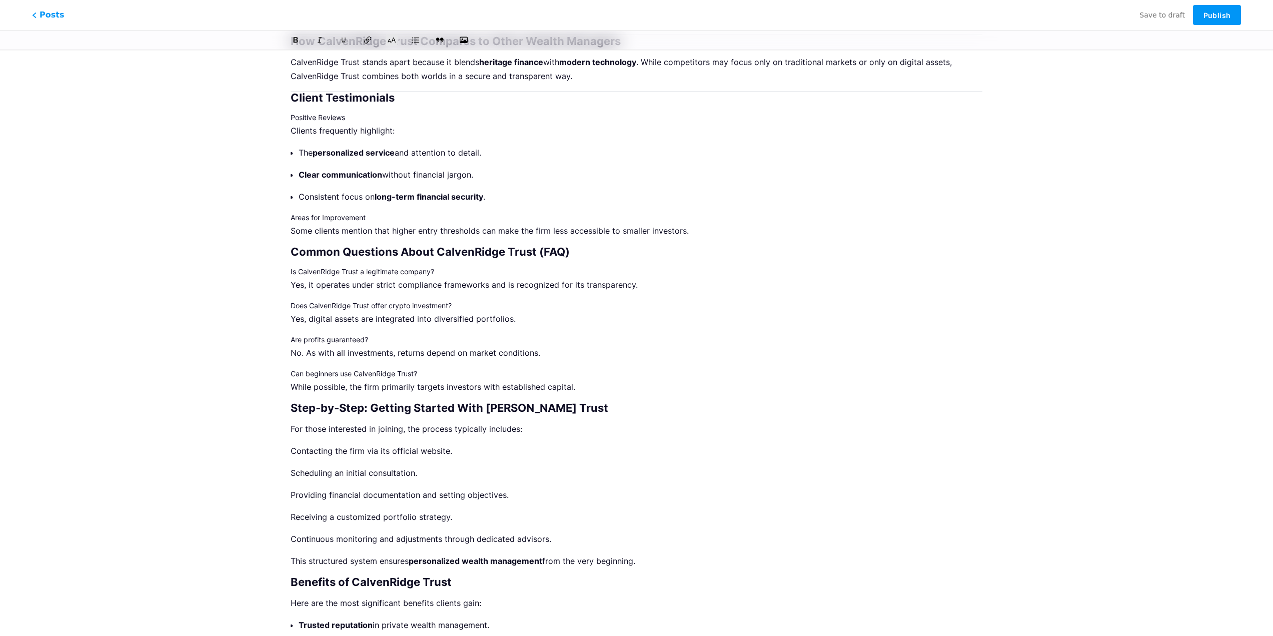
scroll to position [1490, 0]
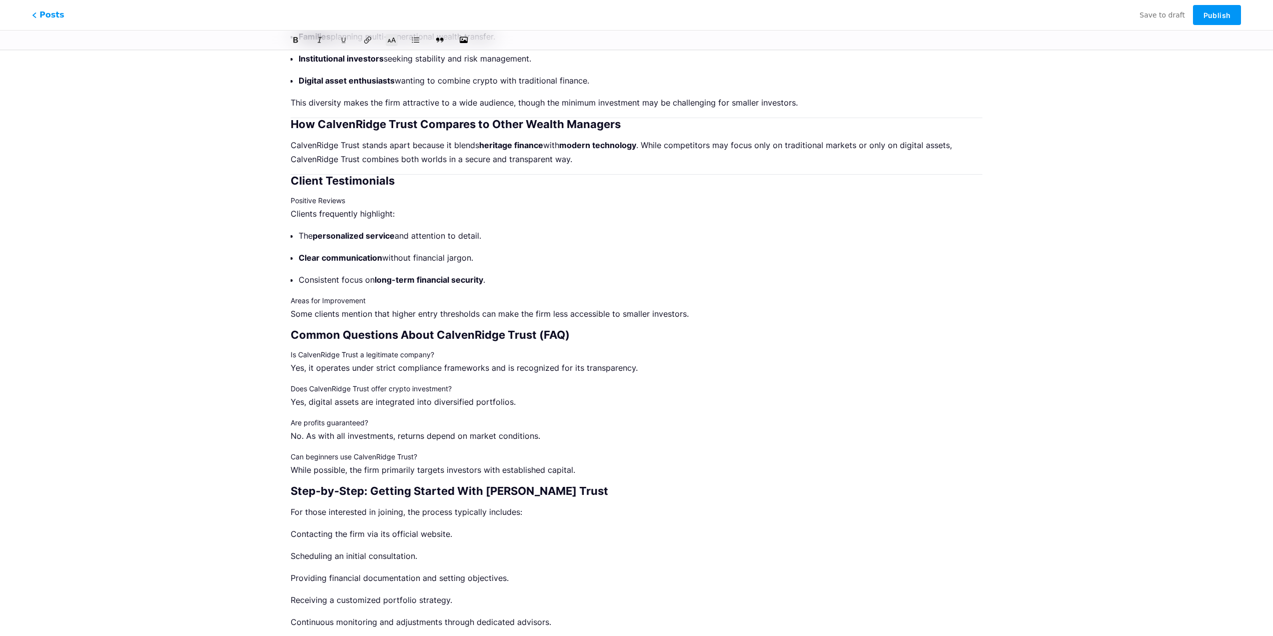
click at [294, 178] on h2 "Client Testimonials" at bounding box center [637, 181] width 692 height 12
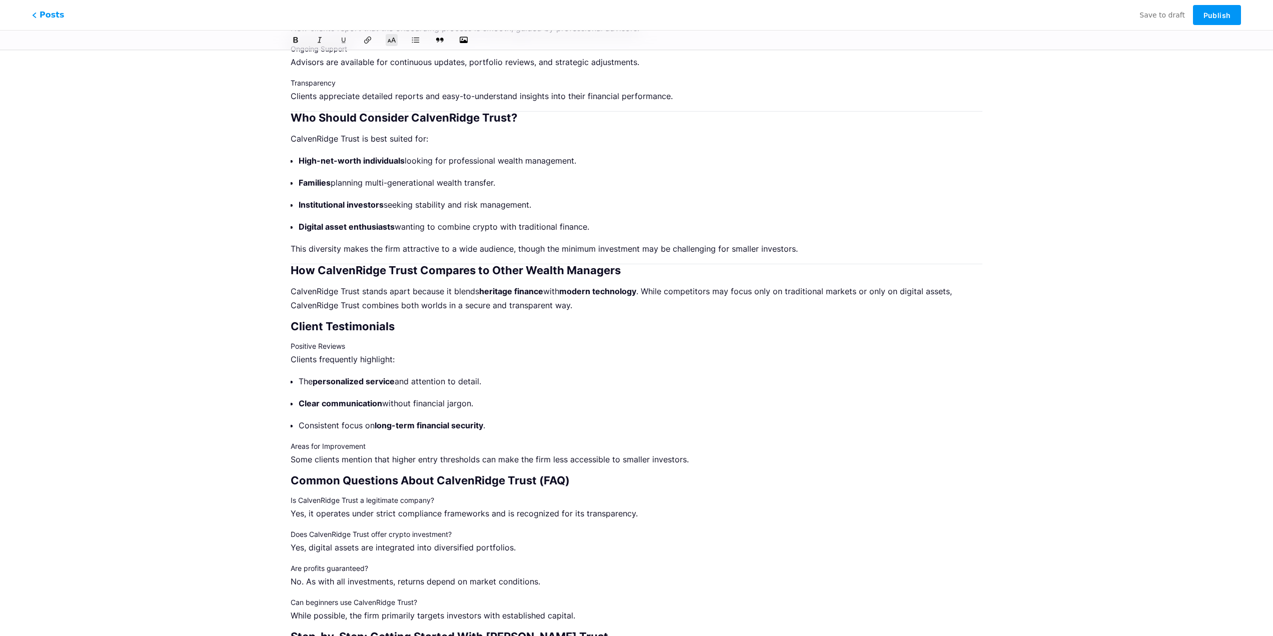
scroll to position [1340, 0]
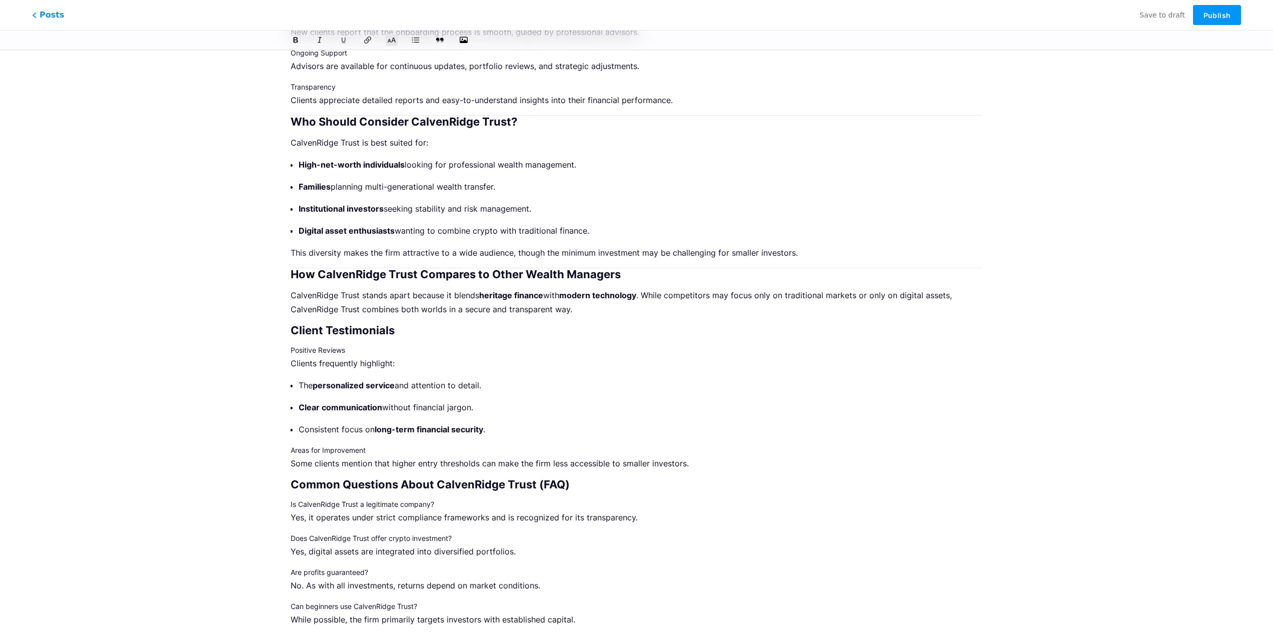
click at [293, 274] on h2 "How CalvenRidge Trust Compares to Other Wealth Managers" at bounding box center [637, 274] width 692 height 12
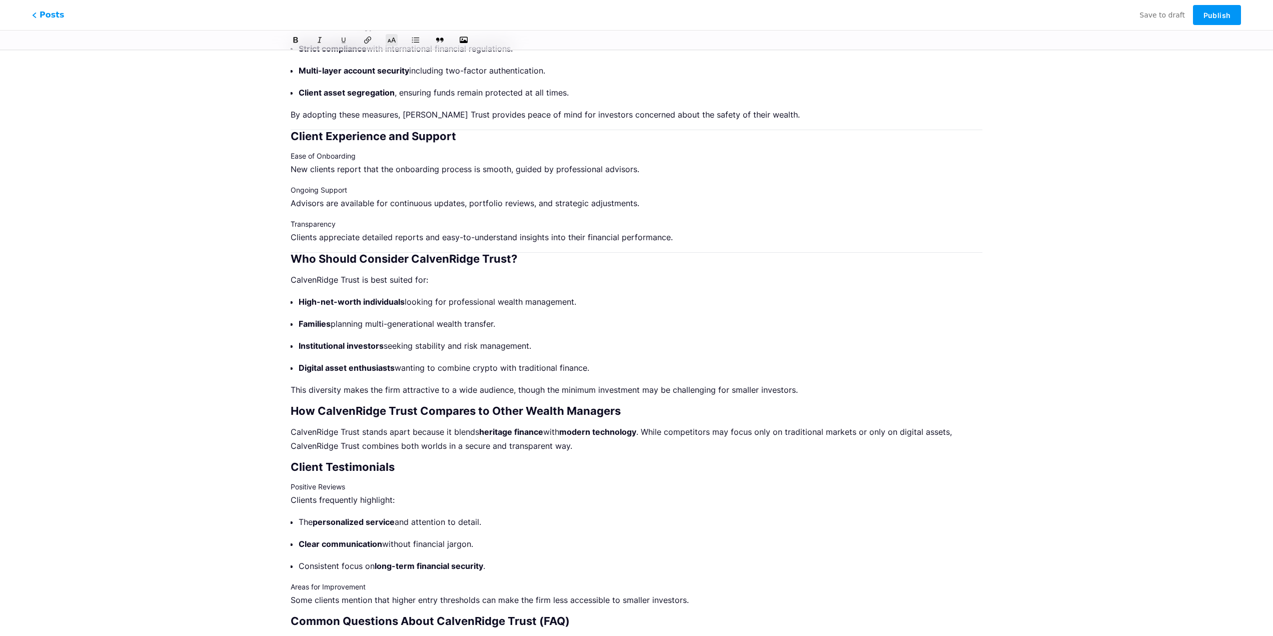
scroll to position [1190, 0]
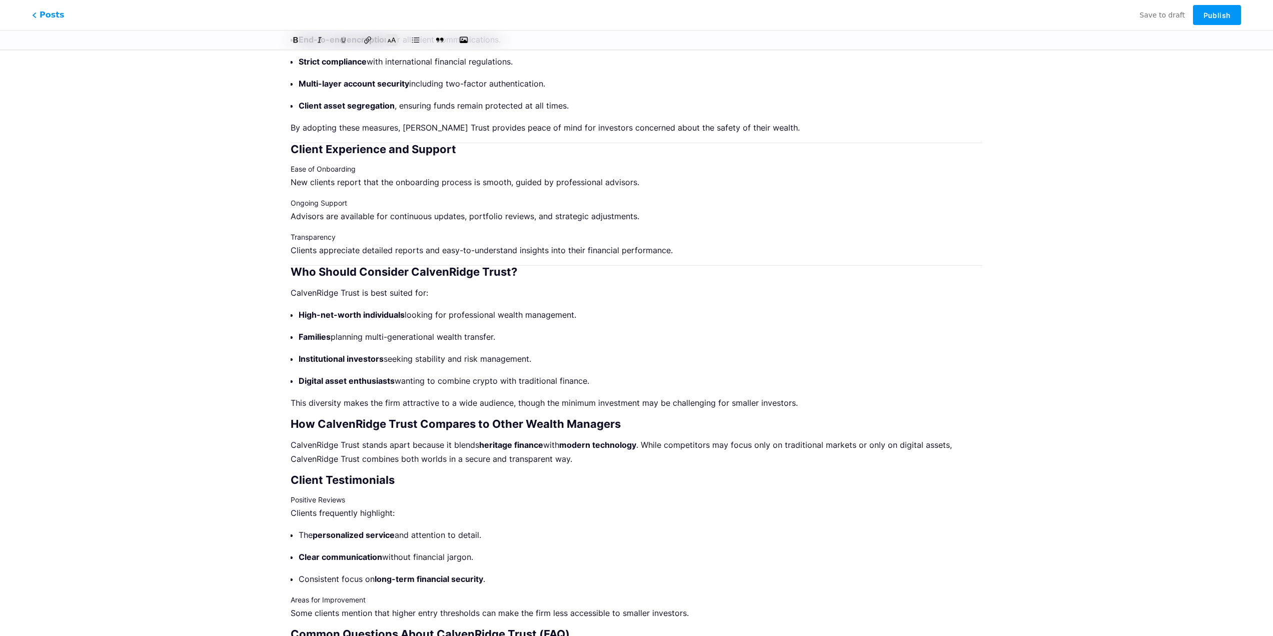
click at [292, 271] on h2 "Who Should Consider CalvenRidge Trust?" at bounding box center [637, 272] width 692 height 12
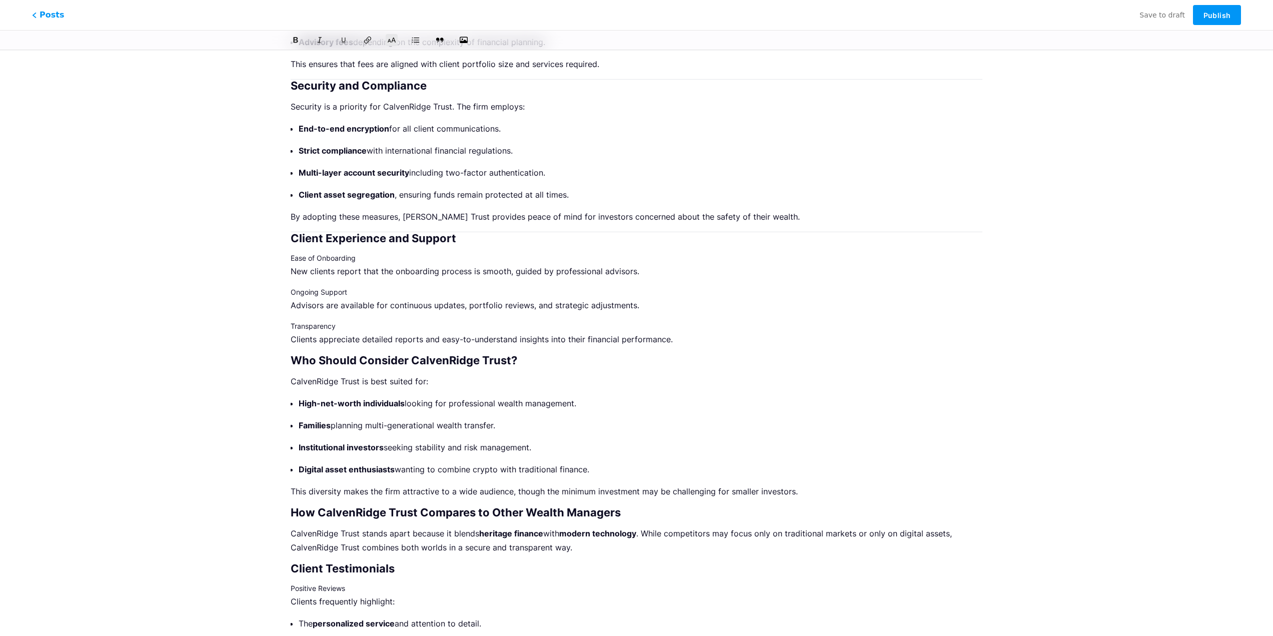
scroll to position [1090, 0]
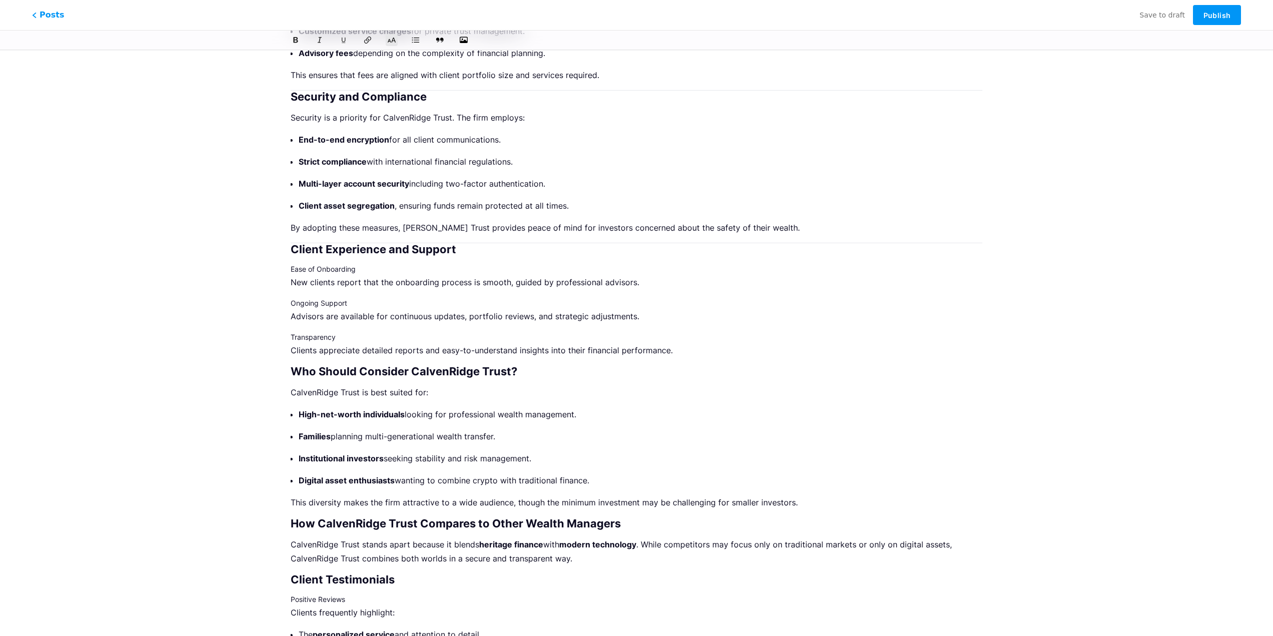
click at [293, 249] on h2 "Client Experience and Support" at bounding box center [637, 249] width 692 height 12
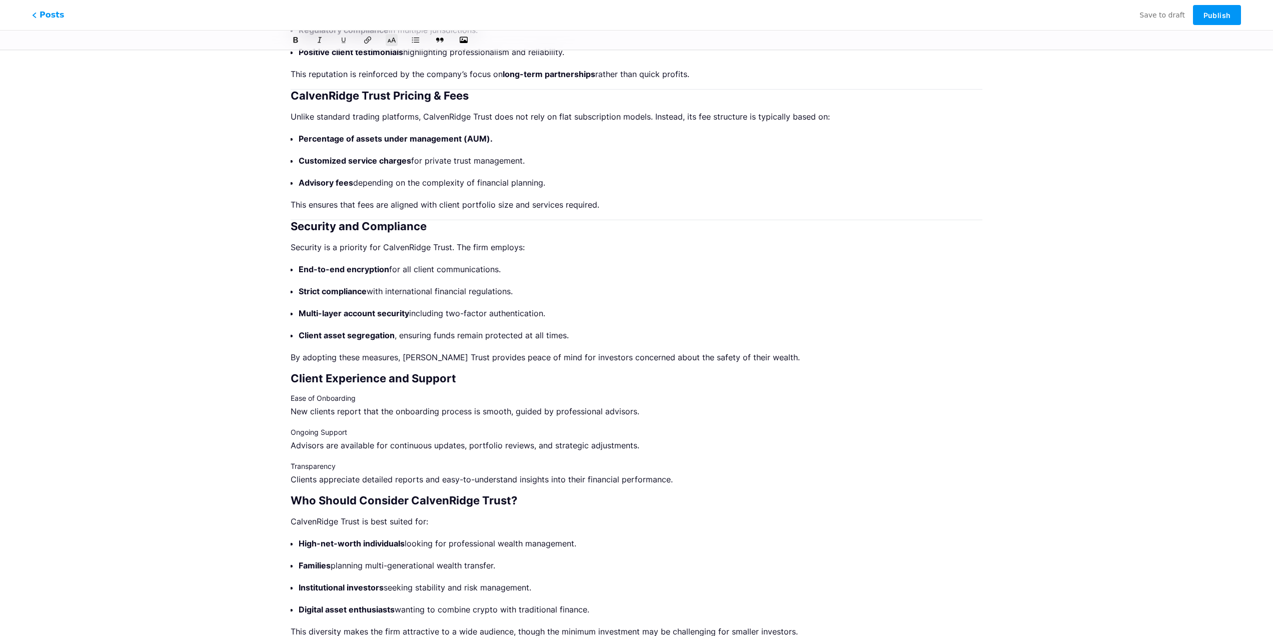
scroll to position [940, 0]
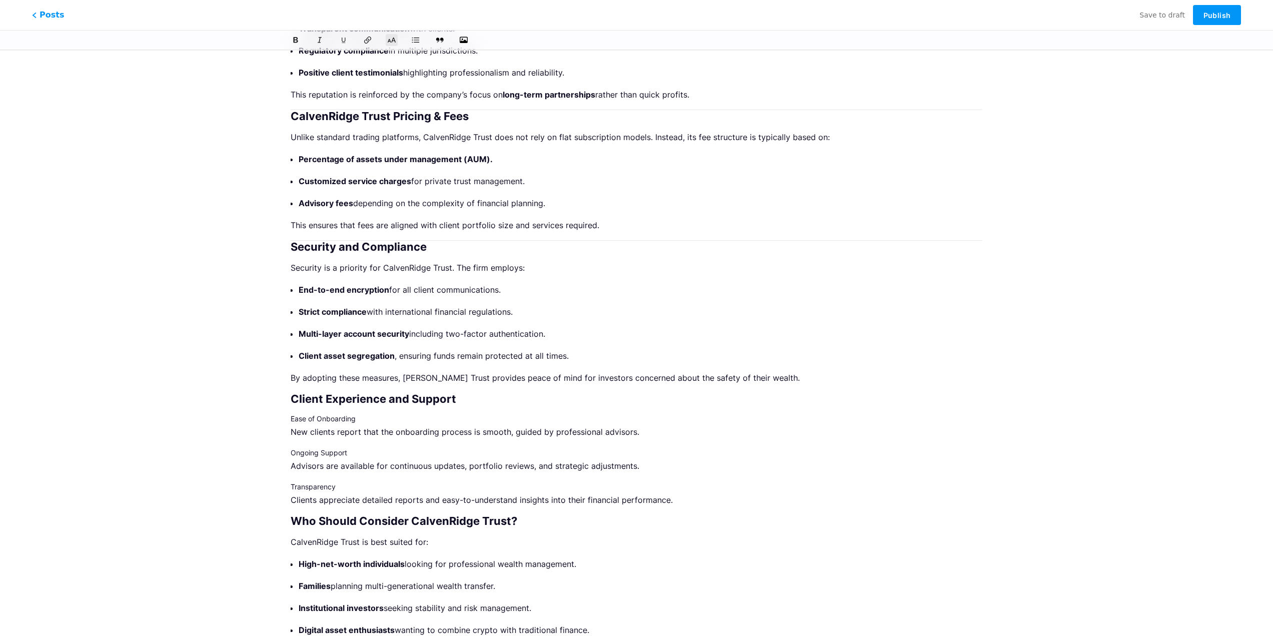
click at [291, 246] on h2 "Security and Compliance" at bounding box center [637, 247] width 692 height 12
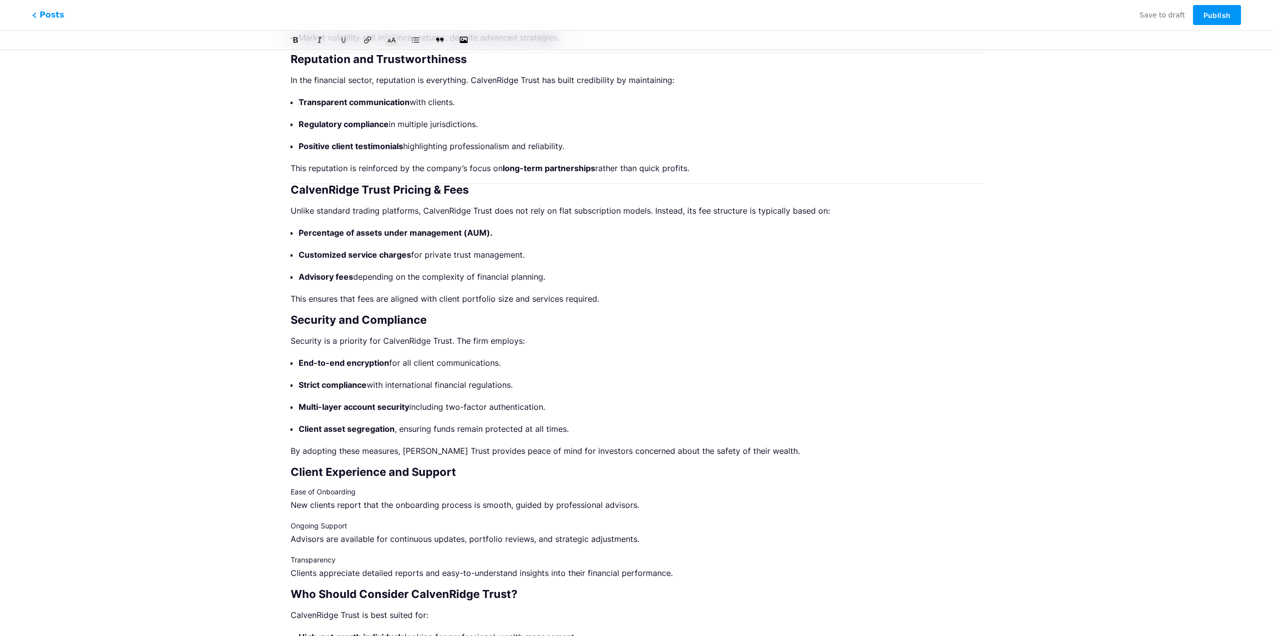
scroll to position [840, 0]
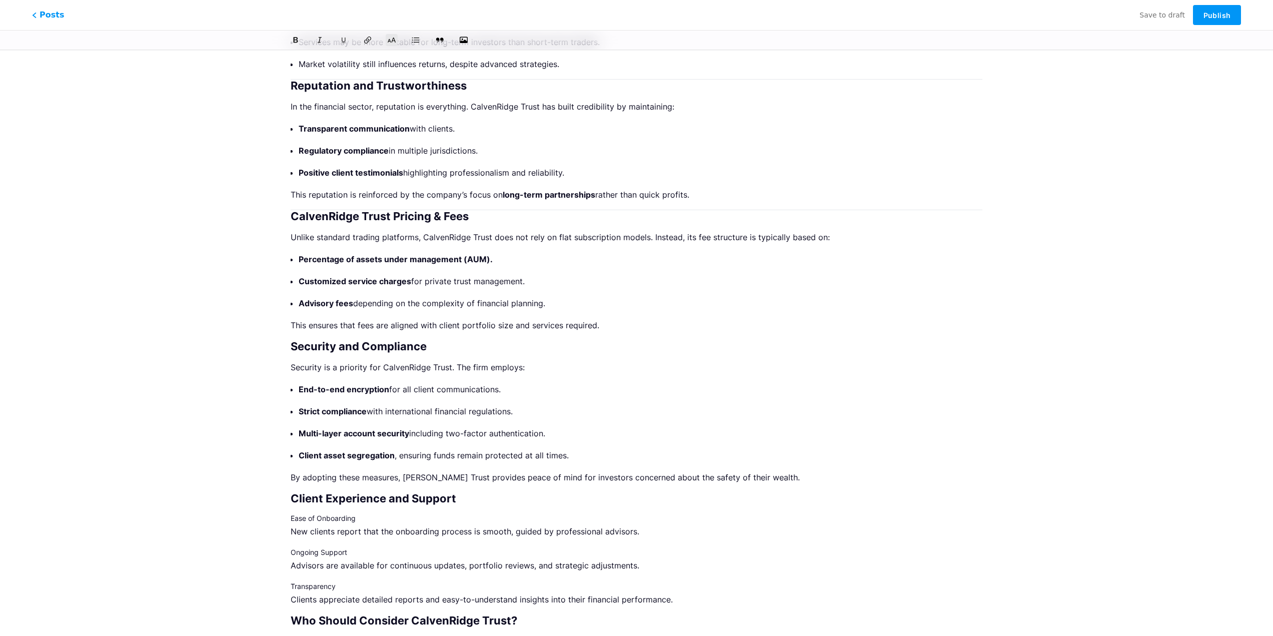
click at [291, 219] on h2 "CalvenRidge Trust Pricing & Fees" at bounding box center [637, 216] width 692 height 12
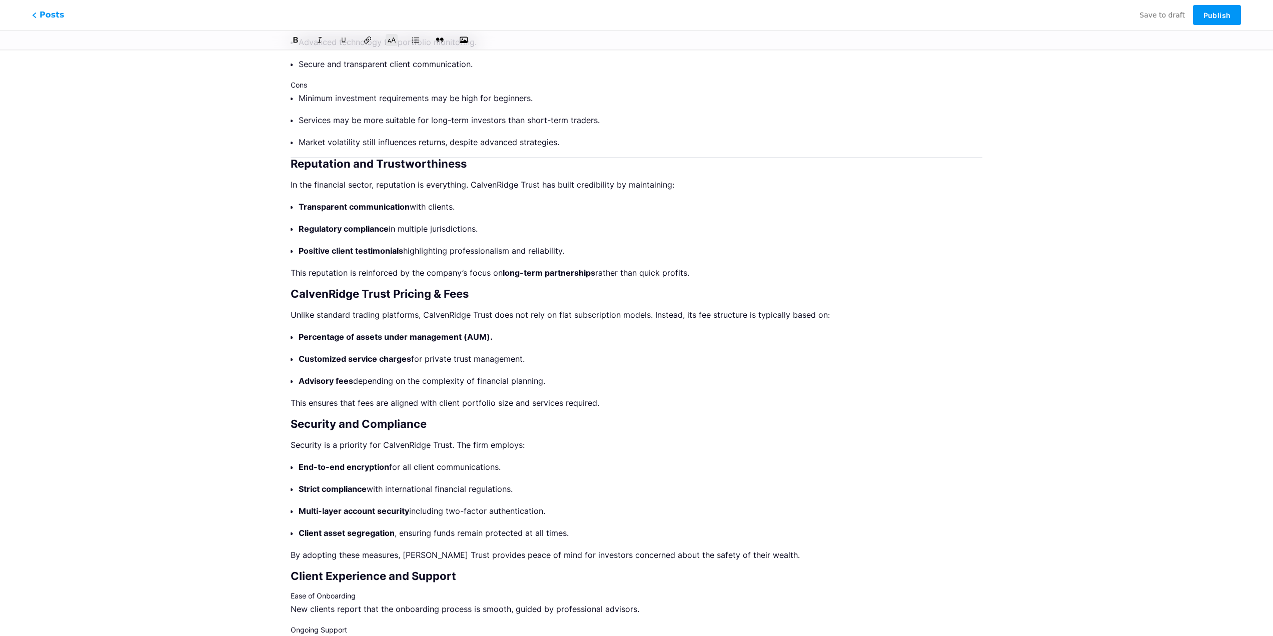
scroll to position [740, 0]
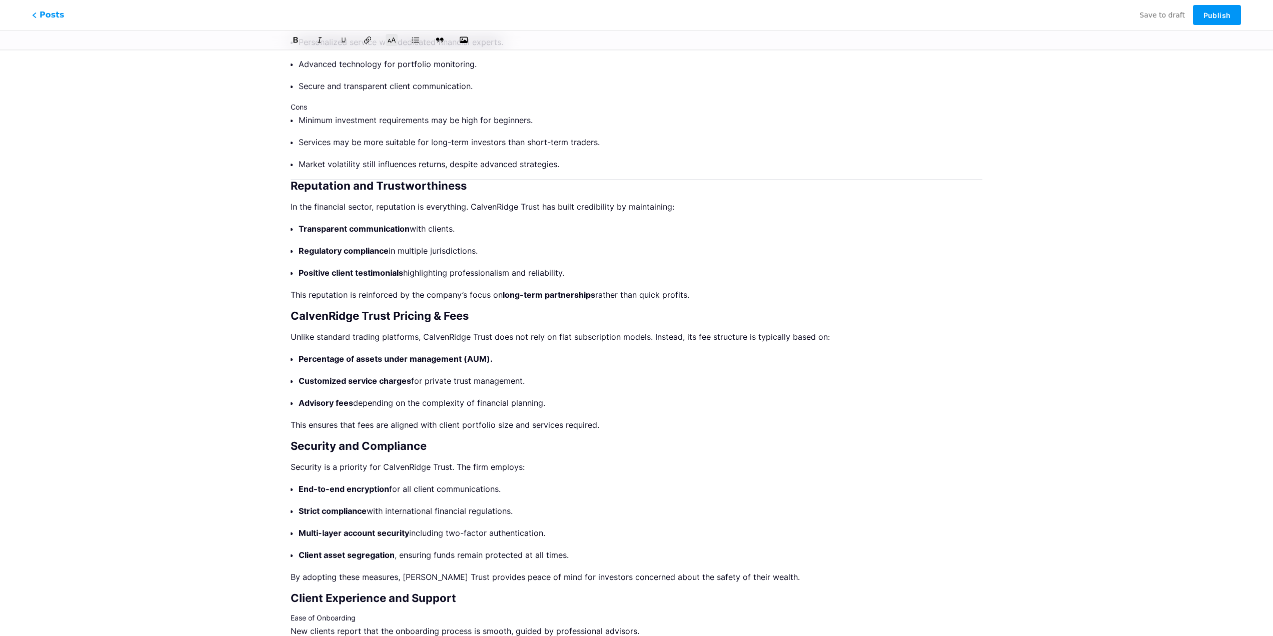
click at [290, 187] on div "CalvenRidge Trust Review – Trusted Wealth Management in 2025 z bio.link/calvenr…" at bounding box center [637, 493] width 720 height 2346
click at [294, 184] on h2 "Reputation and Trustworthiness" at bounding box center [637, 186] width 692 height 12
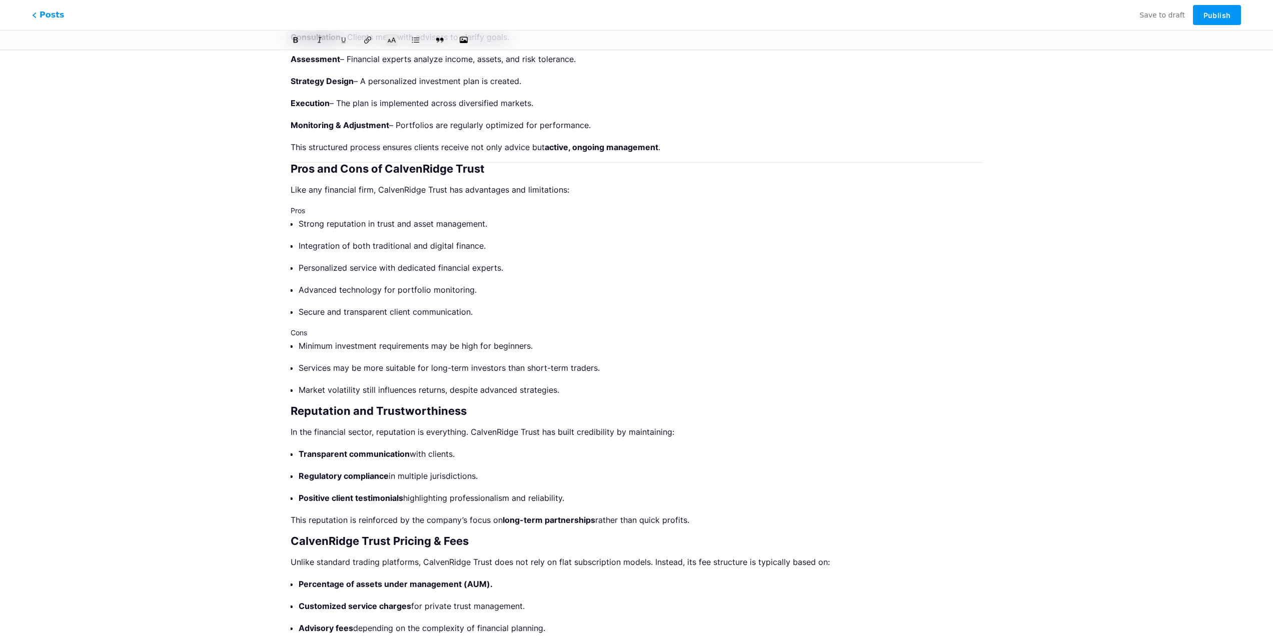
scroll to position [490, 0]
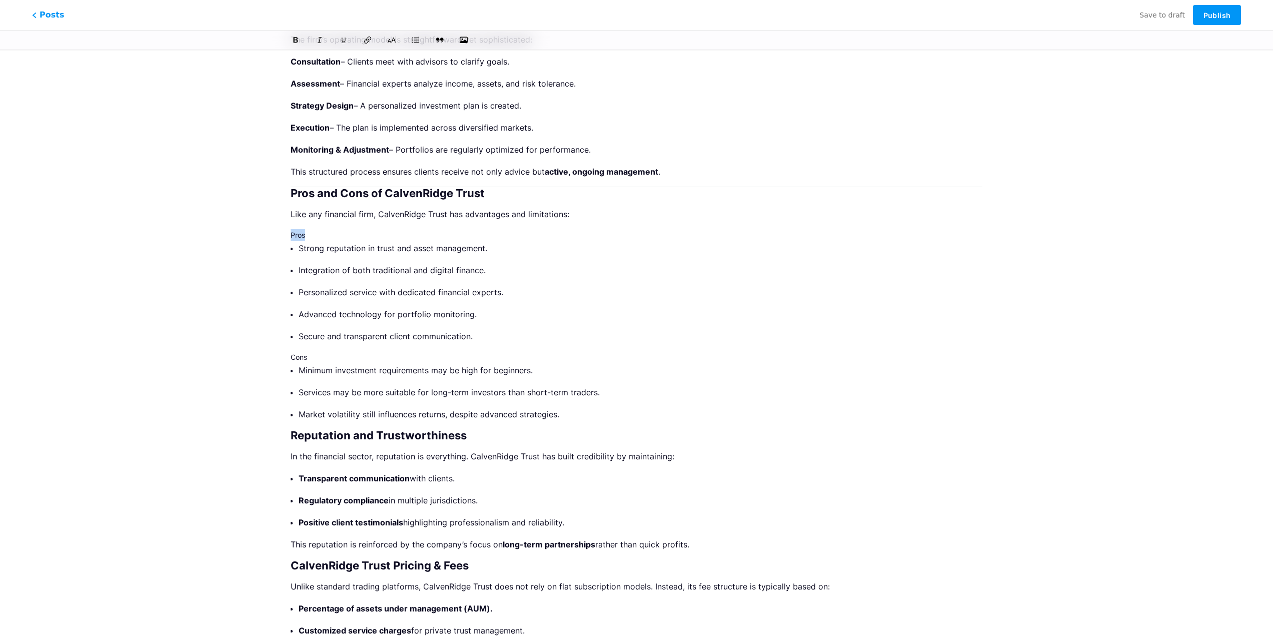
drag, startPoint x: 308, startPoint y: 233, endPoint x: 287, endPoint y: 231, distance: 21.6
click at [299, 41] on icon at bounding box center [296, 41] width 8 height 8
drag, startPoint x: 308, startPoint y: 355, endPoint x: 286, endPoint y: 352, distance: 22.8
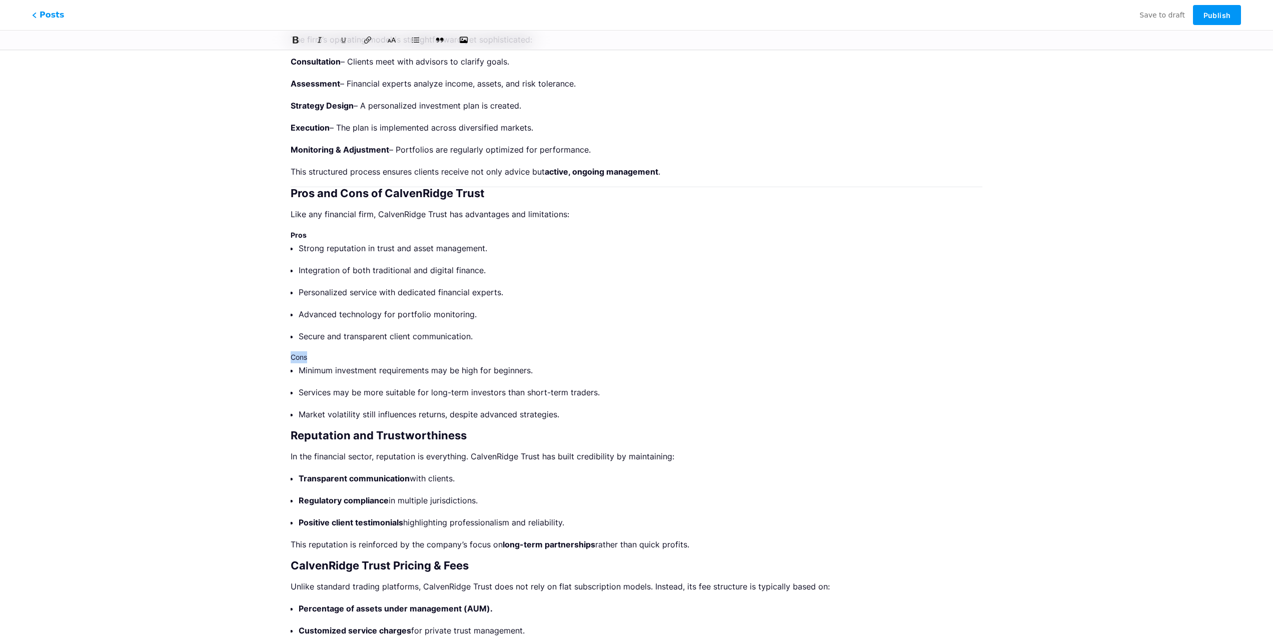
click at [296, 42] on icon at bounding box center [296, 41] width 8 height 8
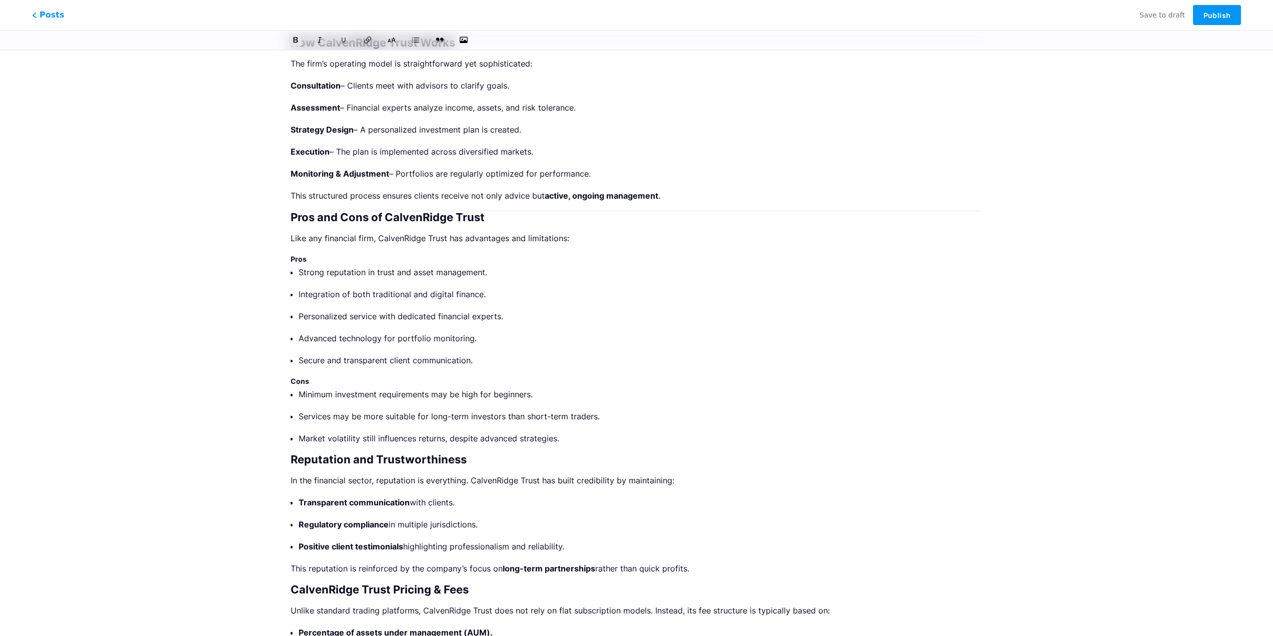
scroll to position [340, 0]
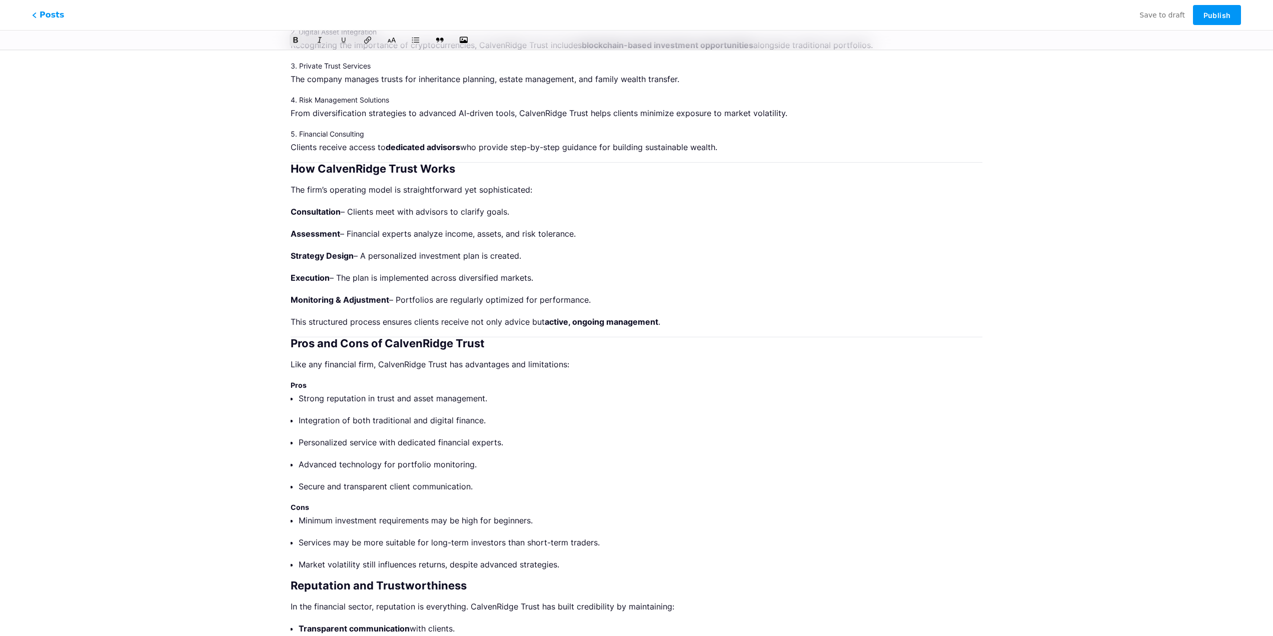
click at [293, 341] on h2 "Pros and Cons of CalvenRidge Trust" at bounding box center [637, 343] width 692 height 12
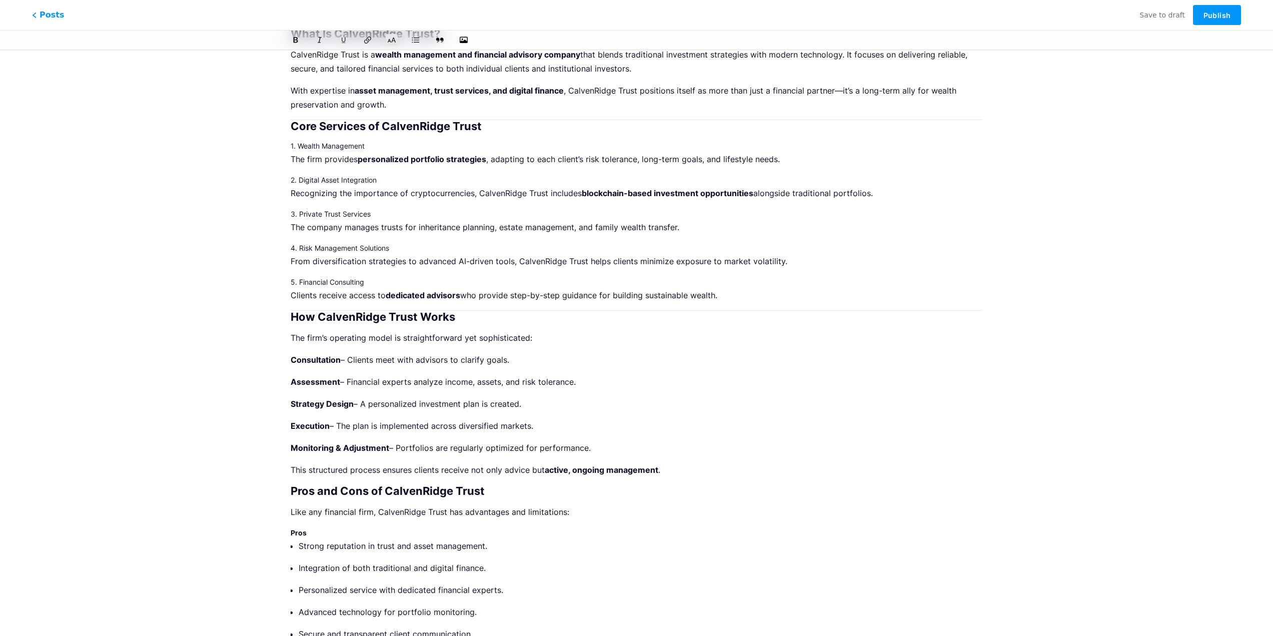
scroll to position [190, 0]
click at [293, 319] on h2 "How CalvenRidge Trust Works" at bounding box center [637, 319] width 692 height 12
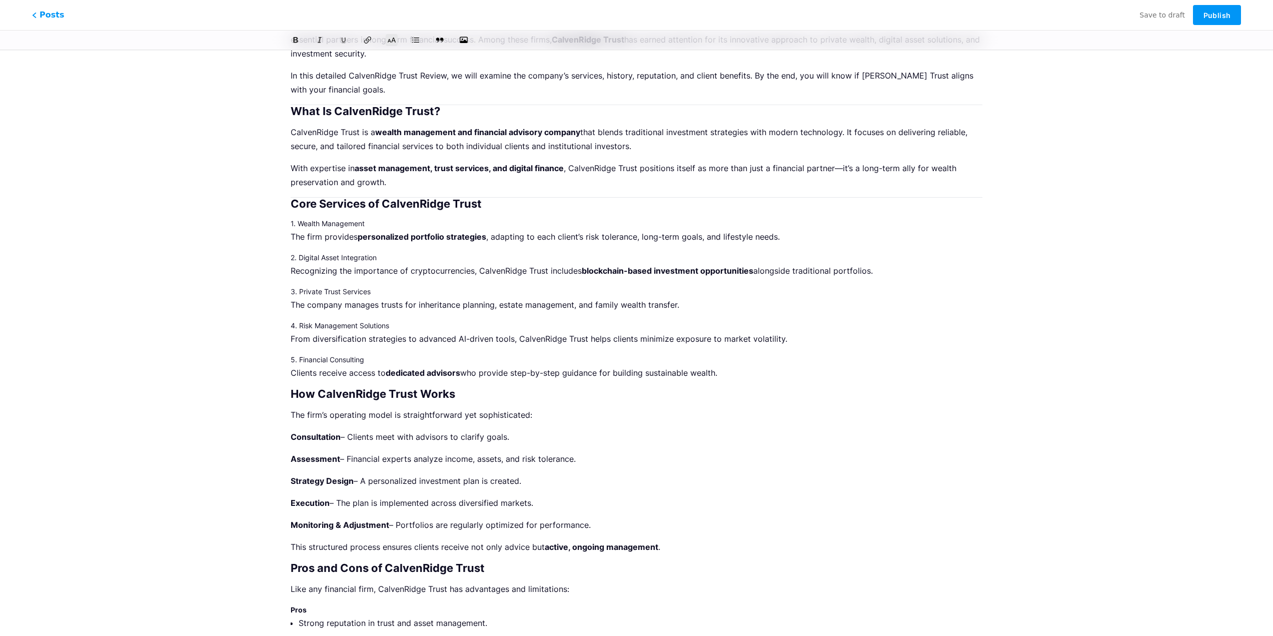
scroll to position [40, 0]
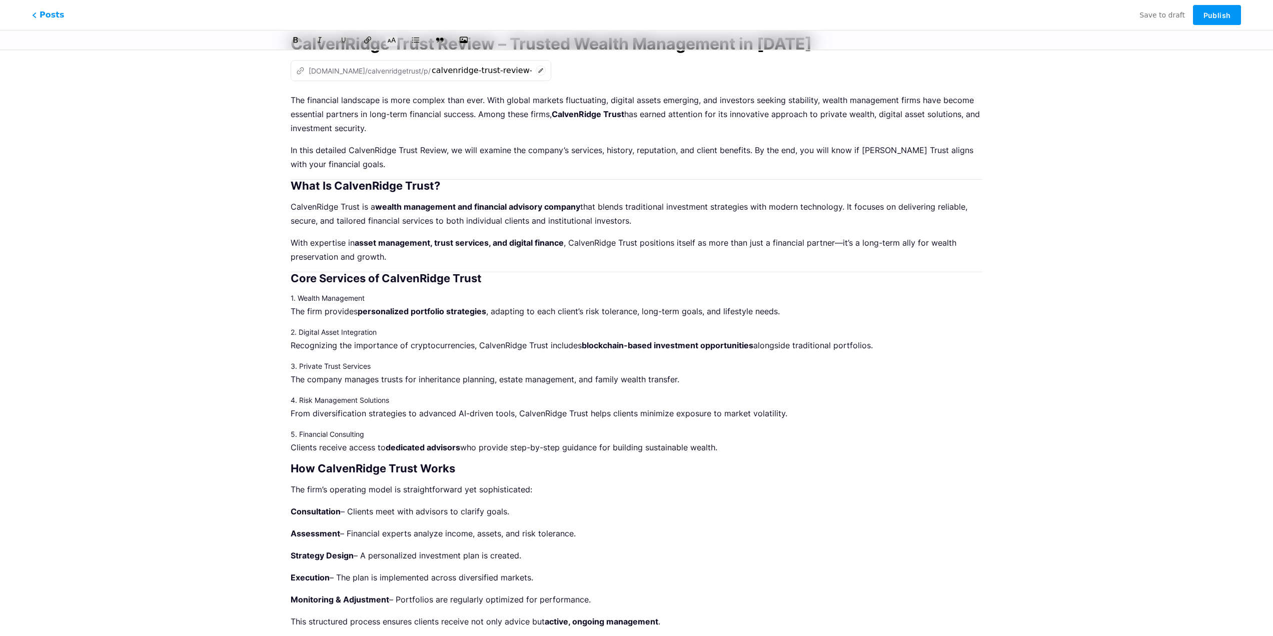
click at [293, 278] on h2 "Core Services of CalvenRidge Trust" at bounding box center [637, 278] width 692 height 12
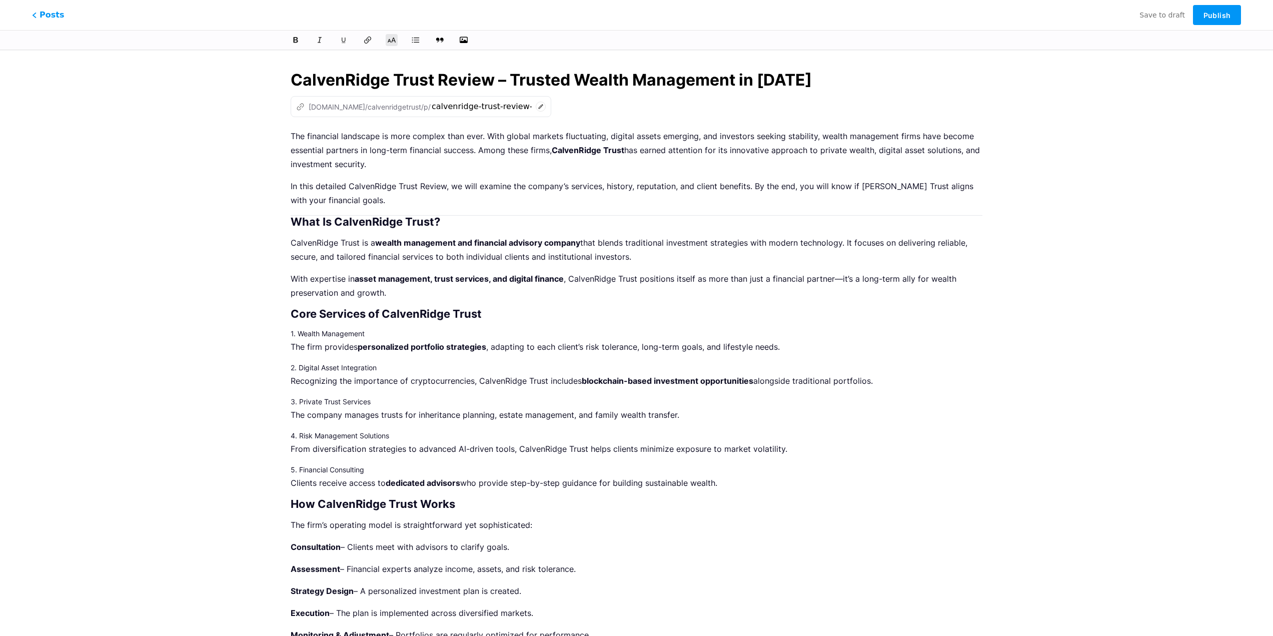
scroll to position [0, 0]
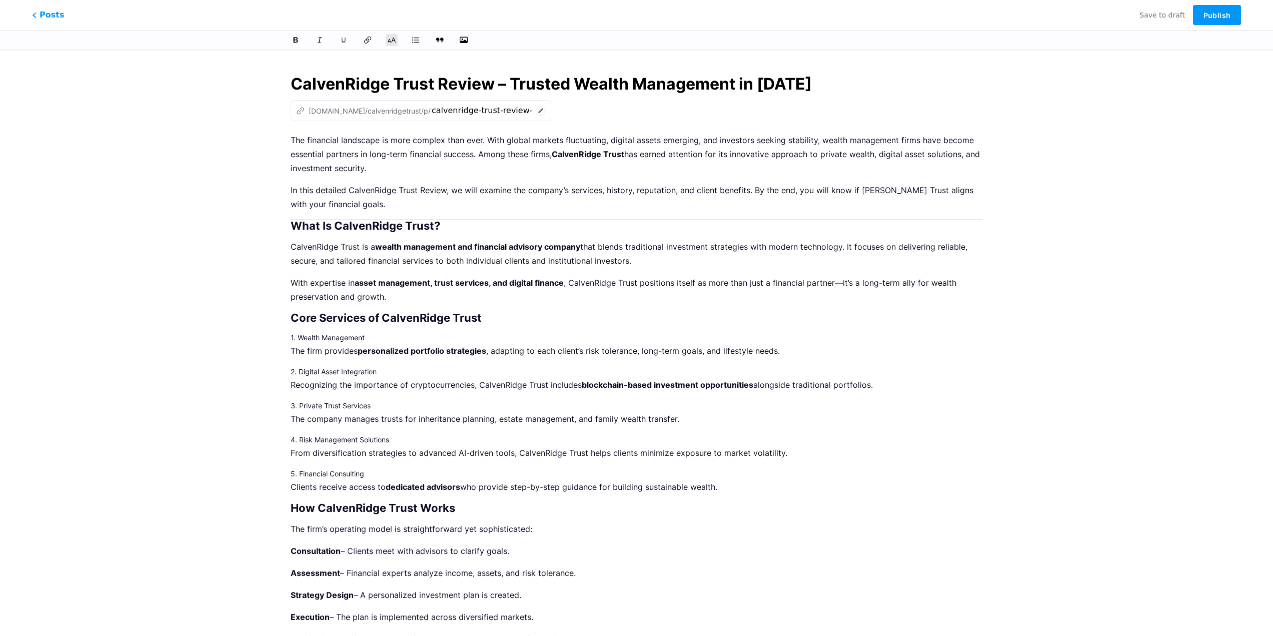
click at [293, 224] on h2 "What Is CalvenRidge Trust?" at bounding box center [637, 226] width 692 height 12
drag, startPoint x: 349, startPoint y: 189, endPoint x: 418, endPoint y: 188, distance: 69.0
click at [418, 188] on p "In this detailed CalvenRidge Trust Review, we will examine the company’s servic…" at bounding box center [637, 197] width 692 height 28
click at [368, 39] on icon at bounding box center [368, 40] width 9 height 9
click at [1212, 18] on span "Publish" at bounding box center [1216, 15] width 27 height 9
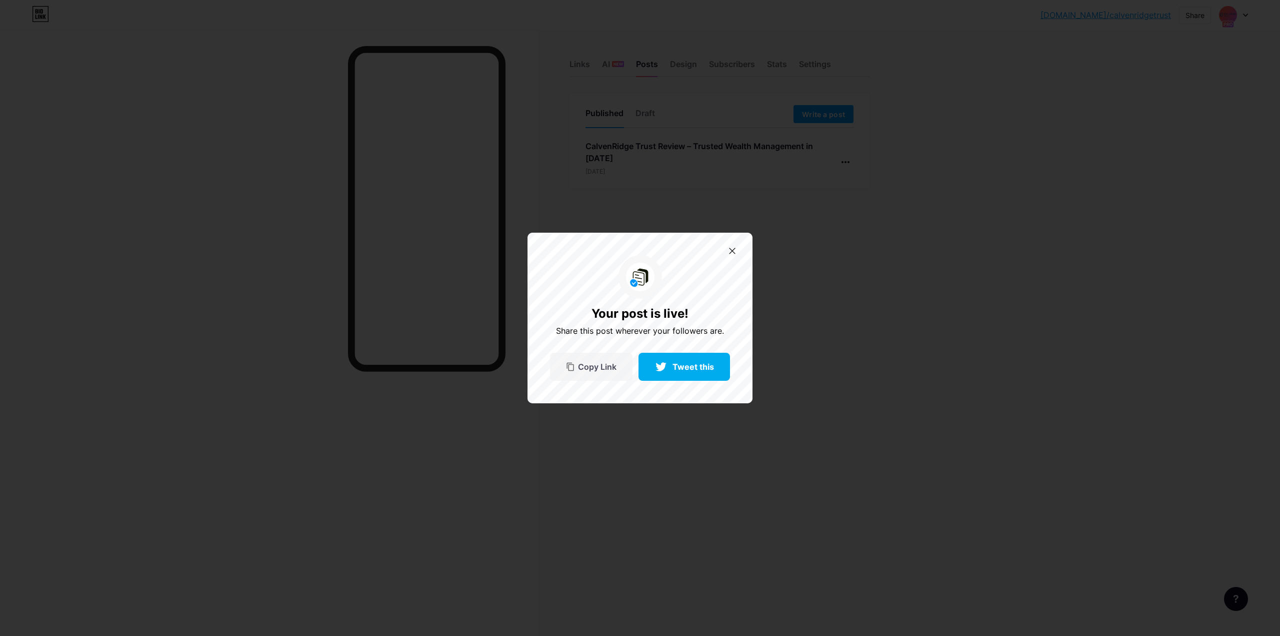
click at [607, 369] on span "Copy Link" at bounding box center [597, 367] width 39 height 9
click at [734, 248] on icon at bounding box center [732, 251] width 7 height 7
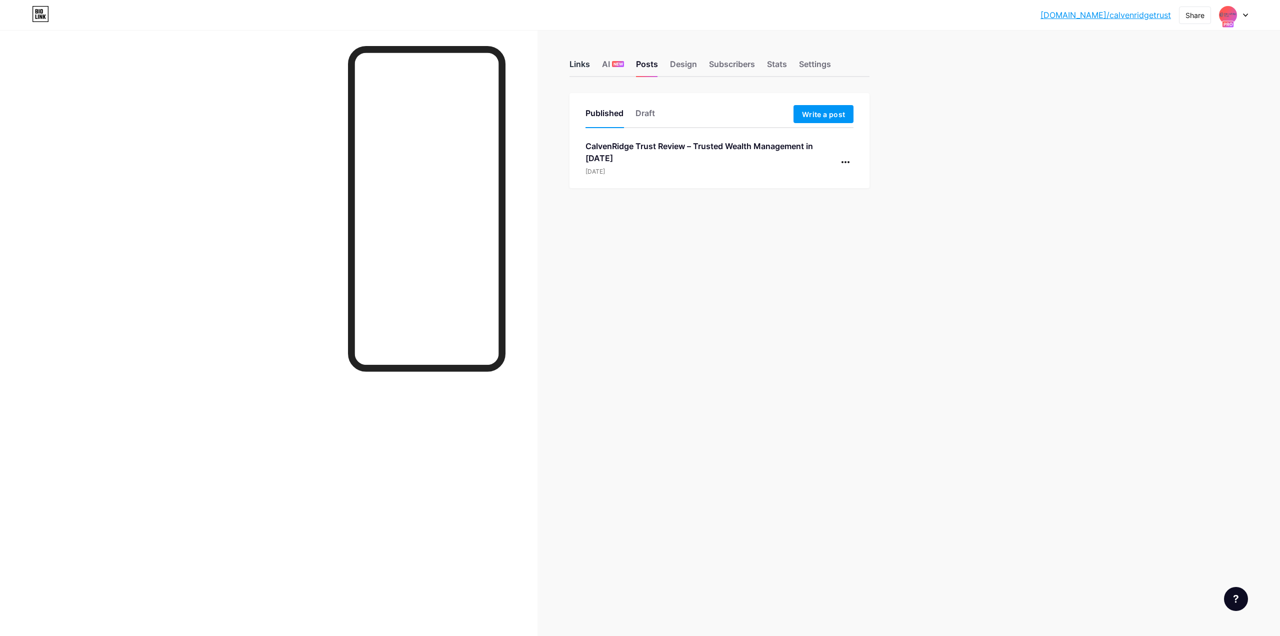
click at [577, 62] on div "Links" at bounding box center [580, 67] width 21 height 18
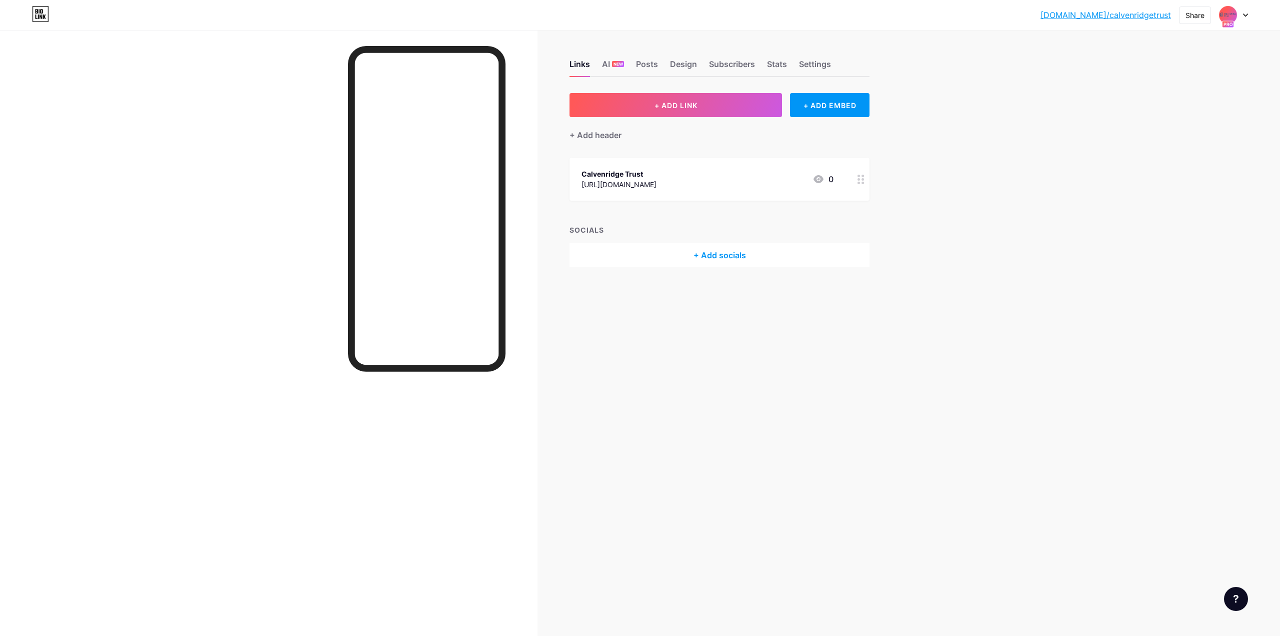
click at [1243, 18] on div at bounding box center [1233, 15] width 29 height 18
click at [1172, 87] on div "Arbivex" at bounding box center [1190, 88] width 74 height 8
click at [708, 111] on button "+ ADD LINK" at bounding box center [676, 105] width 213 height 24
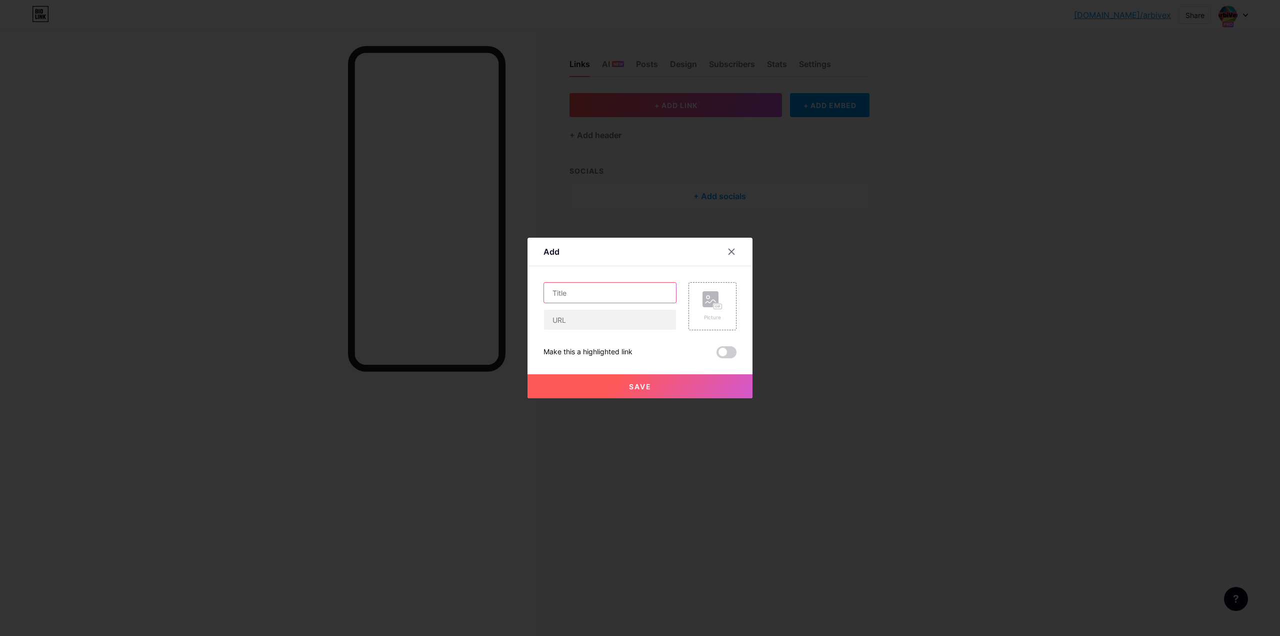
click at [575, 293] on input "text" at bounding box center [610, 293] width 132 height 20
click at [571, 318] on input "text" at bounding box center [610, 320] width 132 height 20
paste input "[URL][DOMAIN_NAME]"
type input "[URL][DOMAIN_NAME]"
click at [567, 289] on input "text" at bounding box center [610, 293] width 132 height 20
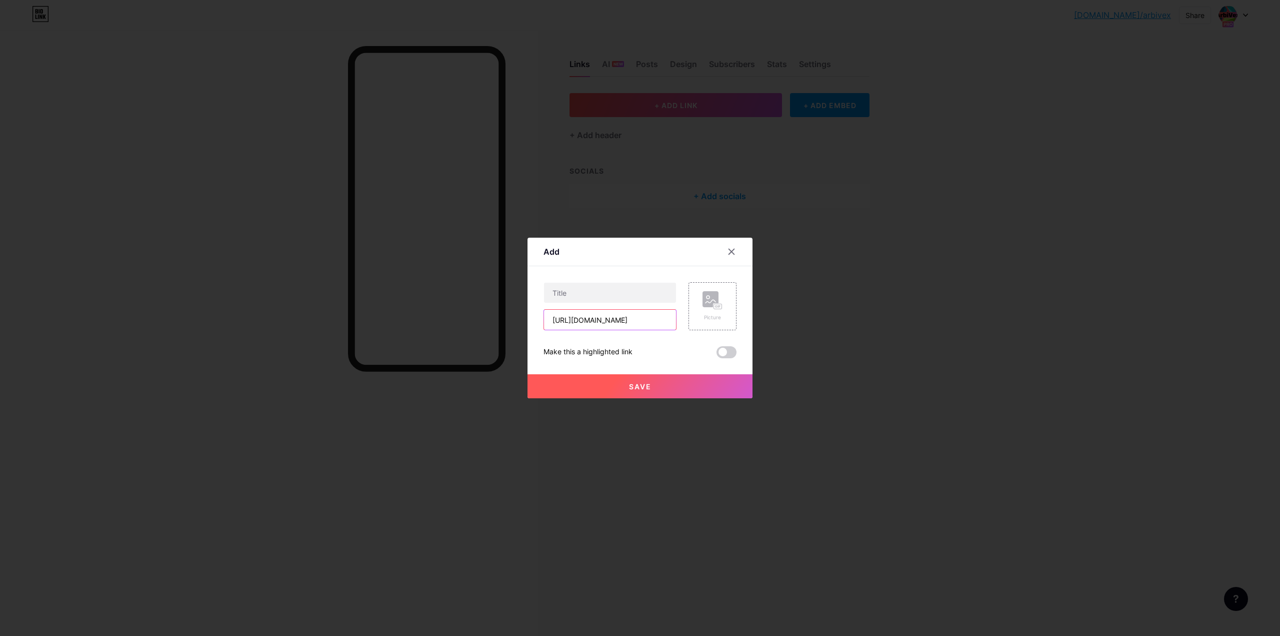
drag, startPoint x: 578, startPoint y: 322, endPoint x: 599, endPoint y: 318, distance: 21.4
click at [599, 318] on input "[URL][DOMAIN_NAME]" at bounding box center [610, 320] width 132 height 20
click at [569, 294] on input "text" at bounding box center [610, 293] width 132 height 20
paste input "arbivex"
click at [555, 293] on input "arbivex" at bounding box center [610, 293] width 132 height 20
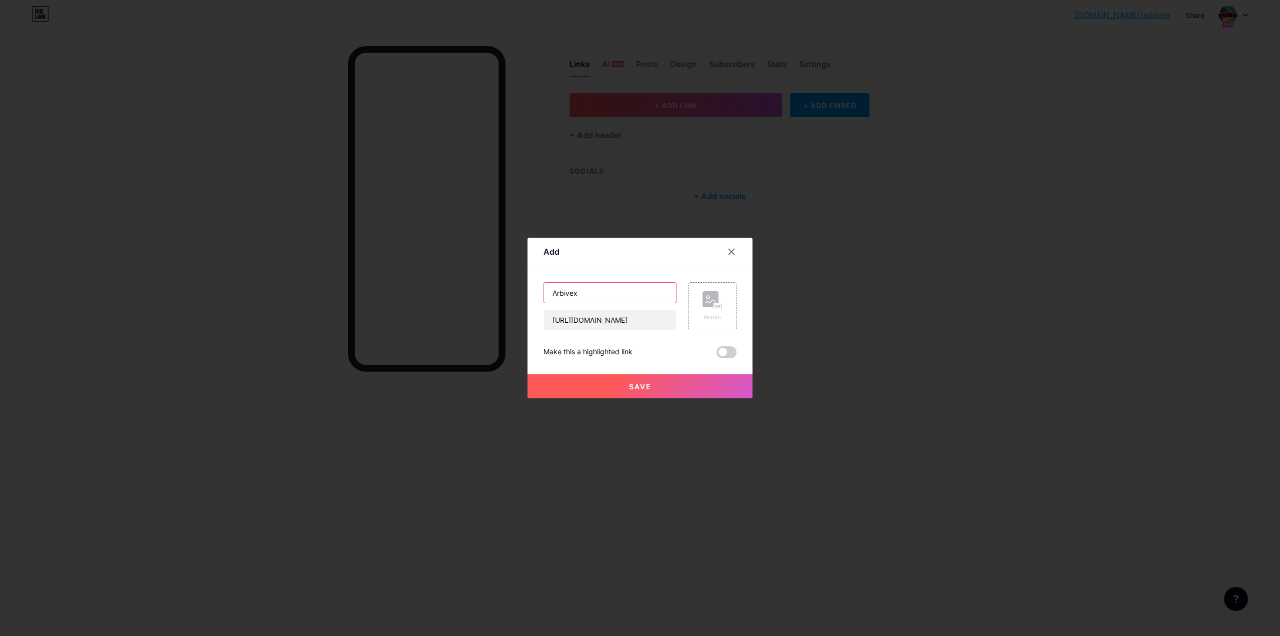
type input "Arbivex"
click at [650, 379] on button "Save" at bounding box center [640, 386] width 225 height 24
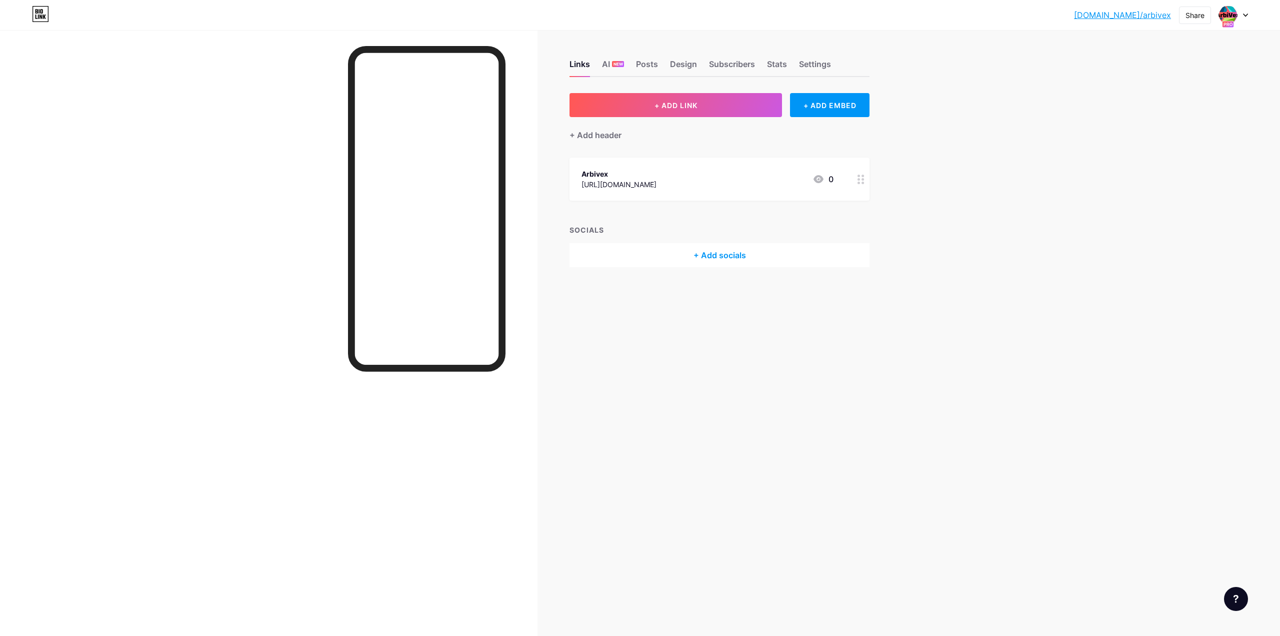
click at [1243, 15] on icon at bounding box center [1245, 16] width 5 height 4
click at [1179, 87] on div "Calvenridge Trust" at bounding box center [1197, 88] width 88 height 8
click at [1243, 15] on div at bounding box center [1233, 15] width 29 height 18
click at [1161, 88] on div "Arbivex" at bounding box center [1190, 88] width 74 height 8
